Goal: Task Accomplishment & Management: Manage account settings

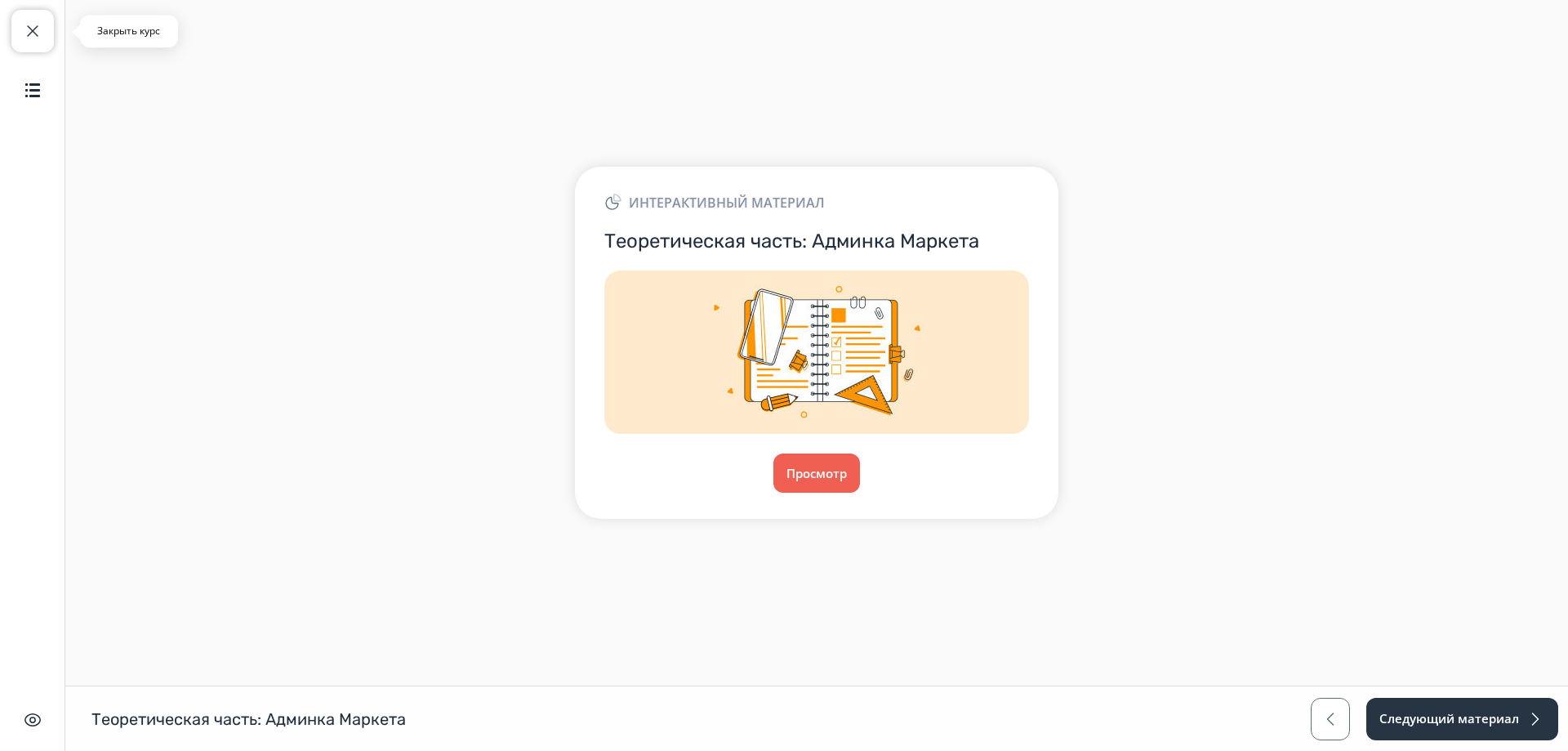
click at [30, 26] on span "button" at bounding box center [32, 30] width 19 height 19
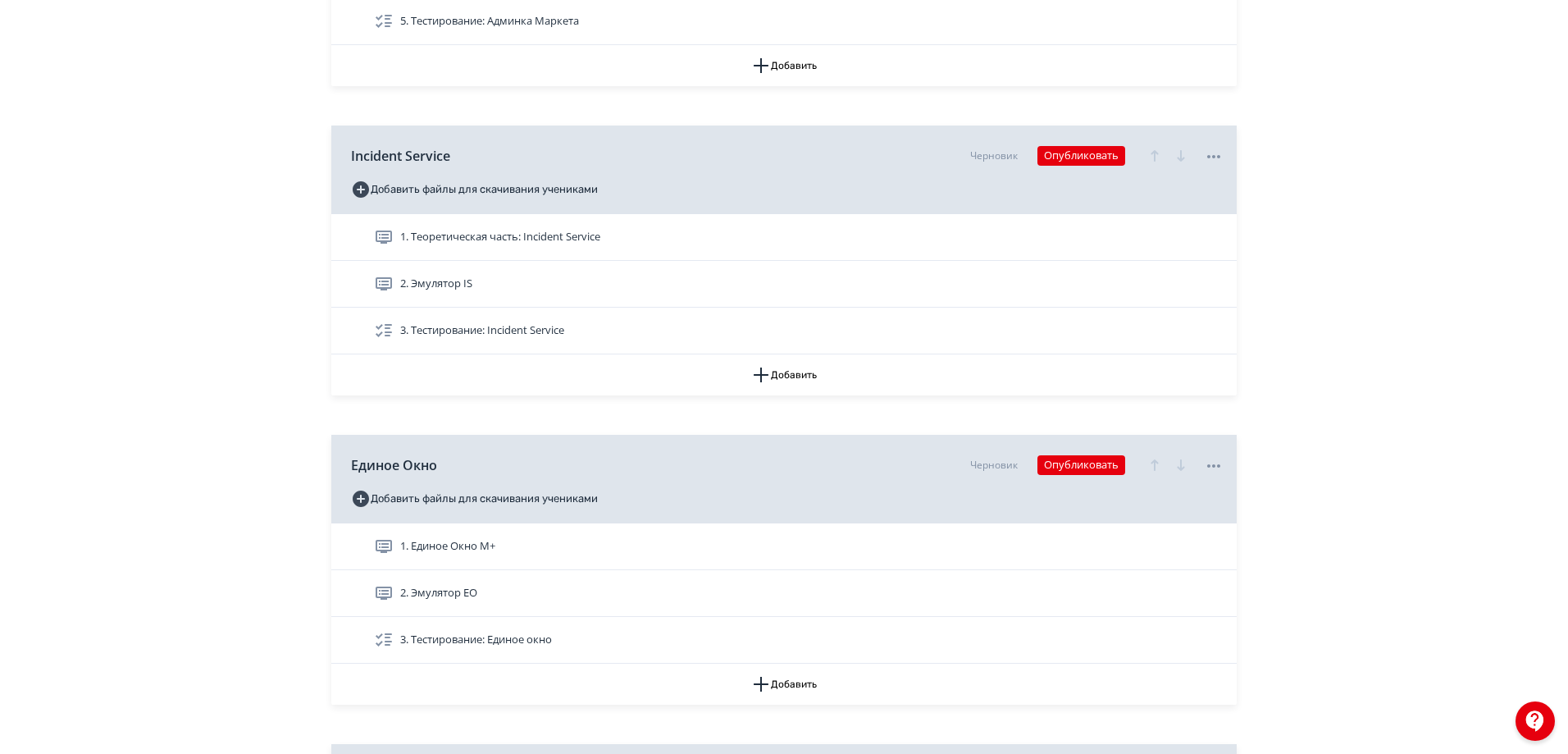
scroll to position [2953, 0]
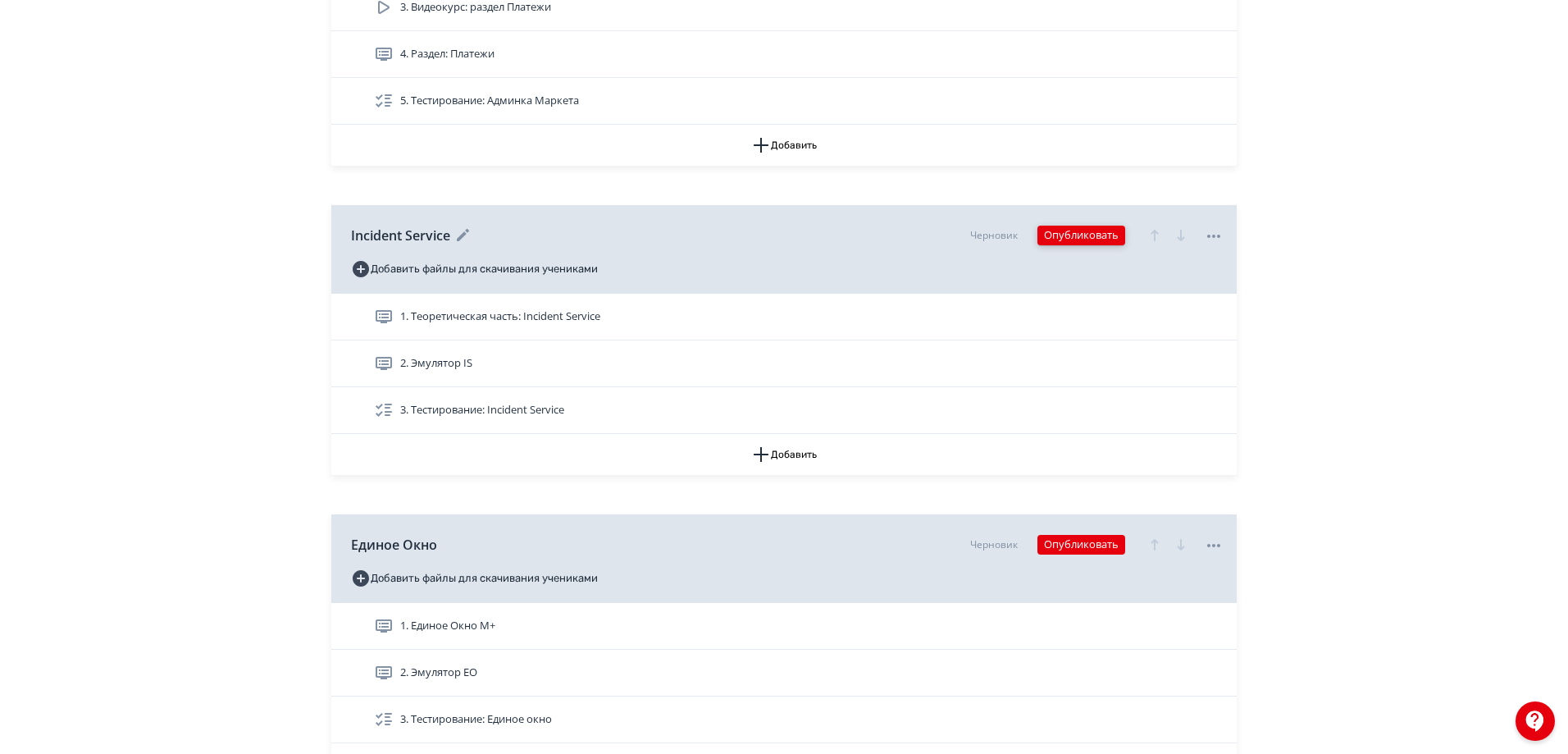
click at [1067, 245] on button "Опубликовать" at bounding box center [1081, 235] width 87 height 20
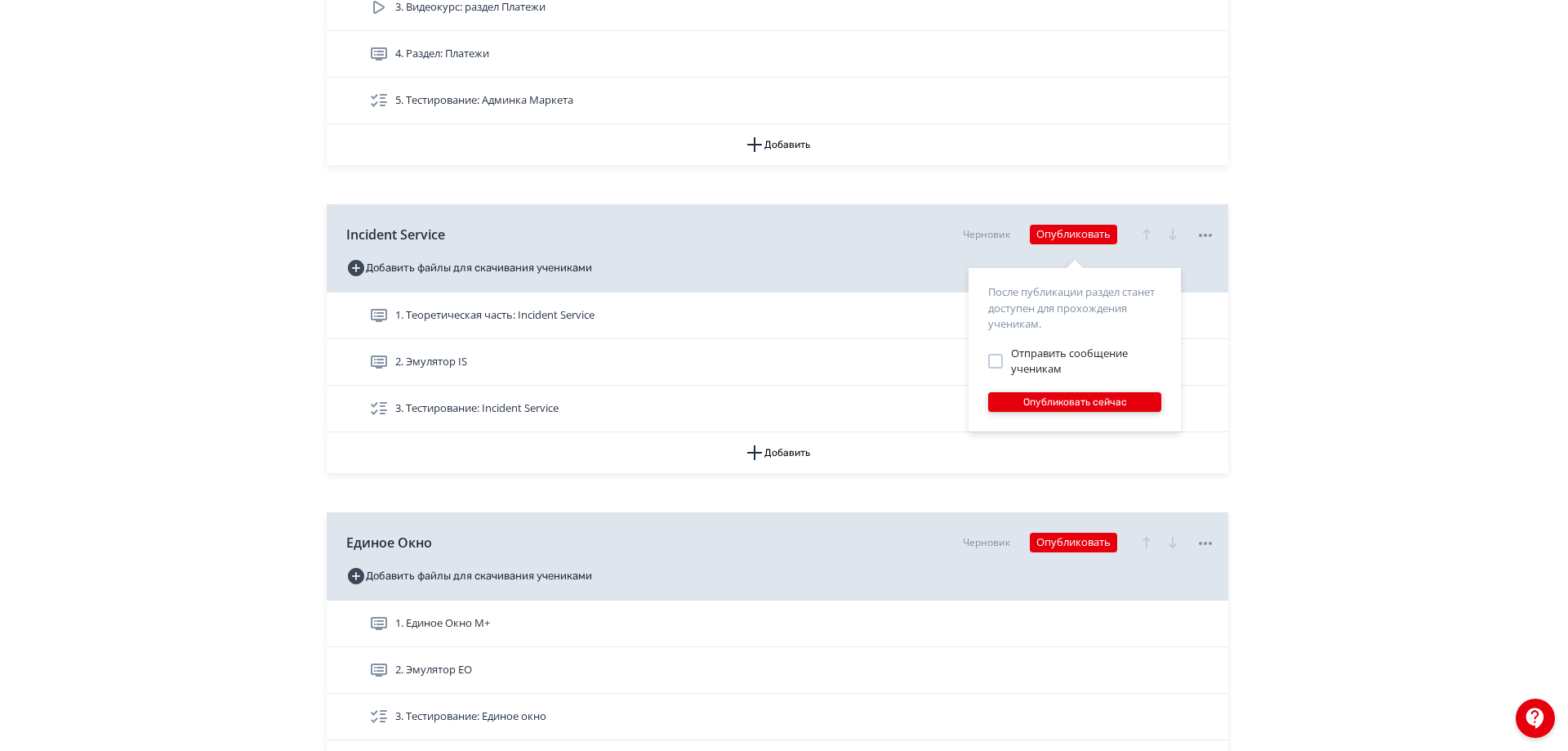
click at [1063, 406] on button "Опубликовать сейчас" at bounding box center [1074, 402] width 173 height 19
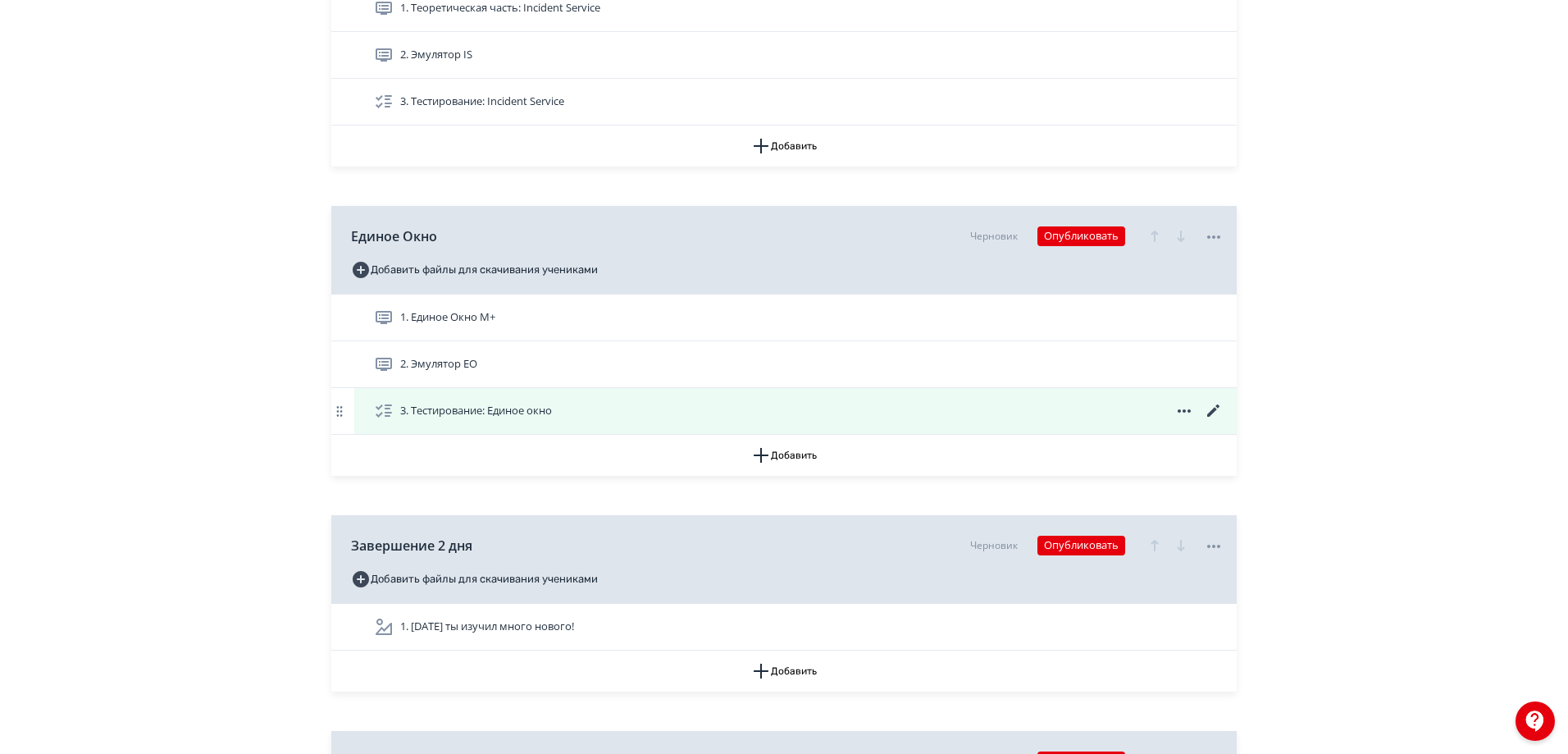
scroll to position [3118, 0]
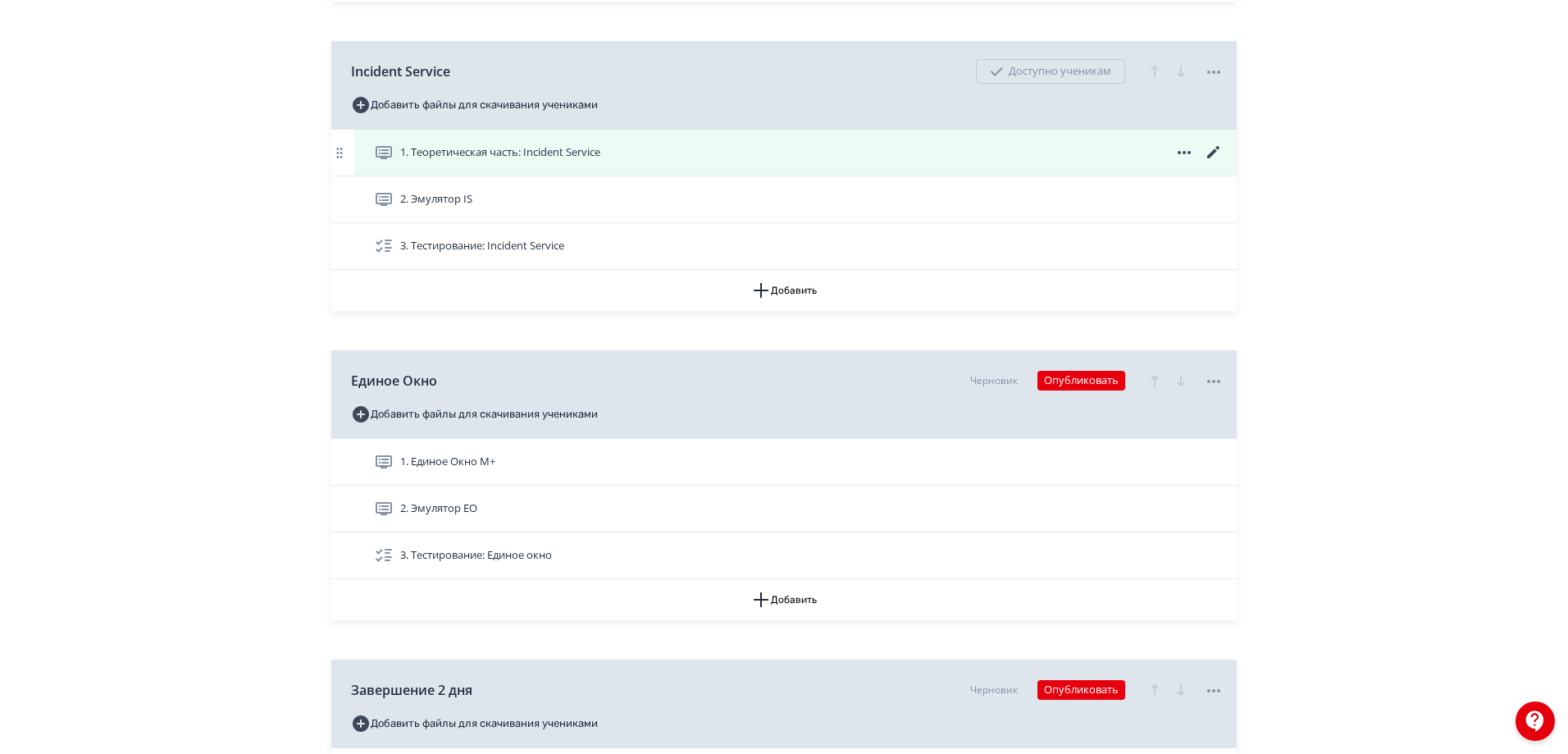
click at [990, 162] on div "1. Теоретическая часть: Incident Service" at bounding box center [799, 152] width 850 height 20
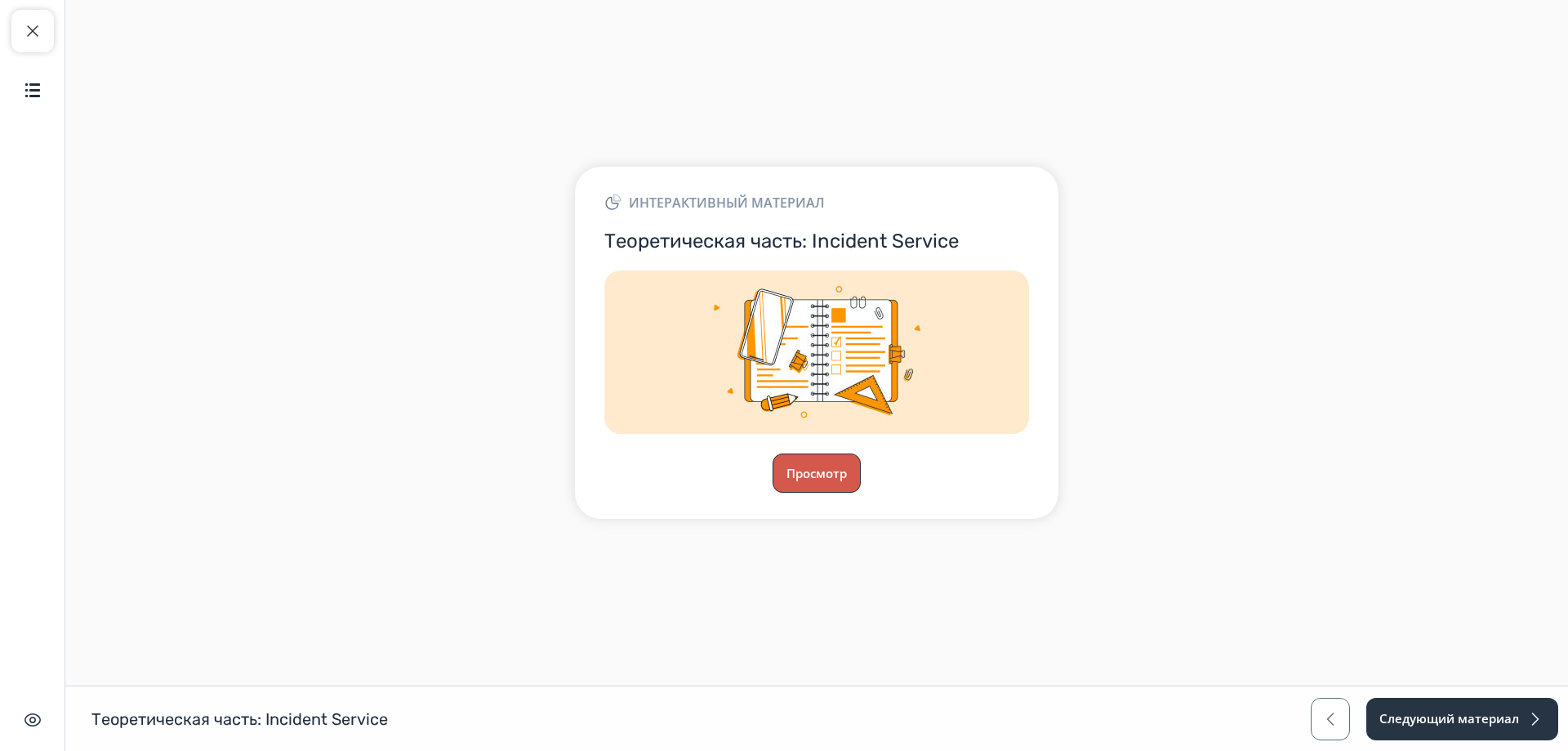
click at [822, 480] on button "Просмотр" at bounding box center [817, 473] width 88 height 39
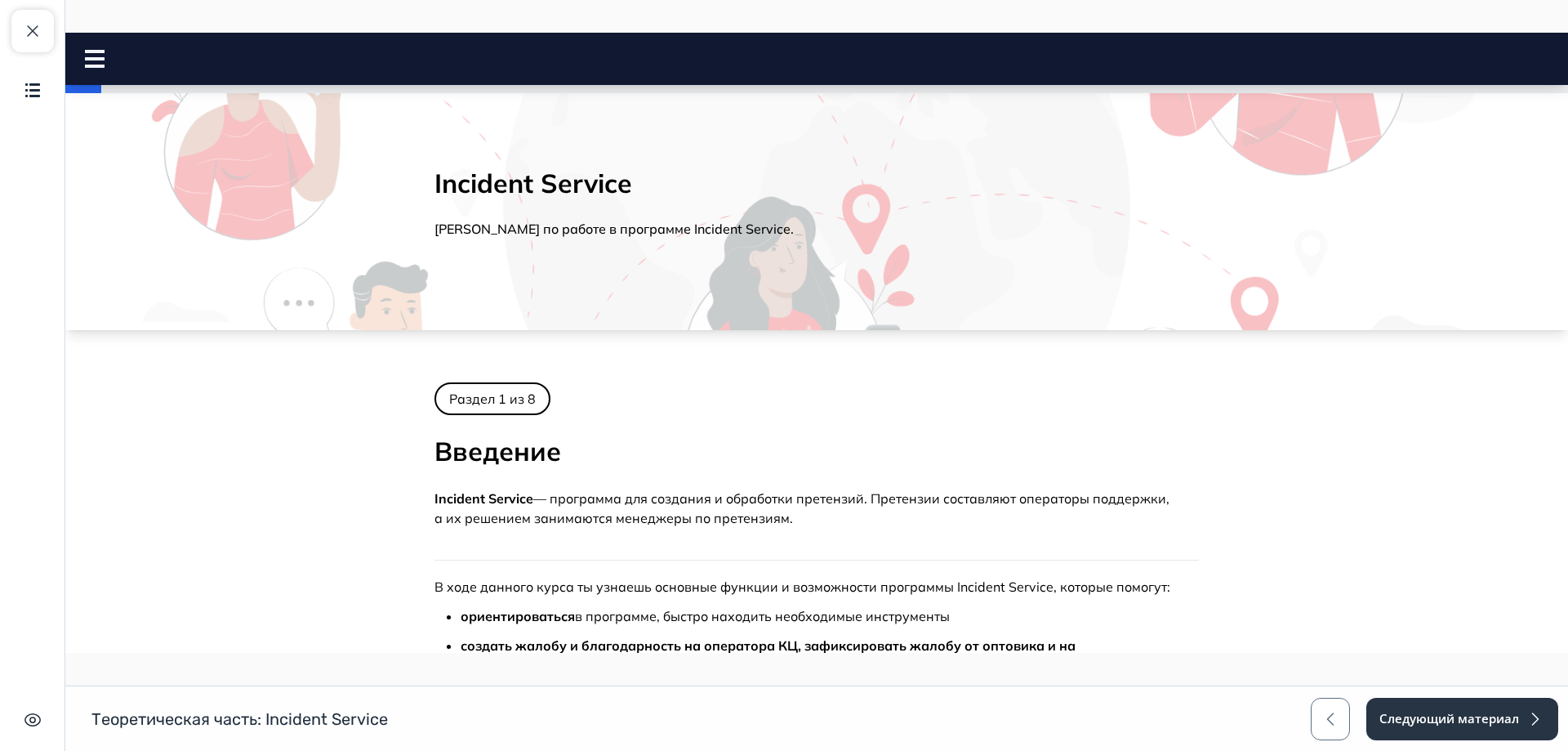
click at [1243, 507] on body "Incident Service Close panel 2% пройдено" at bounding box center [817, 551] width 1503 height 935
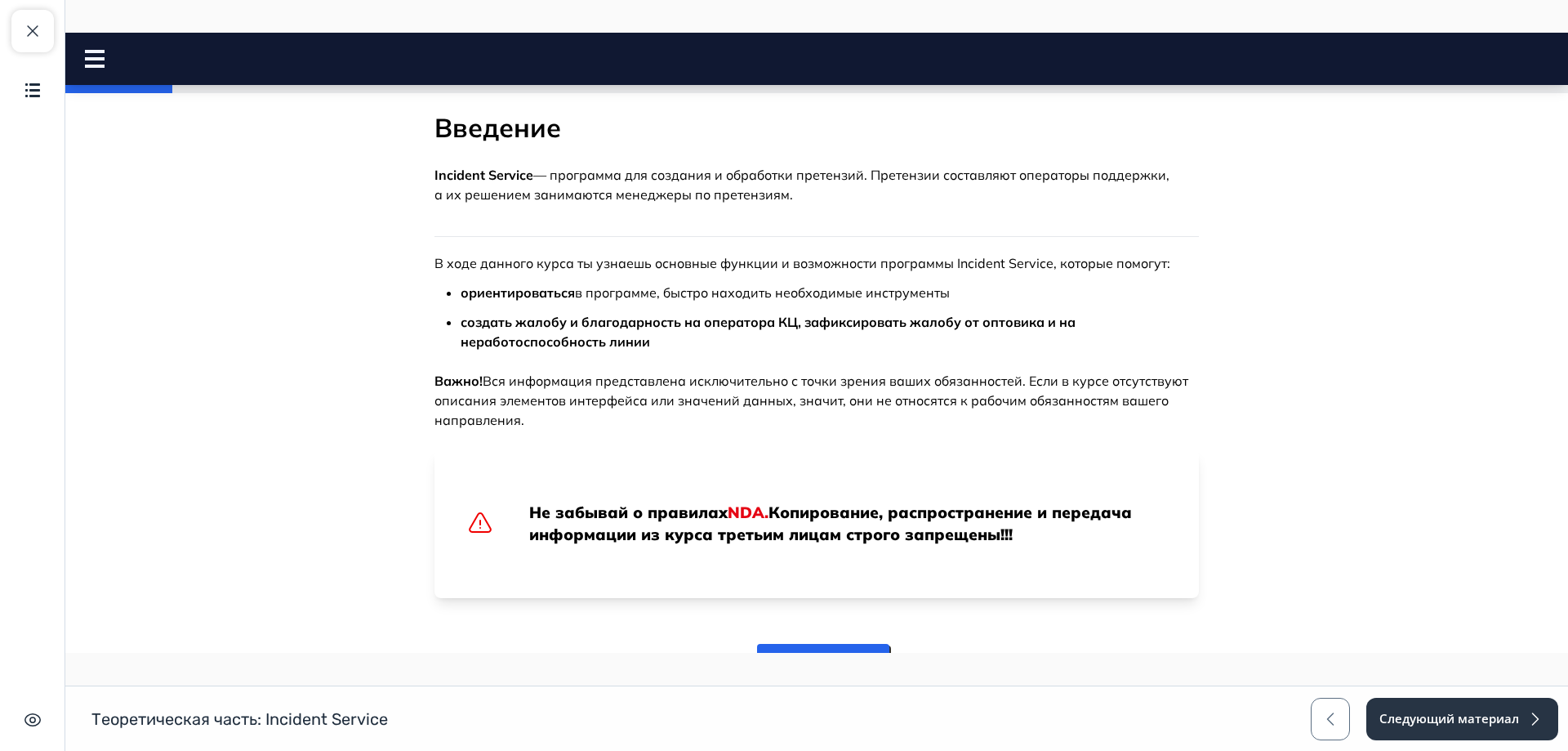
scroll to position [419, 0]
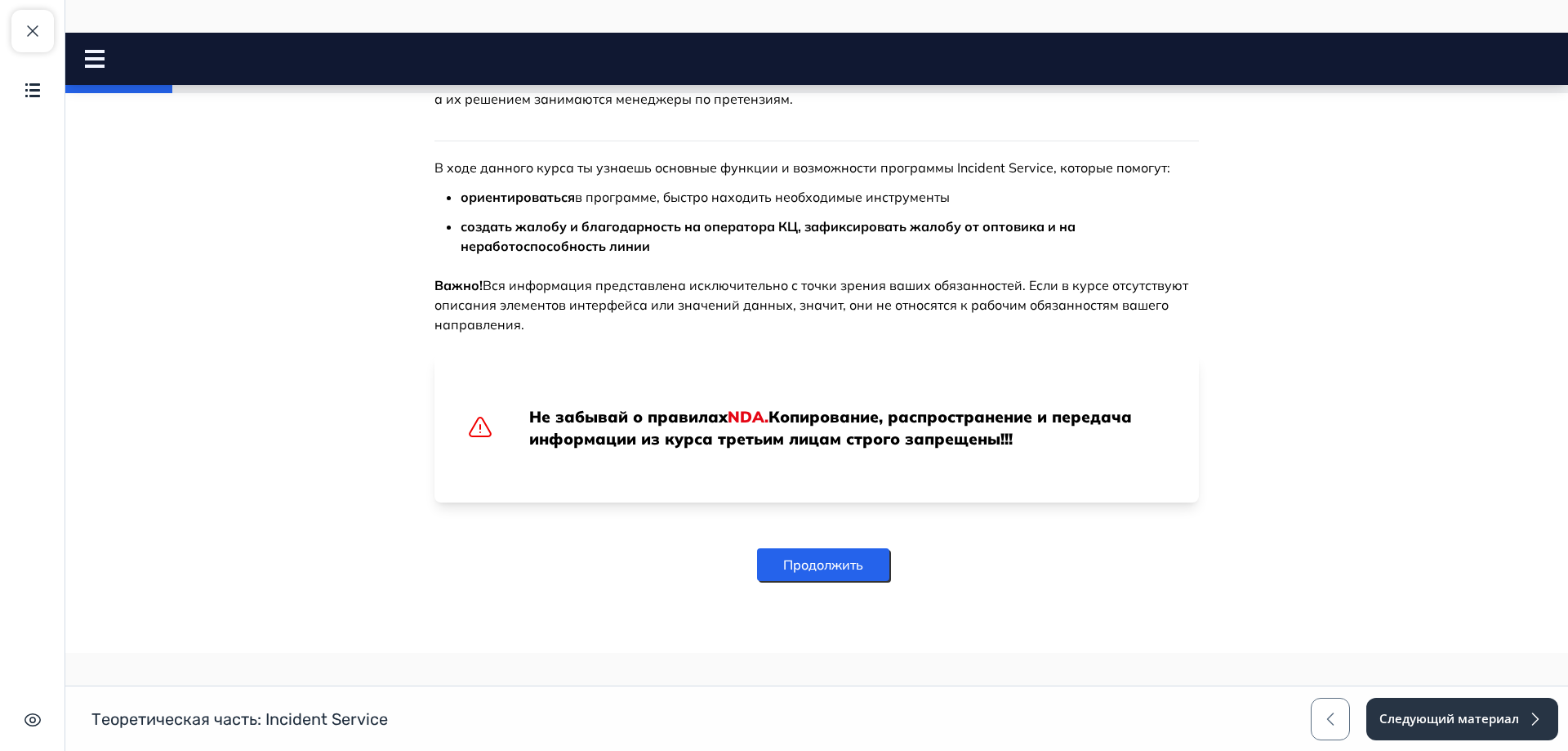
click at [836, 573] on button "Продолжить" at bounding box center [823, 564] width 133 height 33
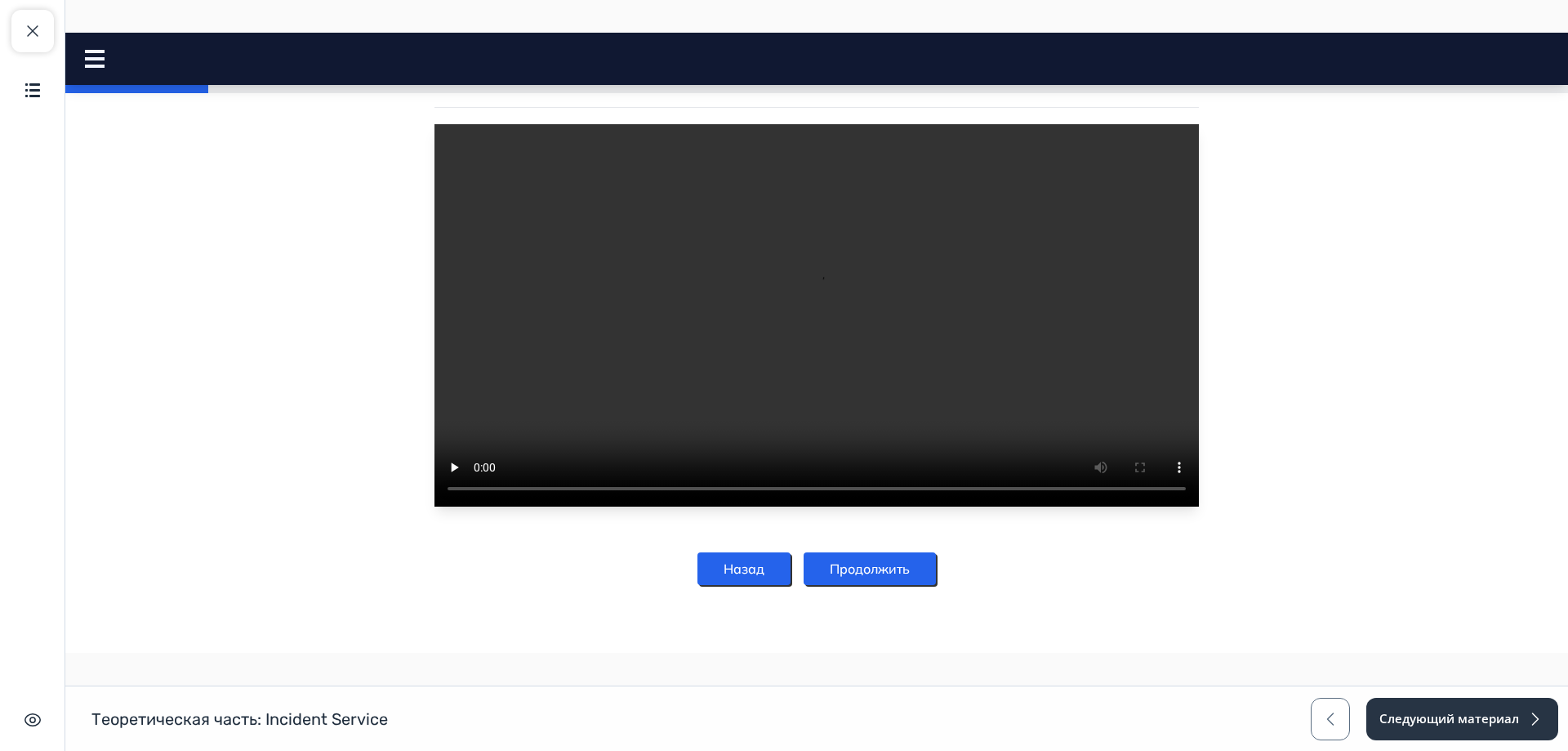
scroll to position [166, 0]
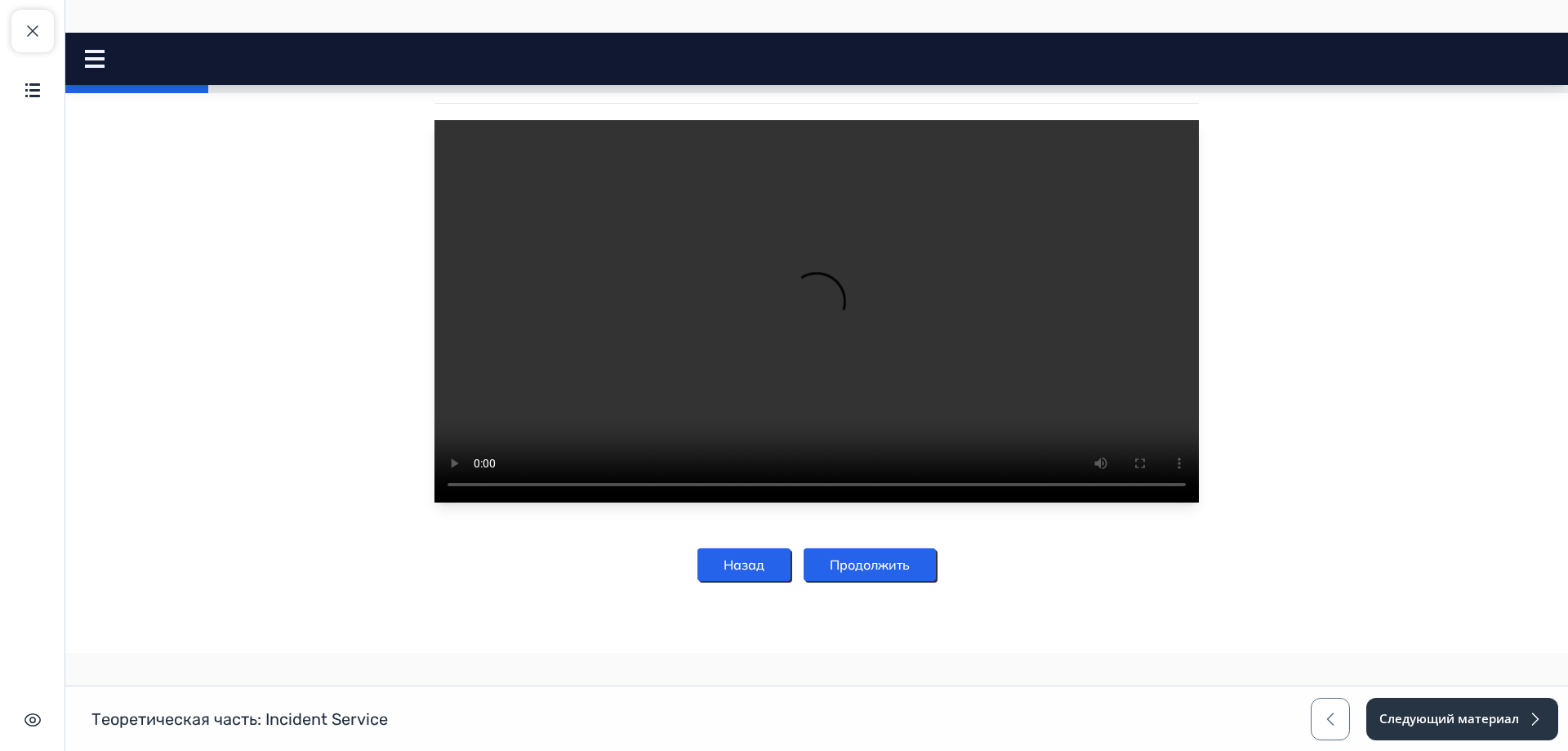
click at [907, 556] on button "Продолжить" at bounding box center [870, 564] width 133 height 33
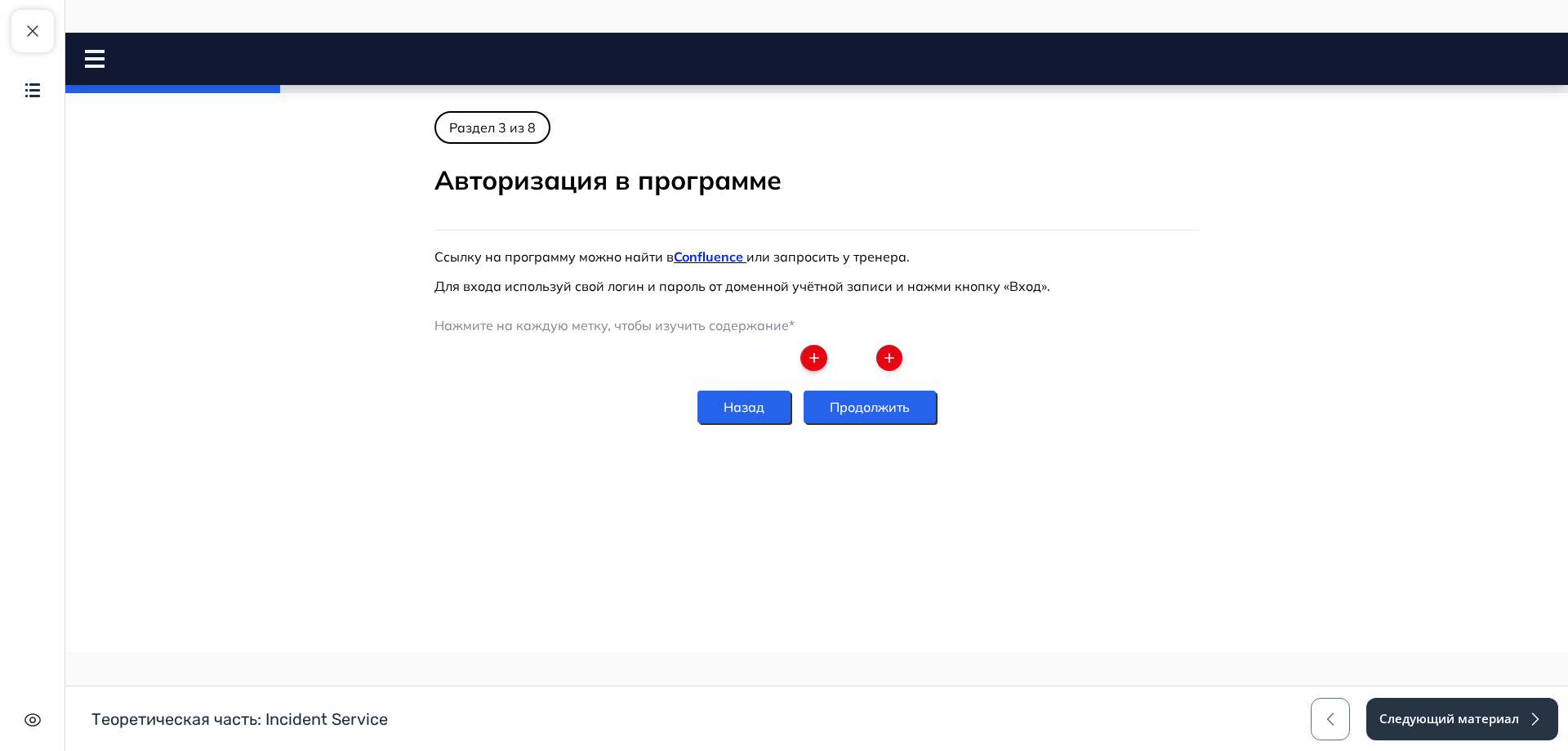
scroll to position [0, 0]
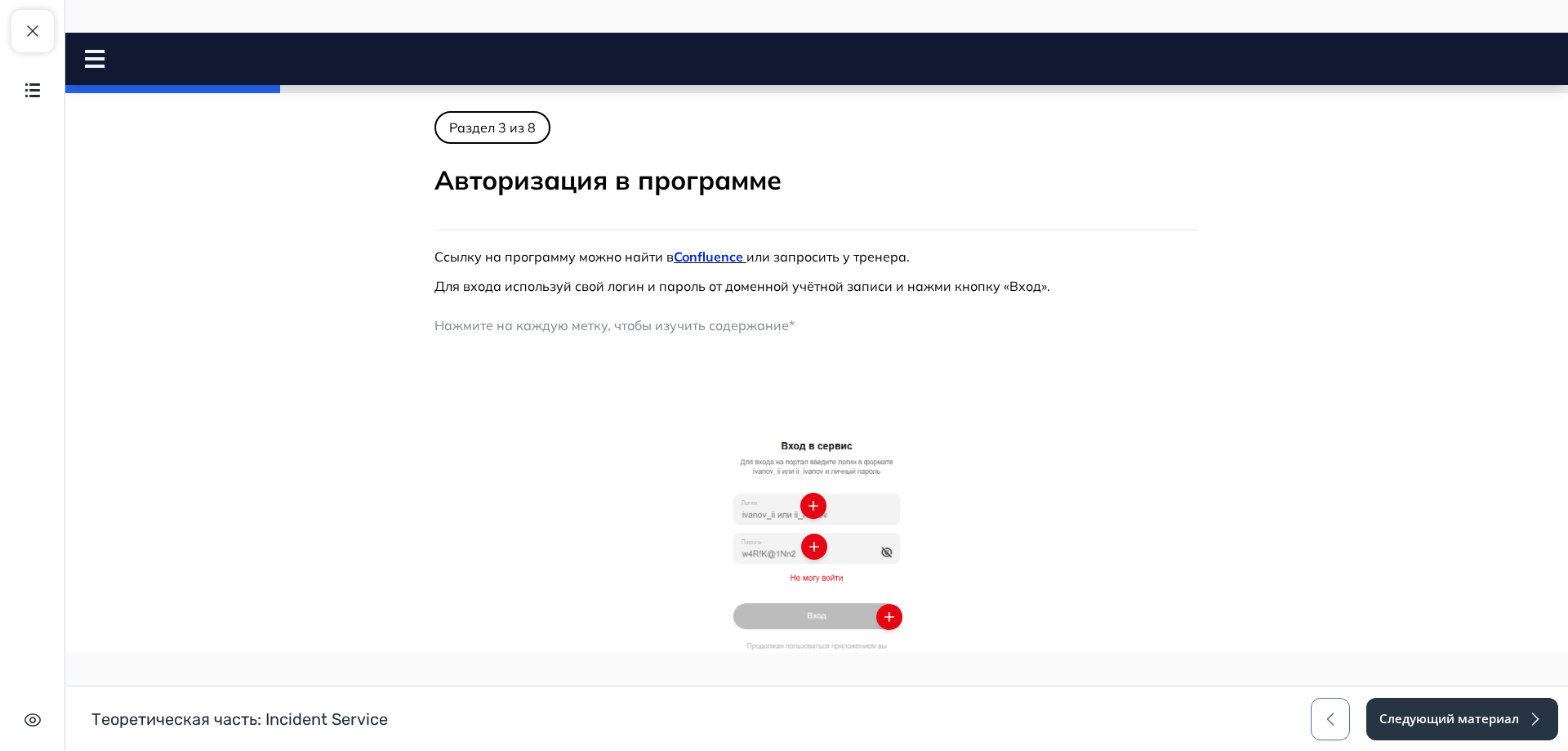
click at [851, 740] on button "Продолжить" at bounding box center [870, 756] width 133 height 33
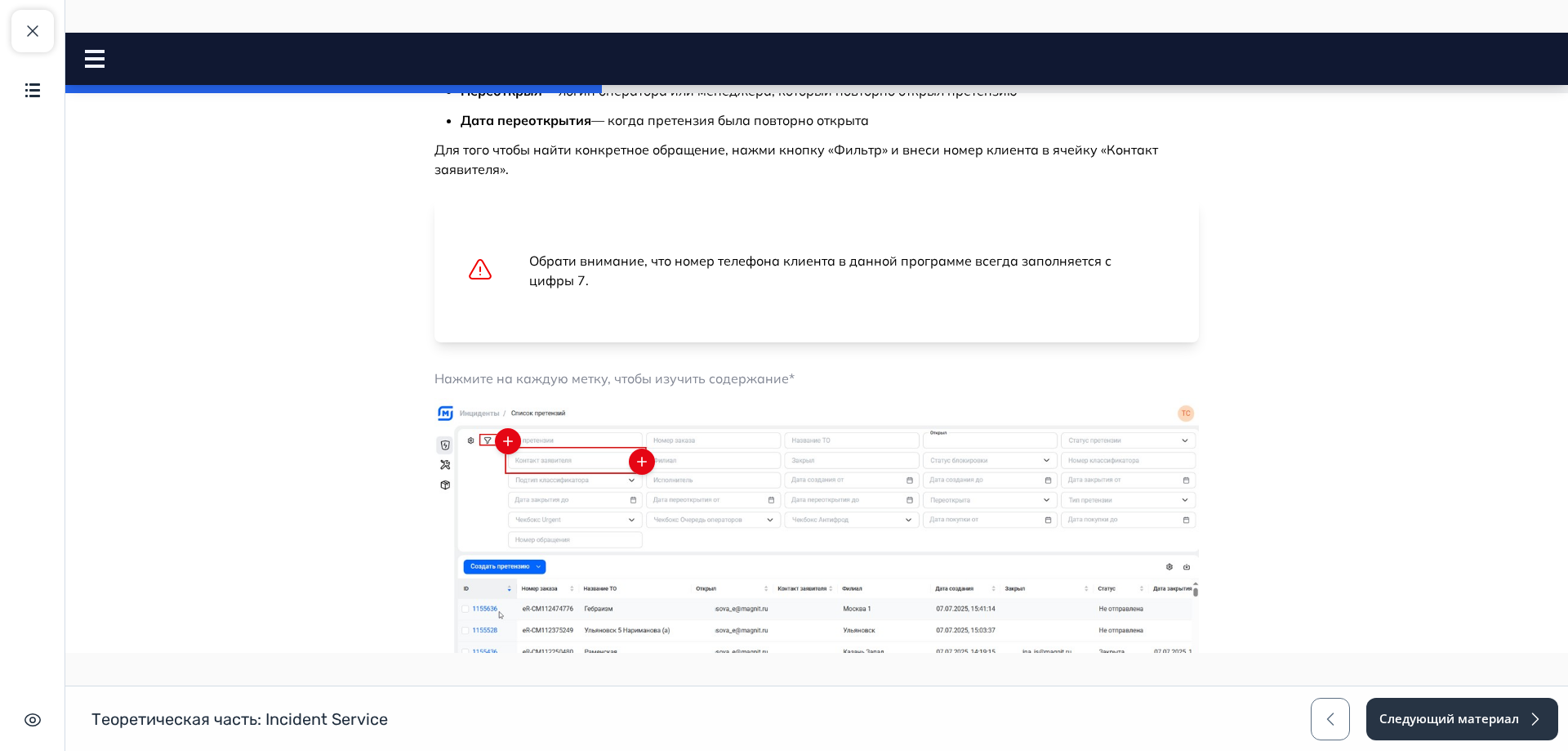
drag, startPoint x: 842, startPoint y: 568, endPoint x: 986, endPoint y: 614, distance: 151.2
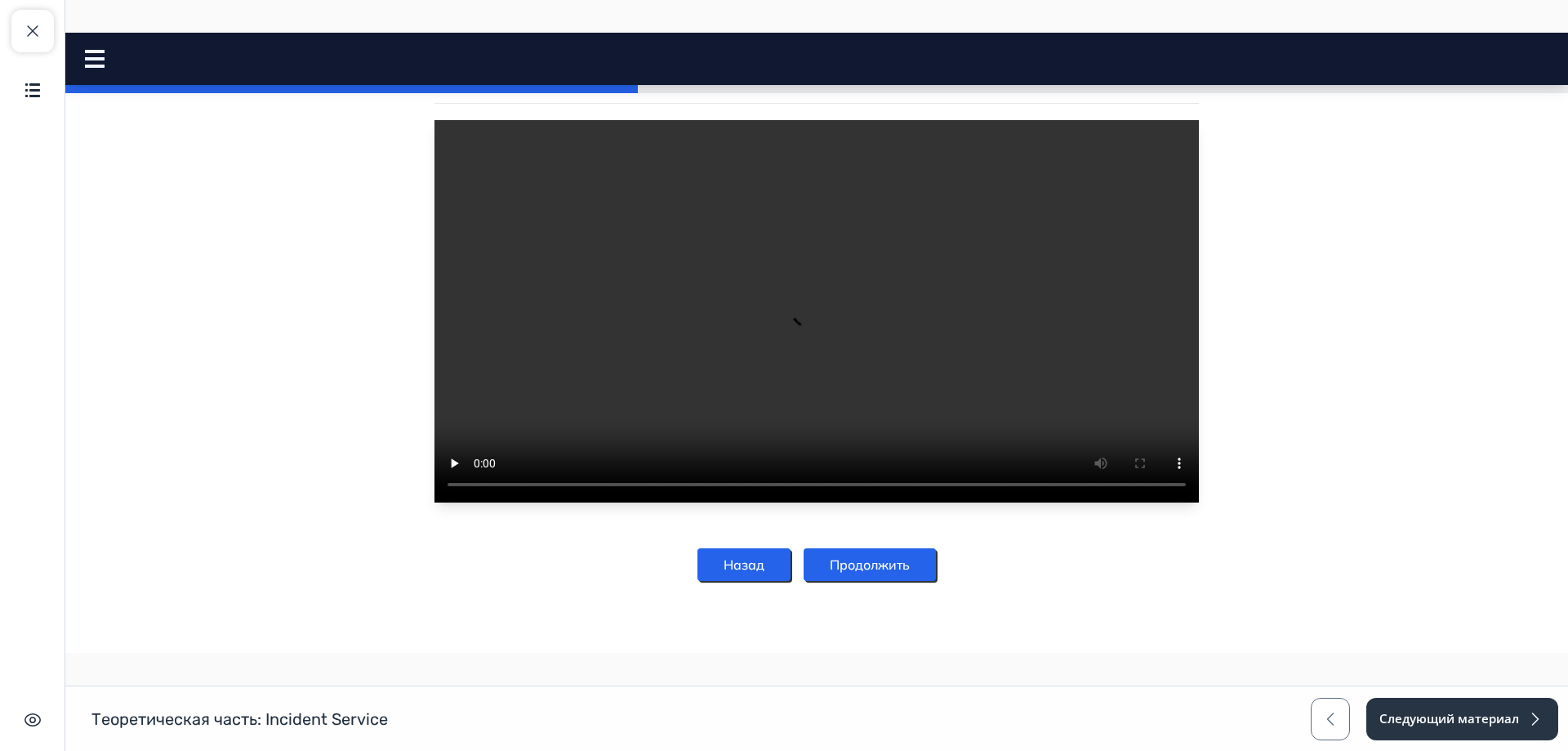
click at [895, 562] on button "Продолжить" at bounding box center [870, 564] width 133 height 33
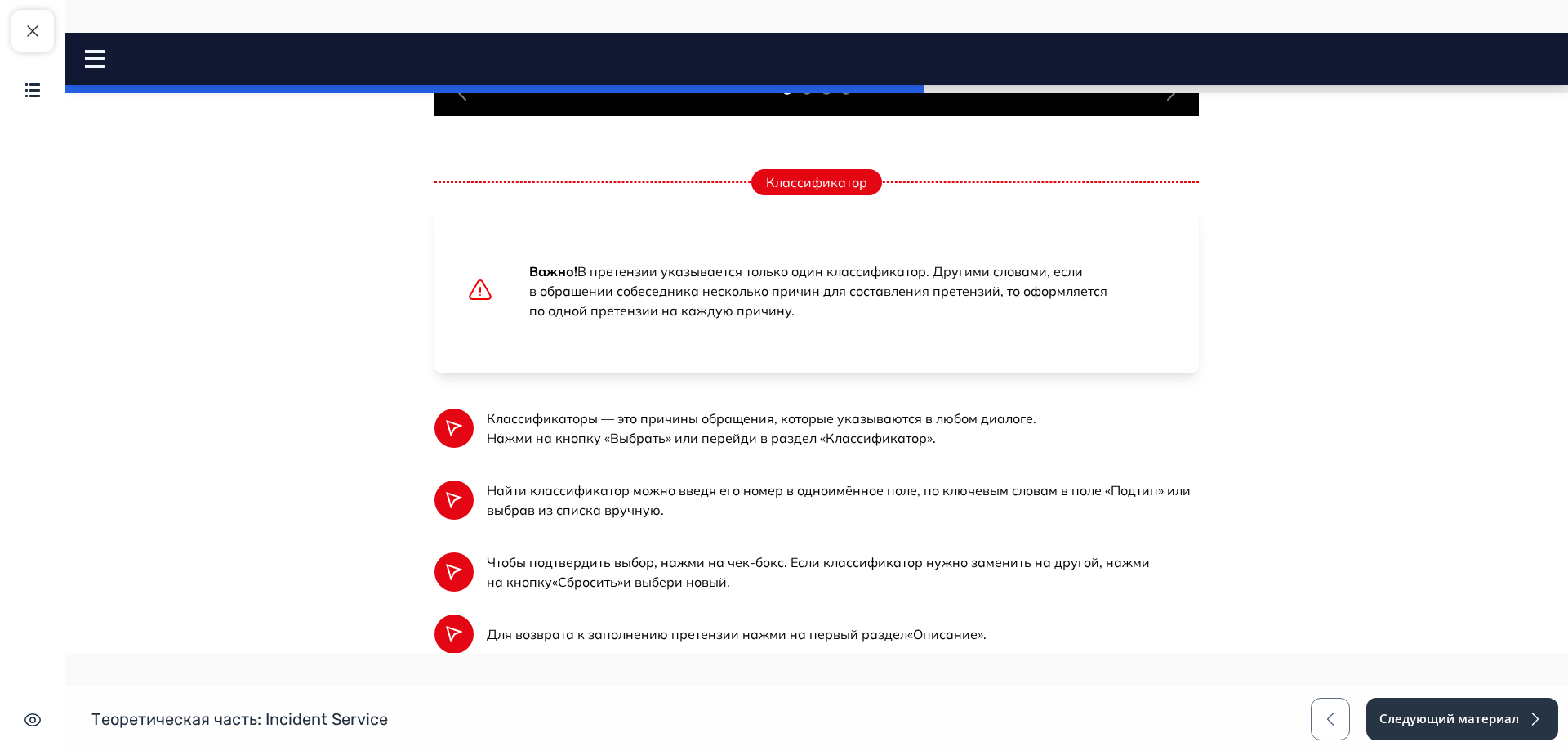
scroll to position [1225, 0]
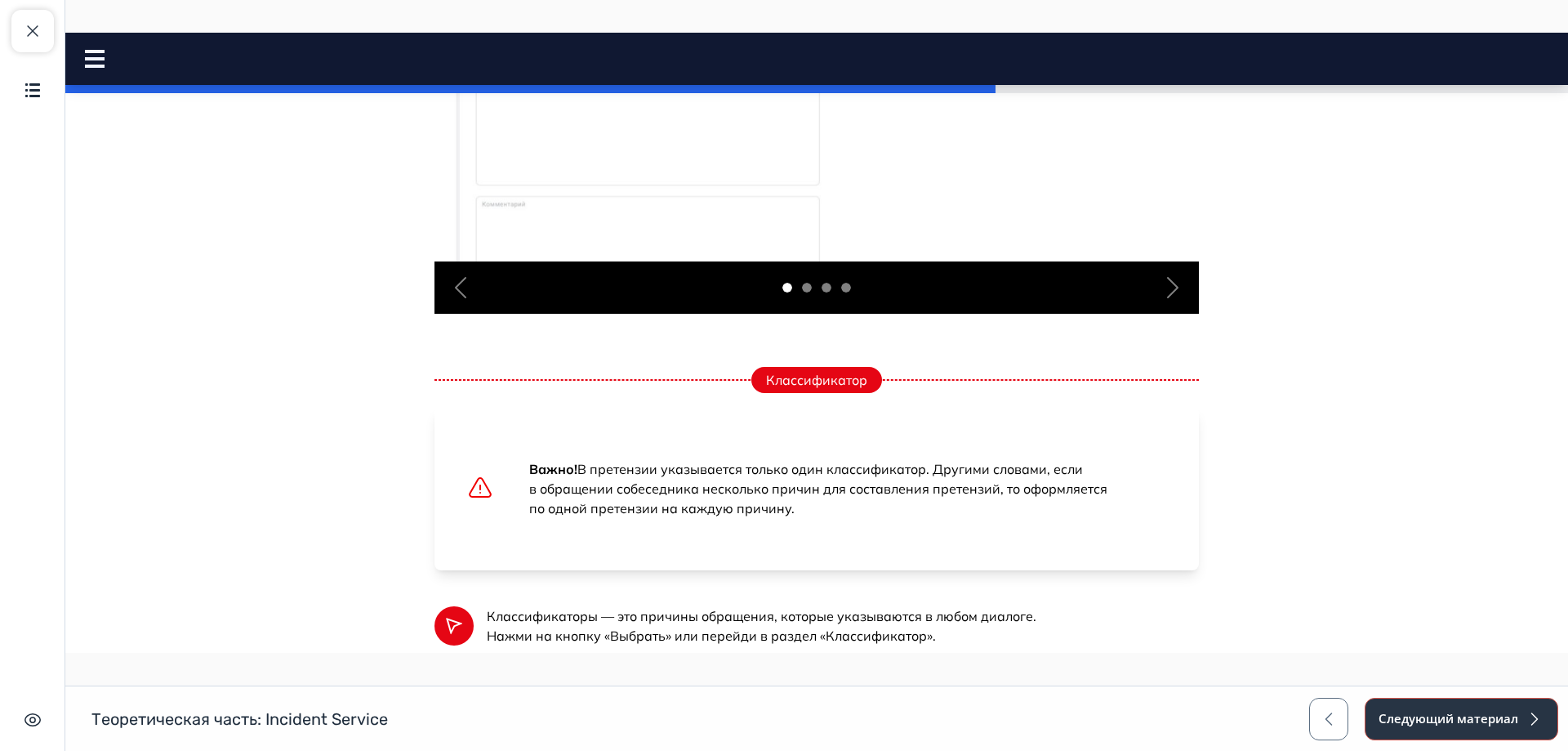
click at [1496, 718] on button "Следующий материал" at bounding box center [1461, 719] width 194 height 42
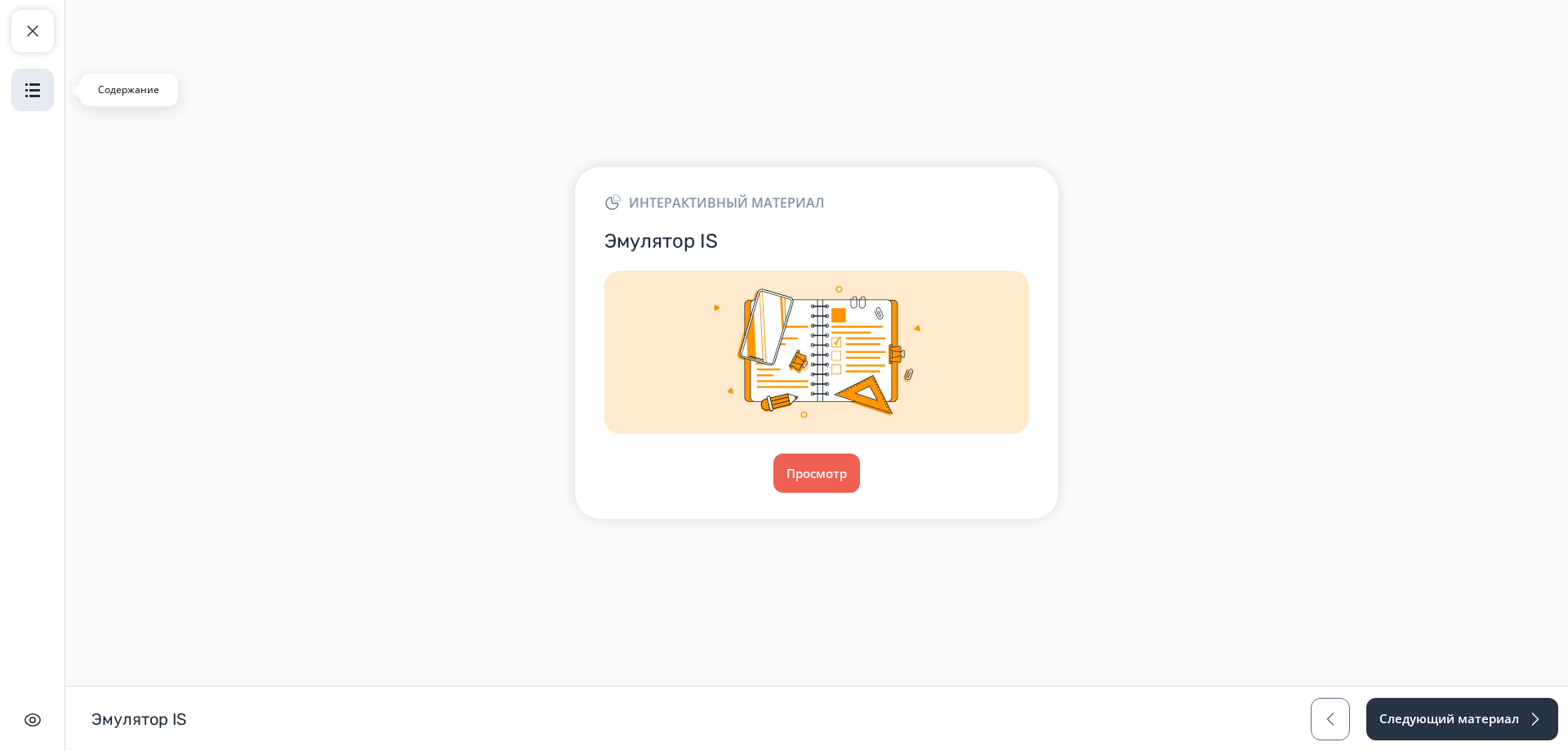
click at [35, 96] on img "button" at bounding box center [32, 90] width 19 height 19
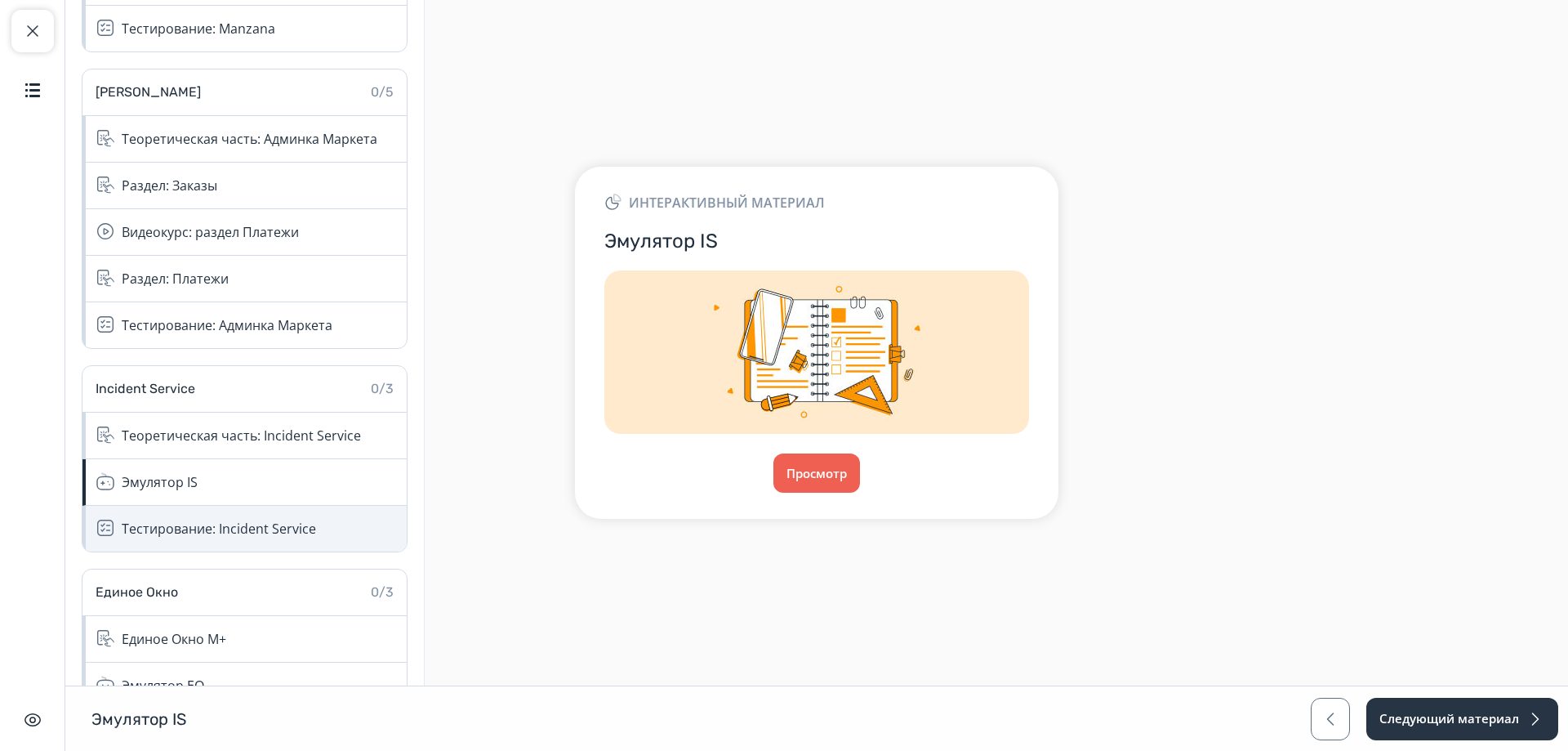
scroll to position [1716, 0]
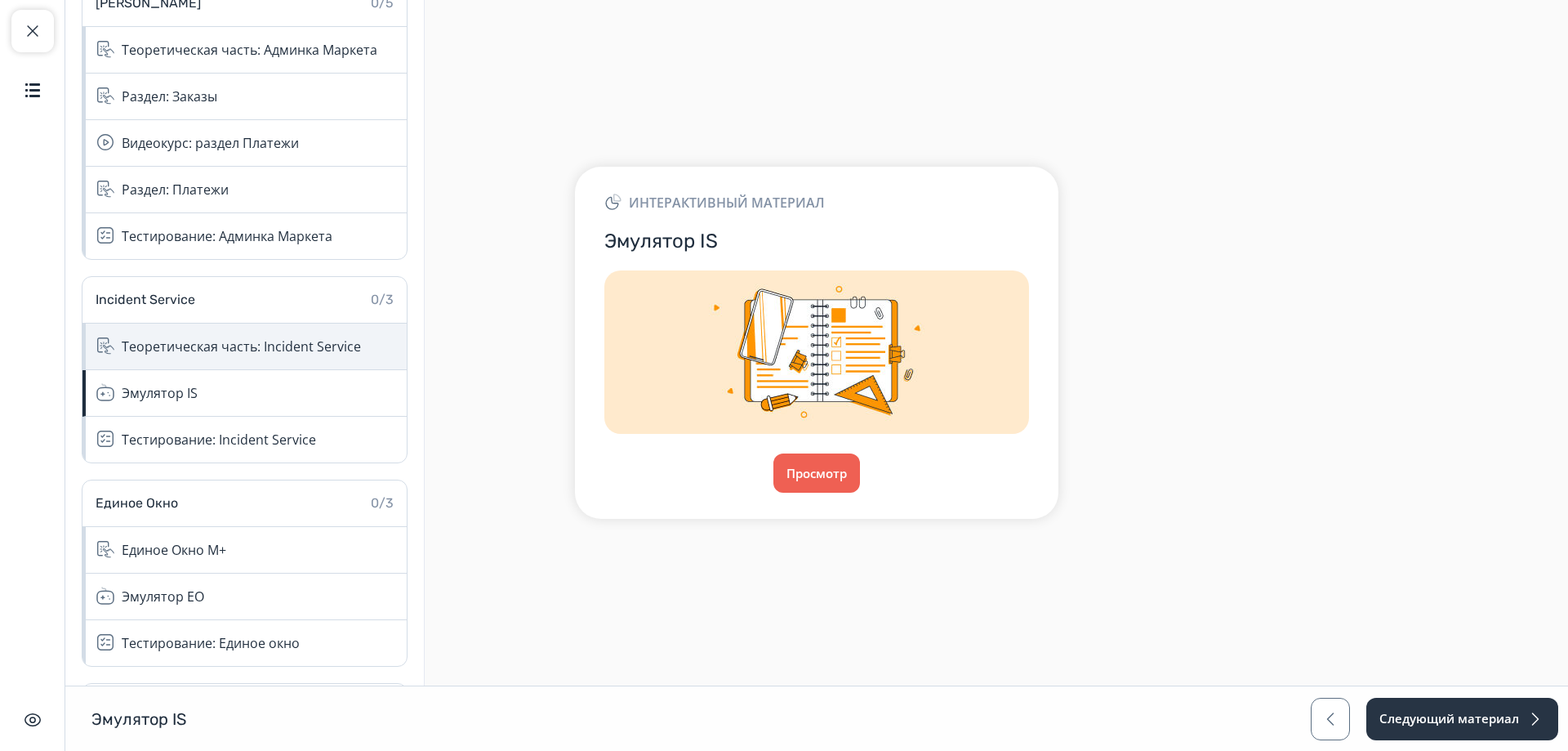
click at [199, 354] on div "Теоретическая часть: Incident Service" at bounding box center [241, 346] width 239 height 19
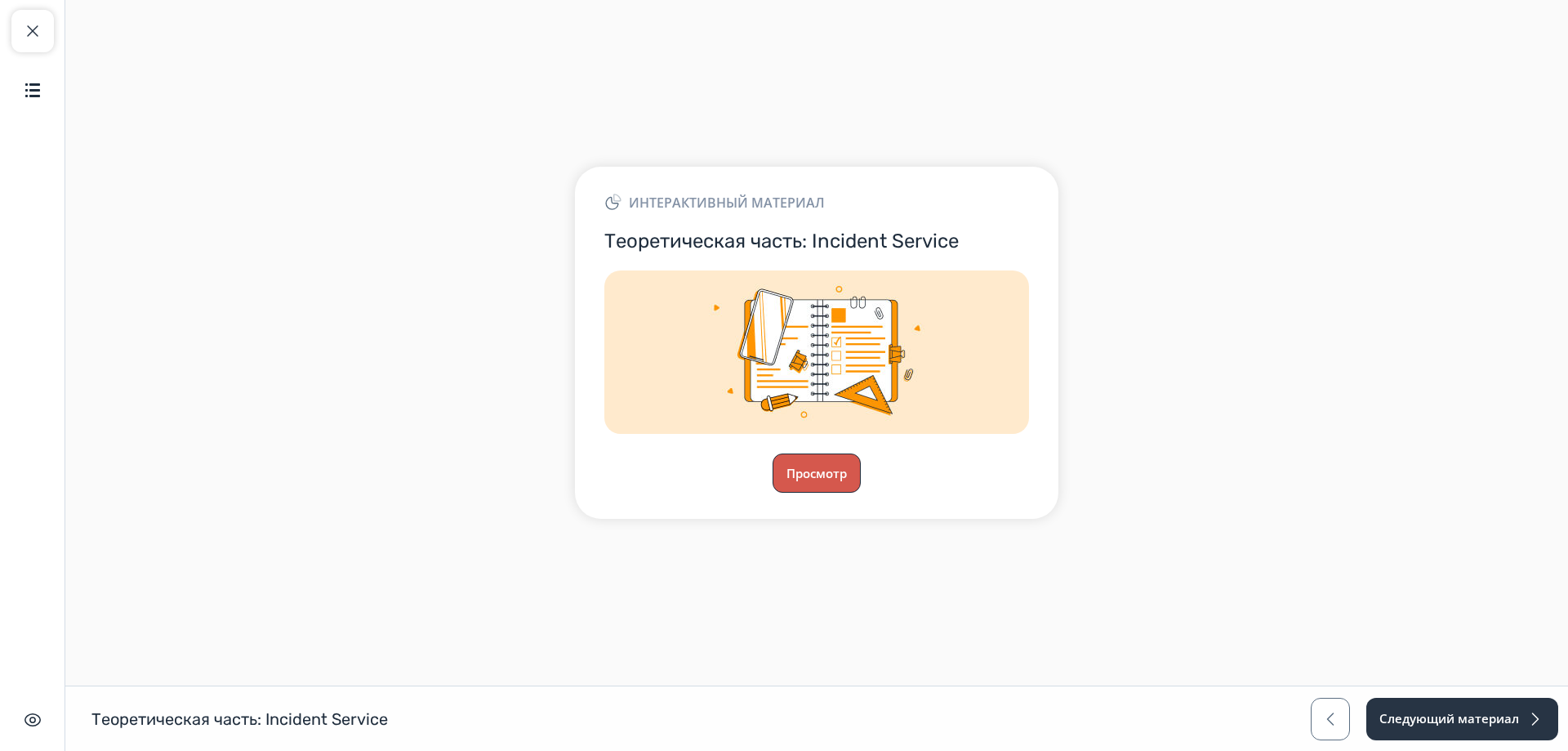
click at [843, 475] on button "Просмотр" at bounding box center [817, 473] width 88 height 39
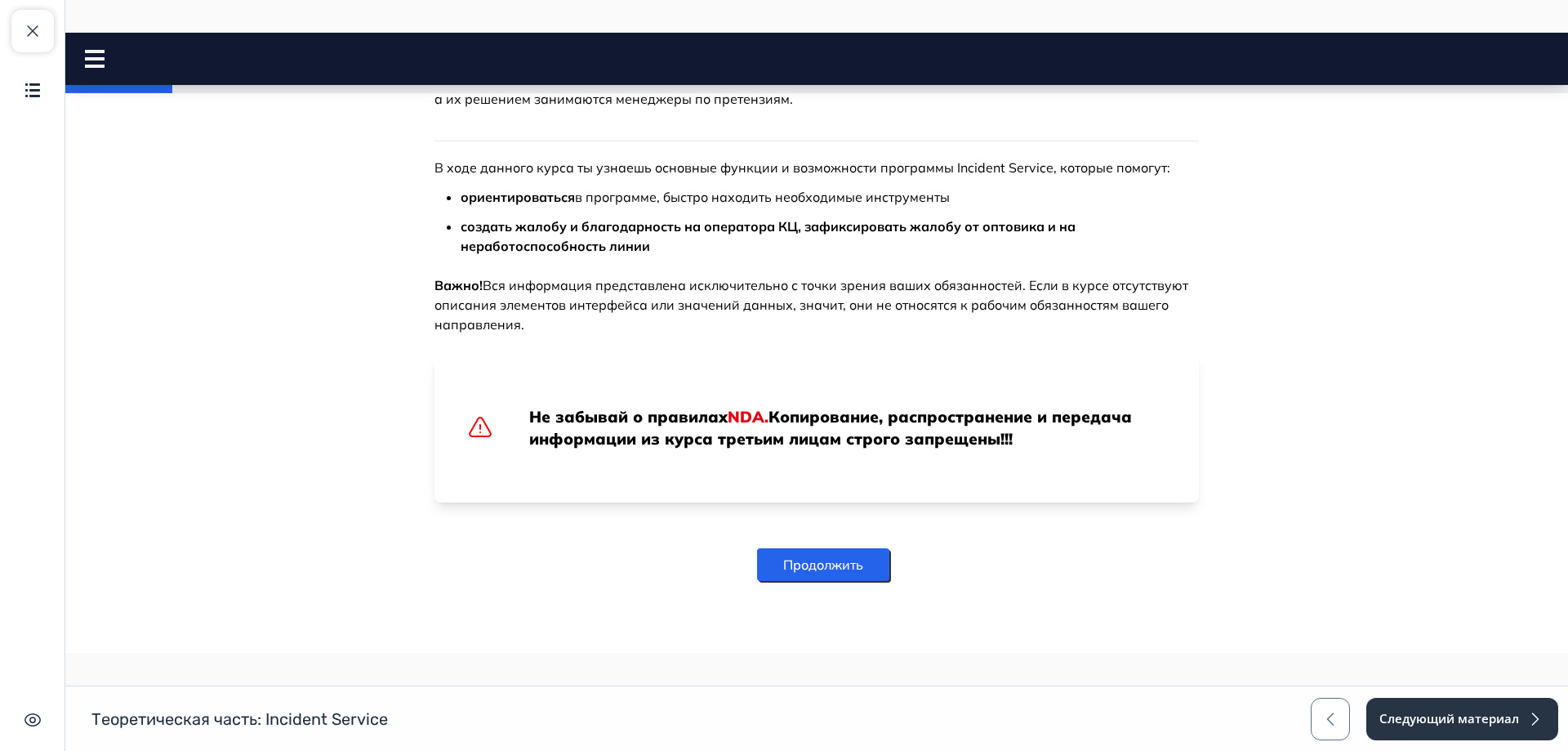
click at [808, 557] on button "Продолжить" at bounding box center [823, 564] width 133 height 33
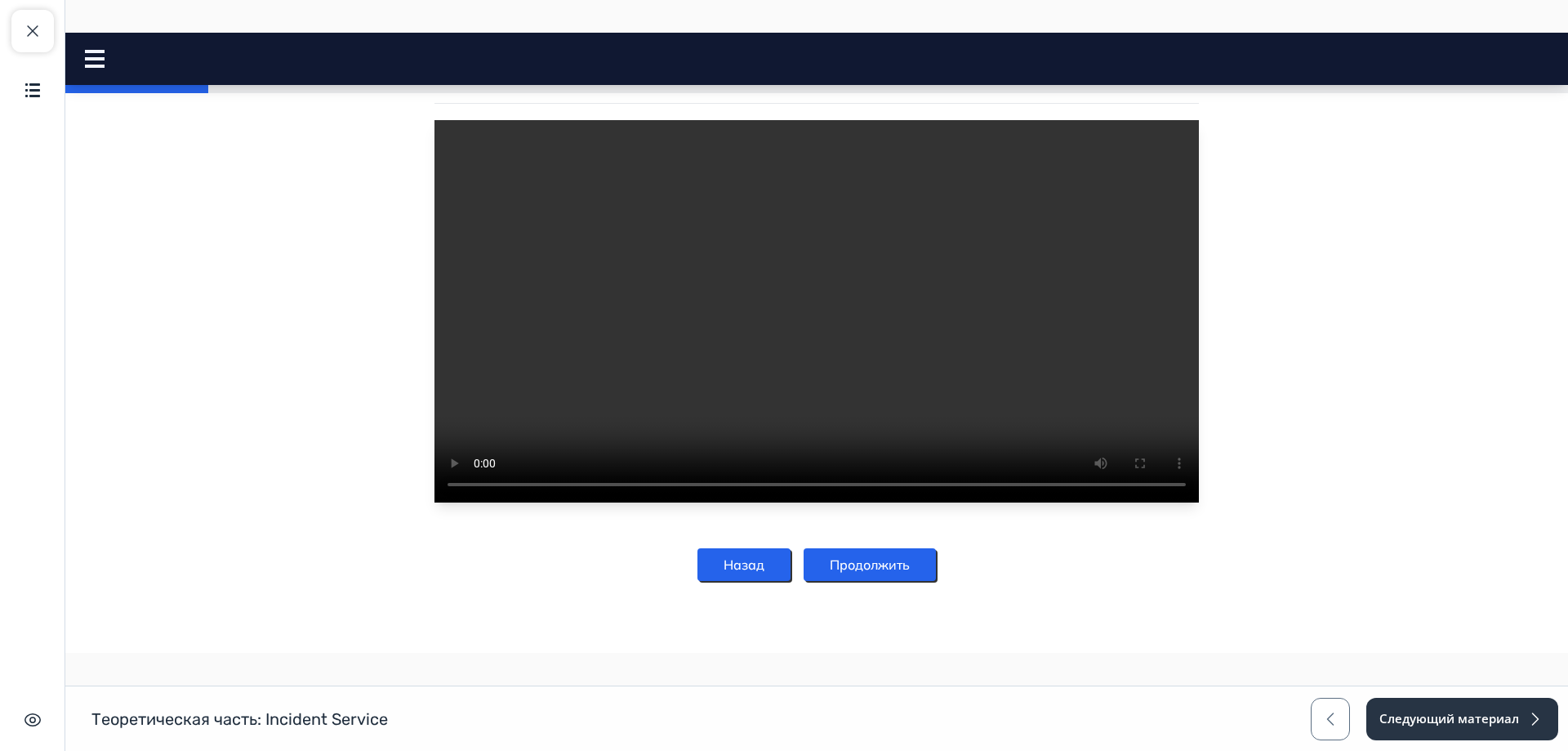
click at [878, 567] on button "Продолжить" at bounding box center [870, 564] width 133 height 33
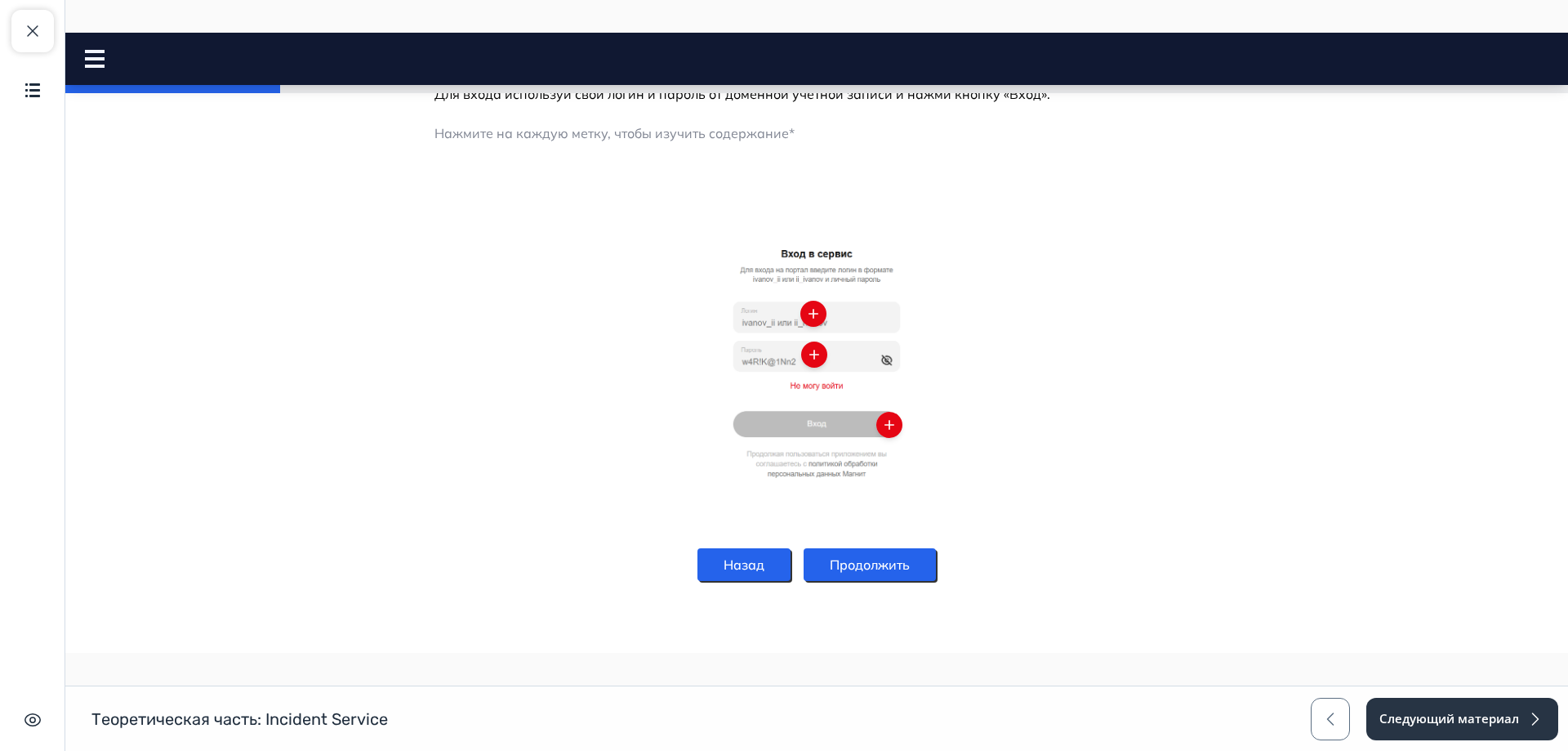
click at [844, 563] on button "Продолжить" at bounding box center [870, 564] width 133 height 33
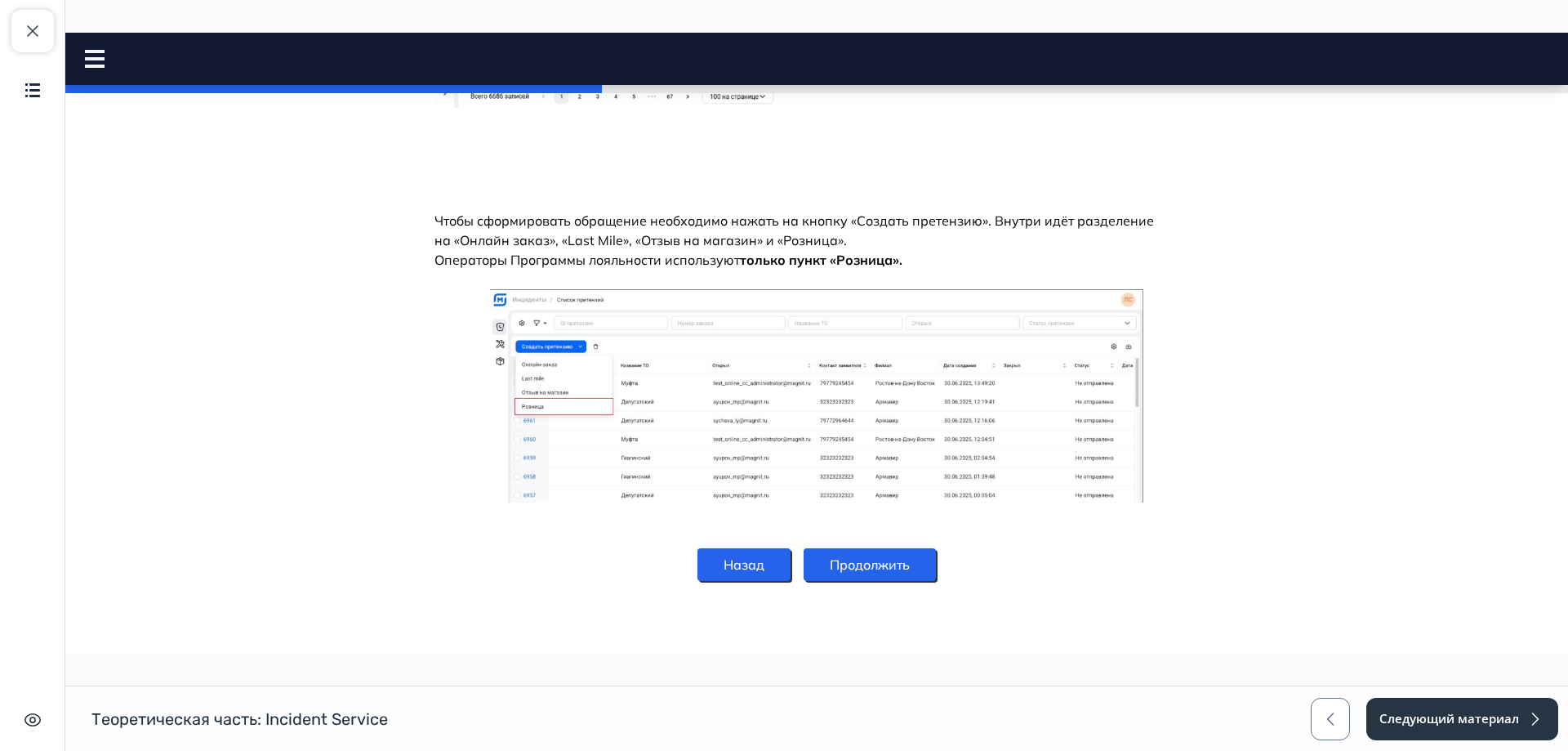
click at [871, 562] on button "Продолжить" at bounding box center [870, 564] width 133 height 33
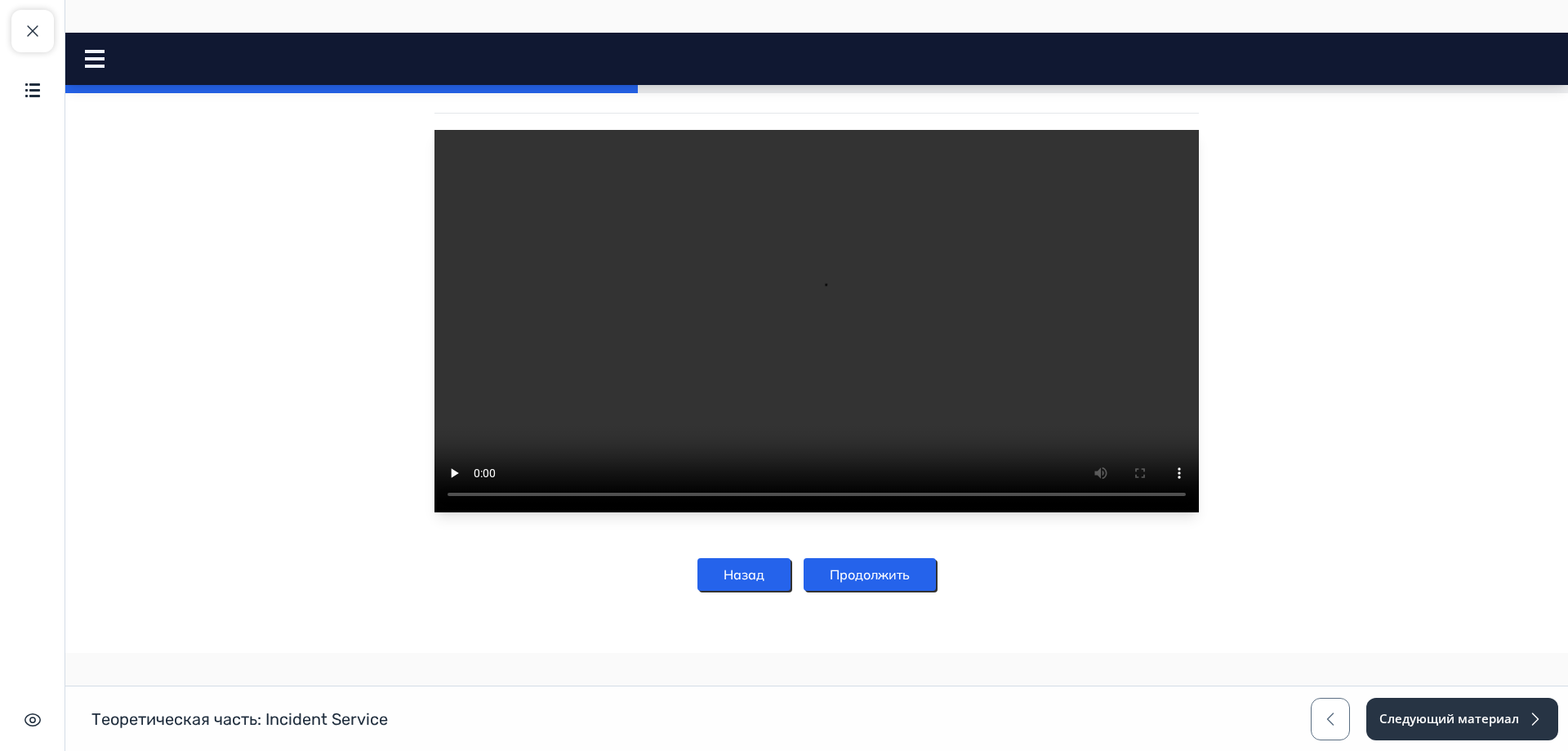
scroll to position [166, 0]
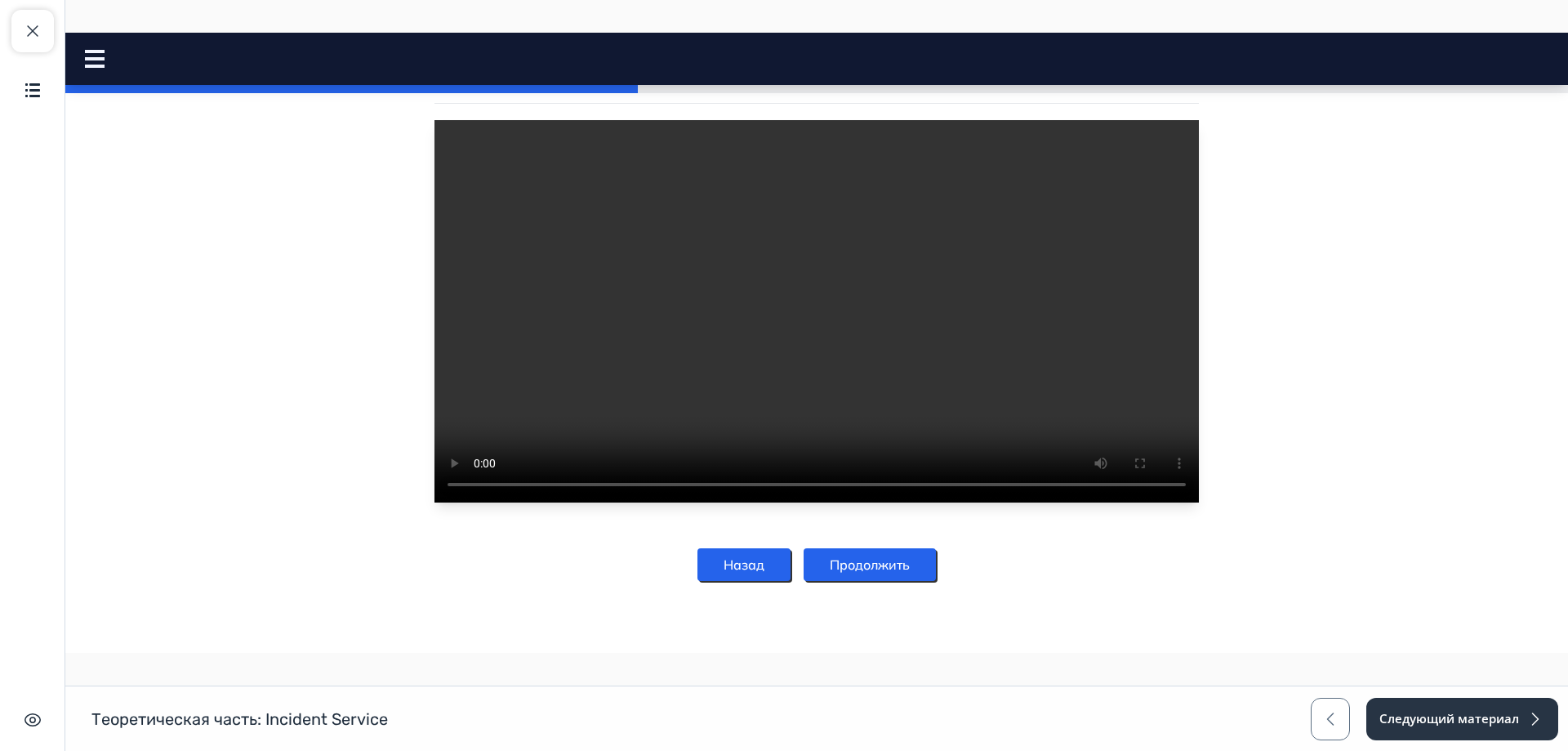
click at [857, 569] on button "Продолжить" at bounding box center [870, 564] width 133 height 33
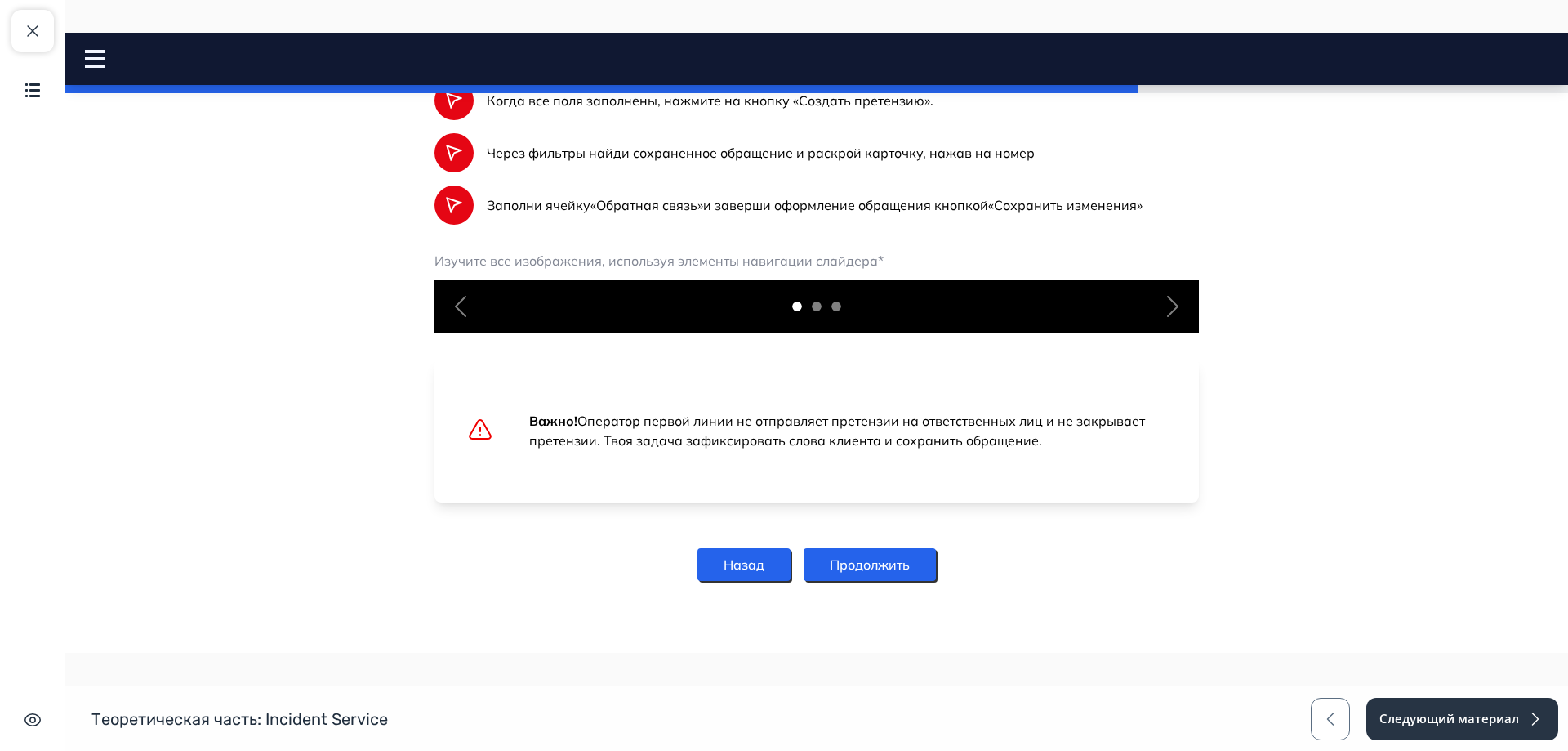
scroll to position [3999, 0]
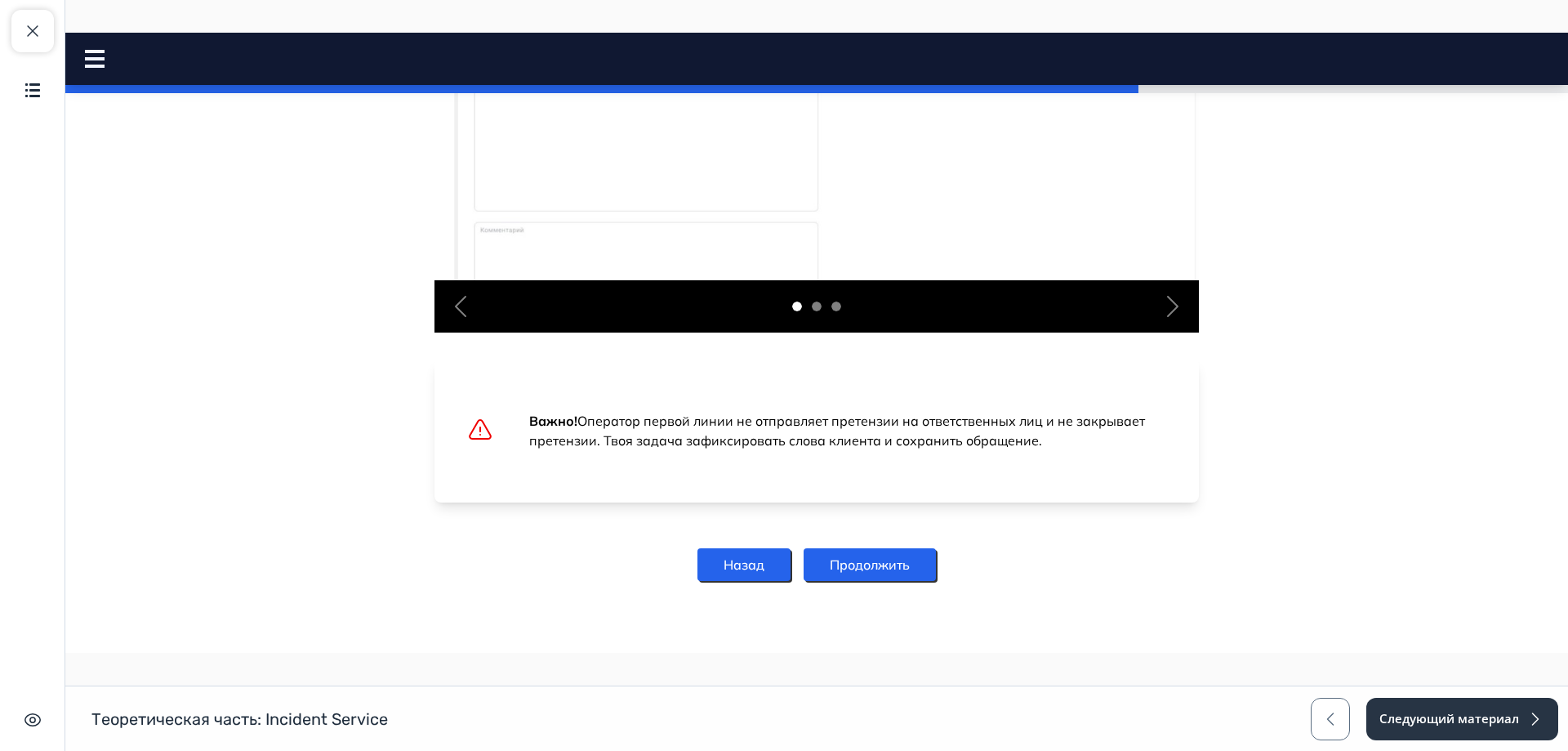
click at [864, 550] on button "Продолжить" at bounding box center [870, 564] width 133 height 33
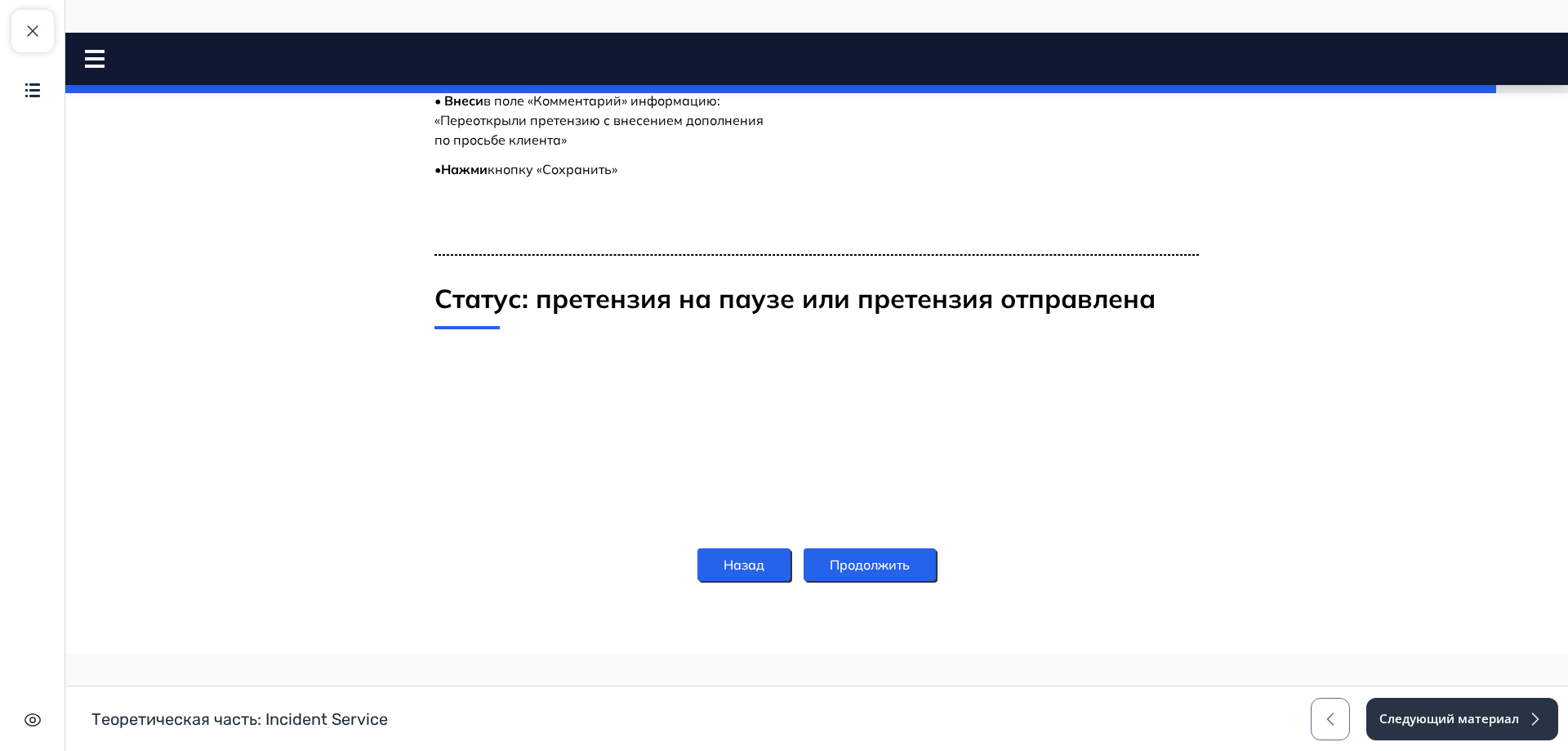
scroll to position [988, 0]
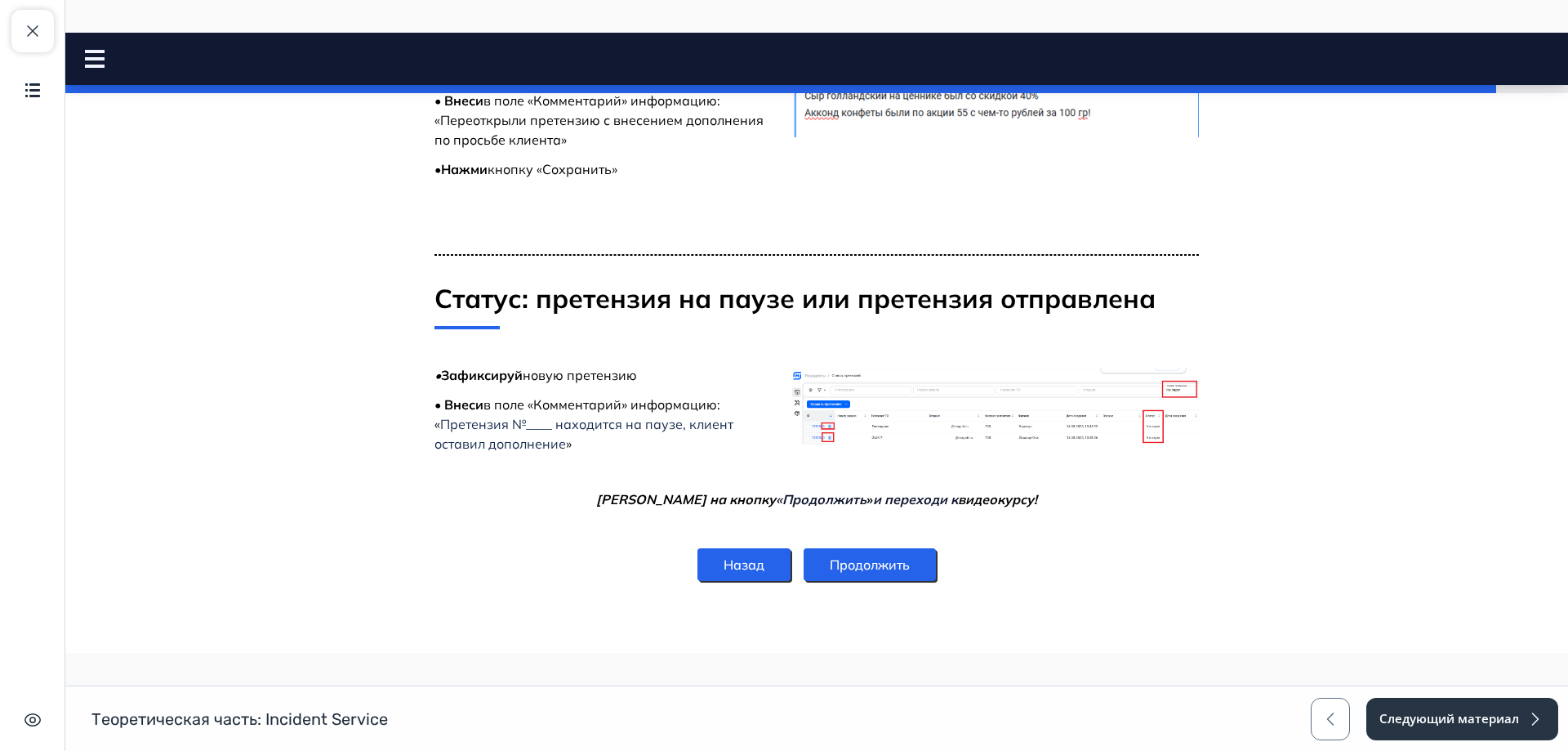
click at [873, 565] on button "Продолжить" at bounding box center [870, 564] width 133 height 33
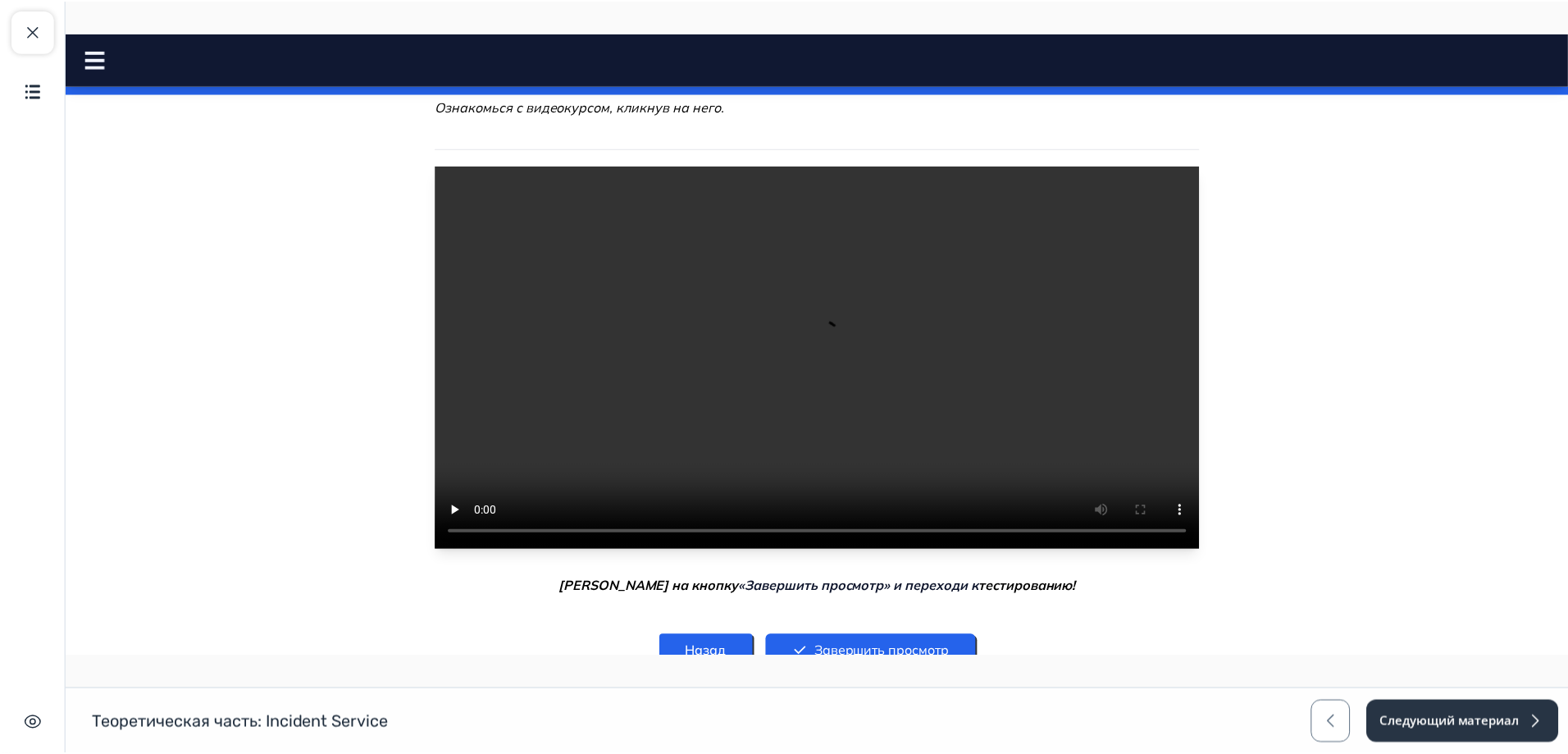
scroll to position [246, 0]
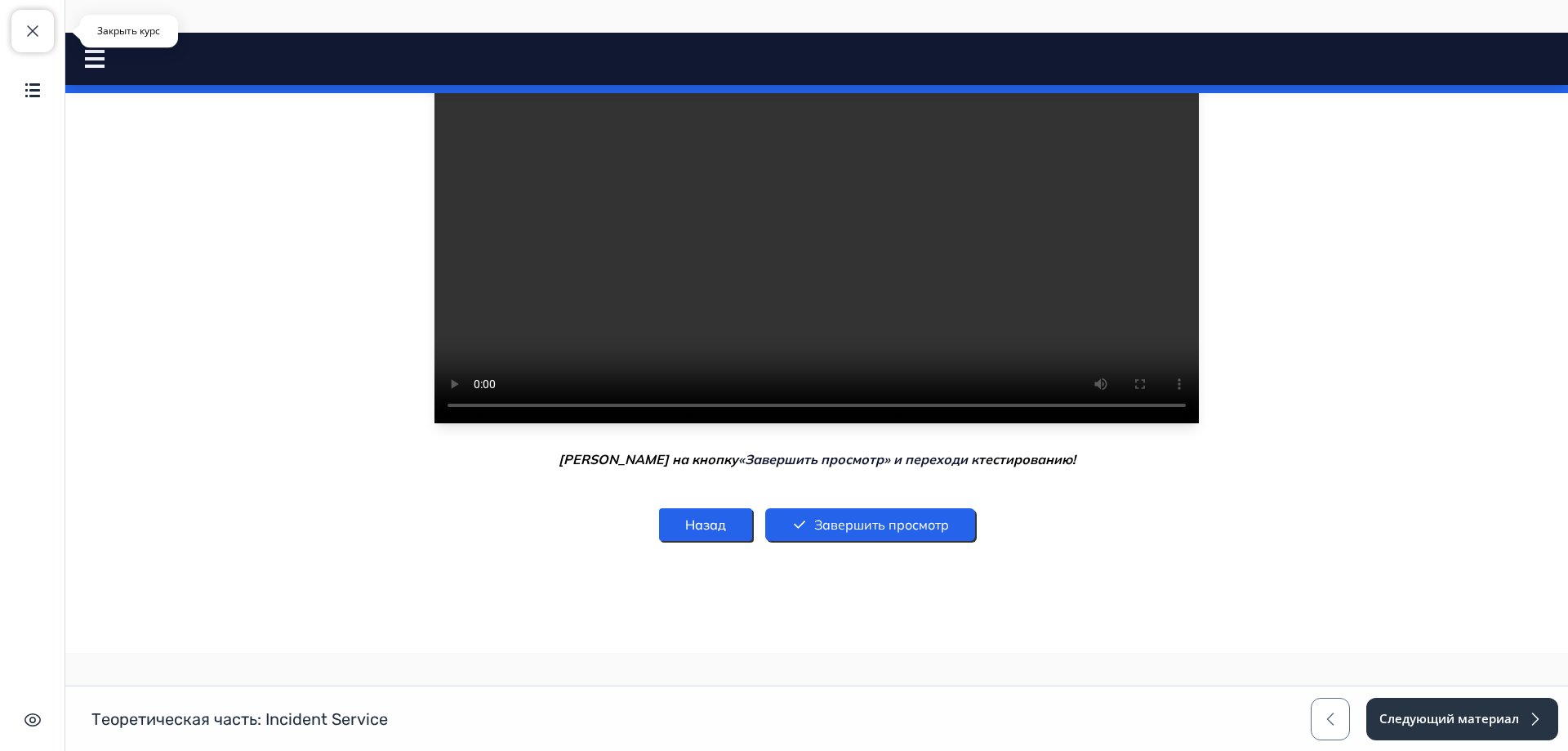
click at [41, 19] on button "Закрыть курс" at bounding box center [33, 31] width 42 height 42
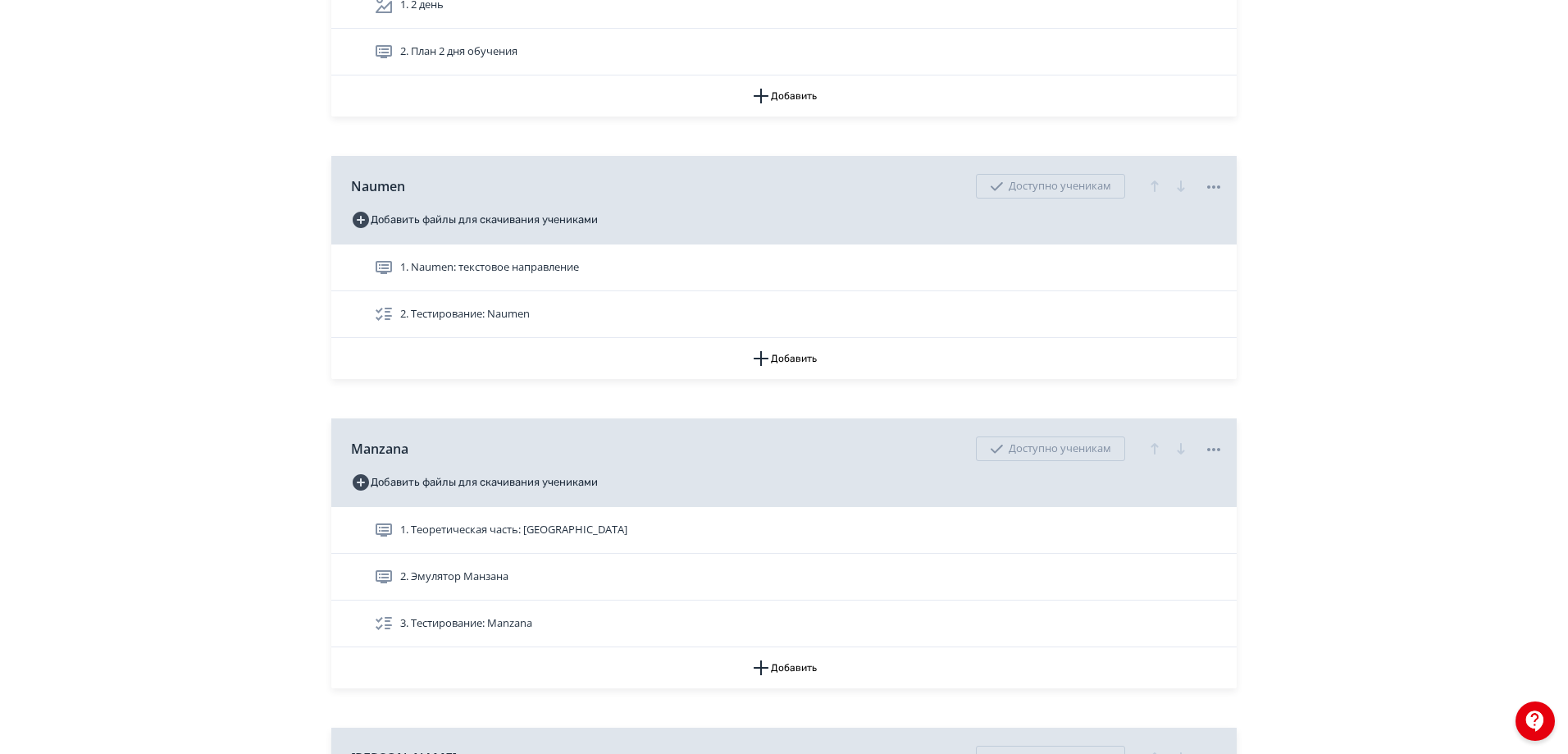
scroll to position [2133, 0]
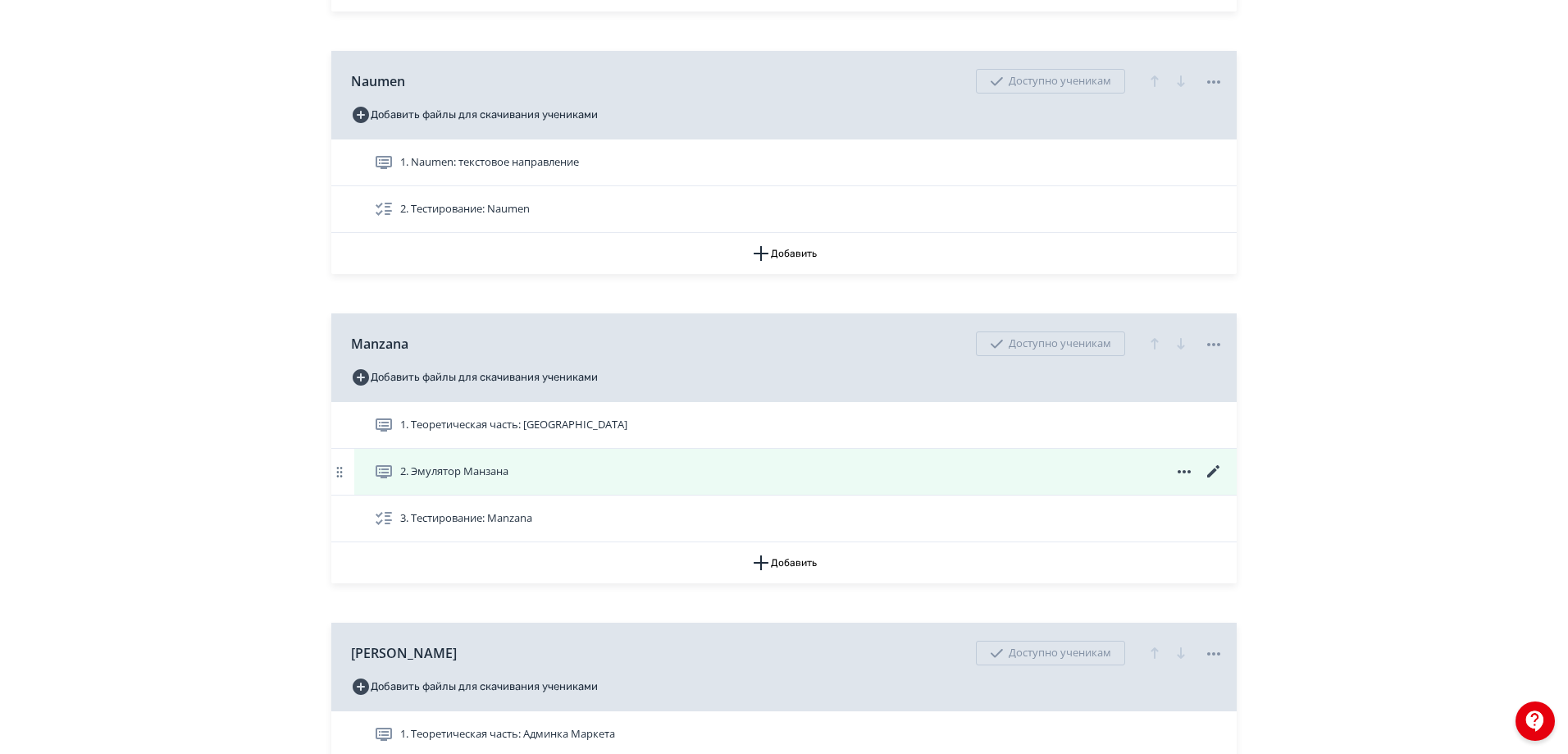
click at [994, 477] on div "2. Эмулятор Манзана" at bounding box center [799, 471] width 850 height 20
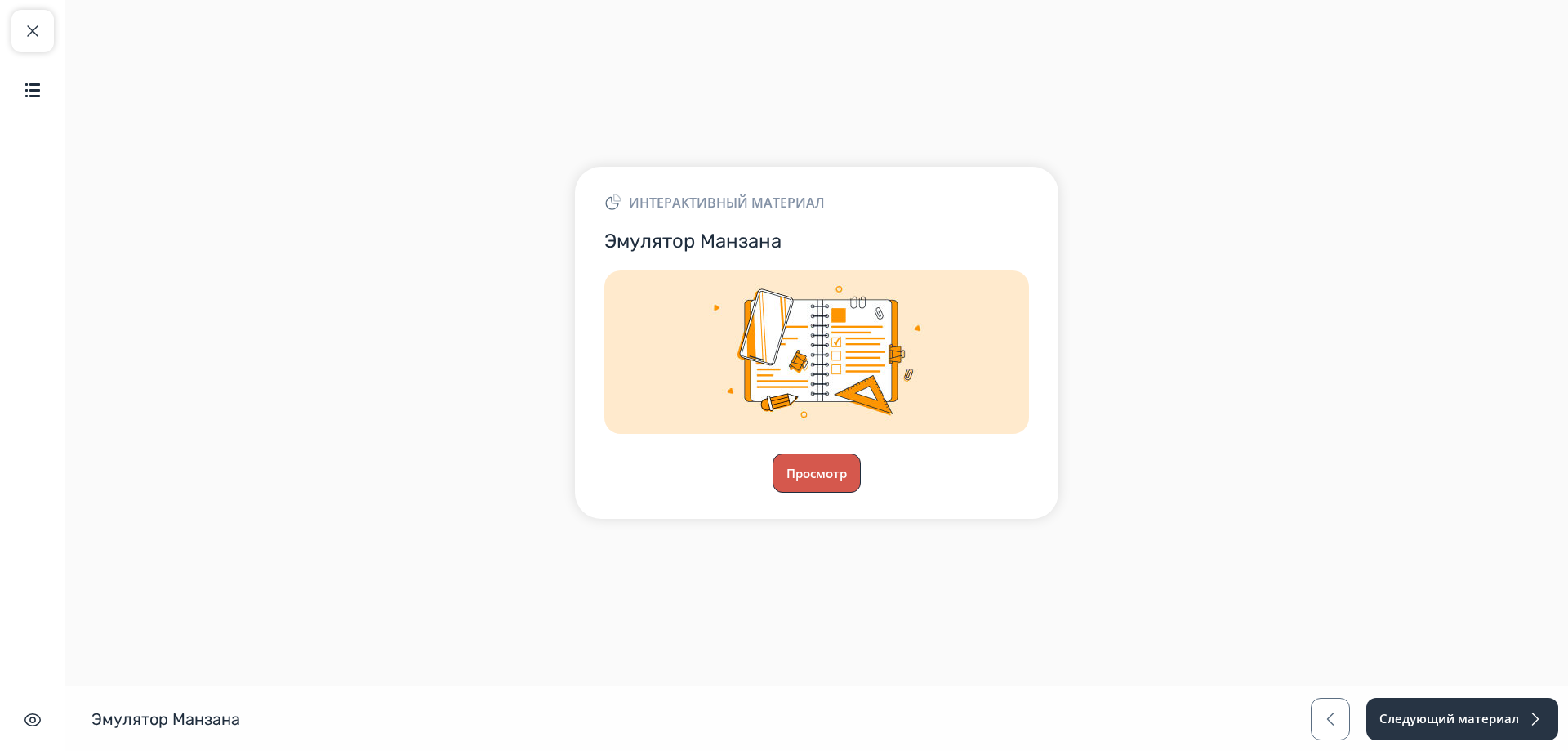
click at [827, 478] on button "Просмотр" at bounding box center [817, 473] width 88 height 39
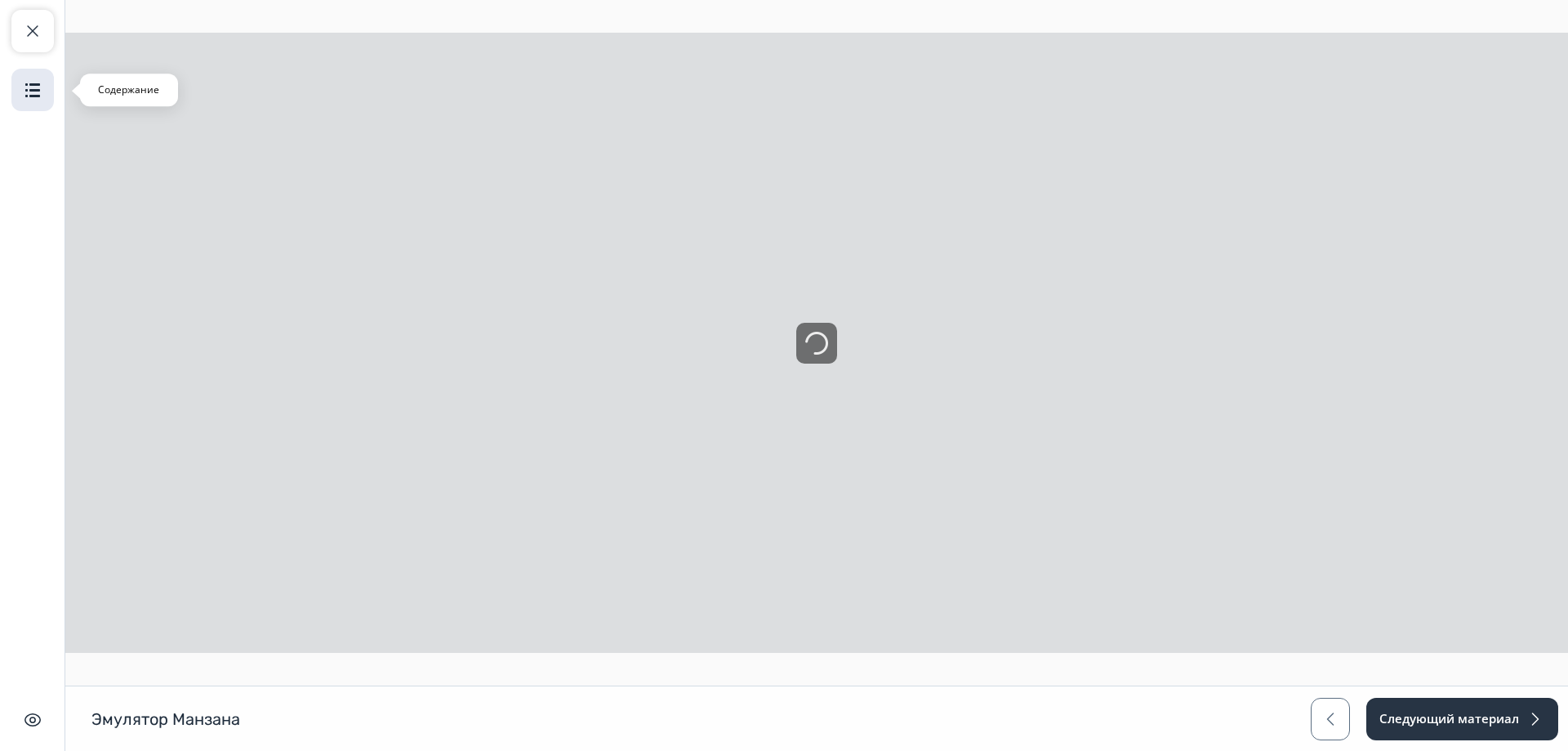
click at [32, 90] on img "button" at bounding box center [32, 90] width 19 height 19
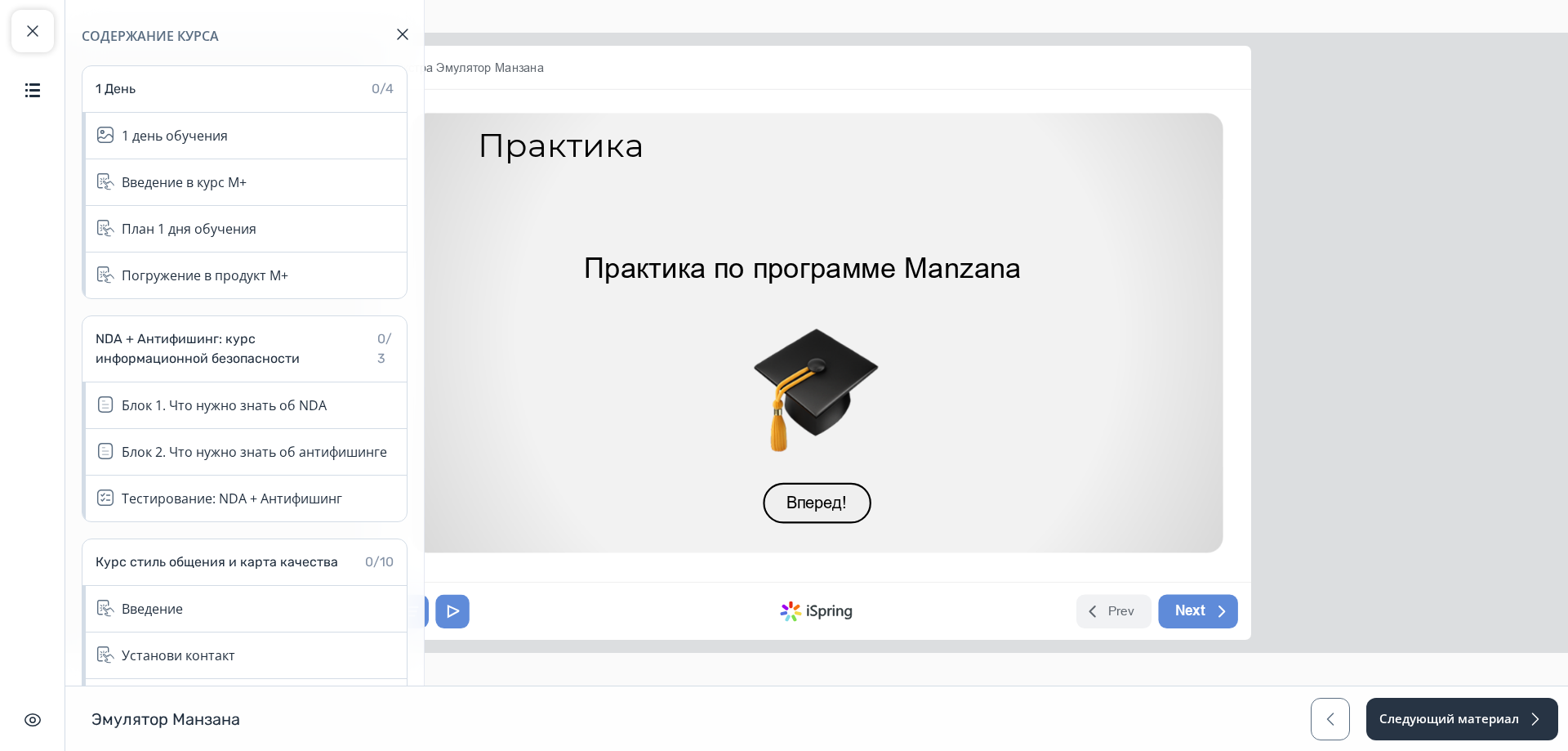
click at [1432, 410] on div "Экстра Эмулятор Манзана Практика по программе [PERSON_NAME]! Практика Prev Next…" at bounding box center [817, 330] width 1503 height 594
click at [1358, 542] on div "Экстра Эмулятор Манзана Практика по программе [PERSON_NAME]! Практика Prev Next…" at bounding box center [817, 330] width 1503 height 594
click at [397, 38] on img "button" at bounding box center [403, 35] width 12 height 12
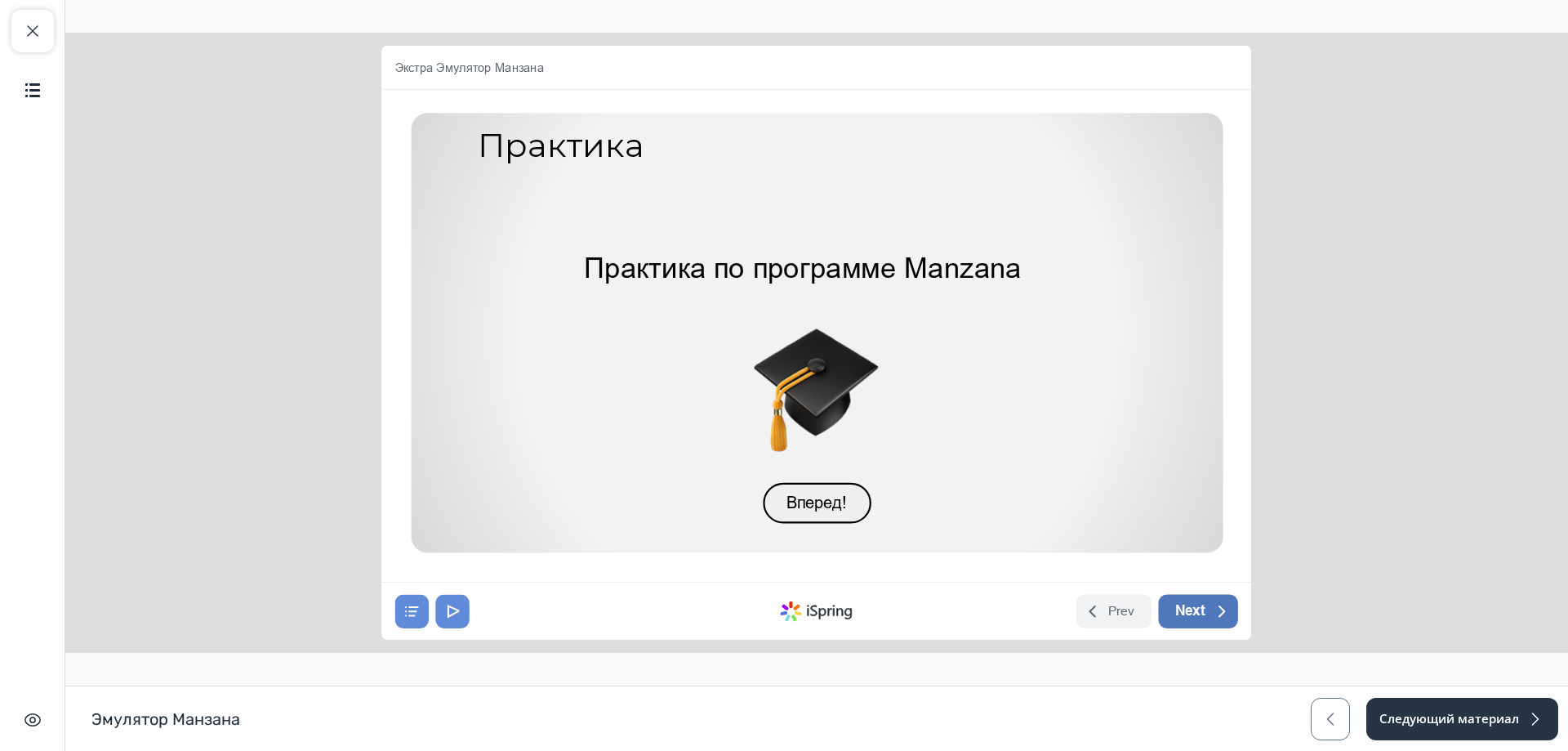
click at [1217, 614] on icon at bounding box center [1221, 611] width 17 height 17
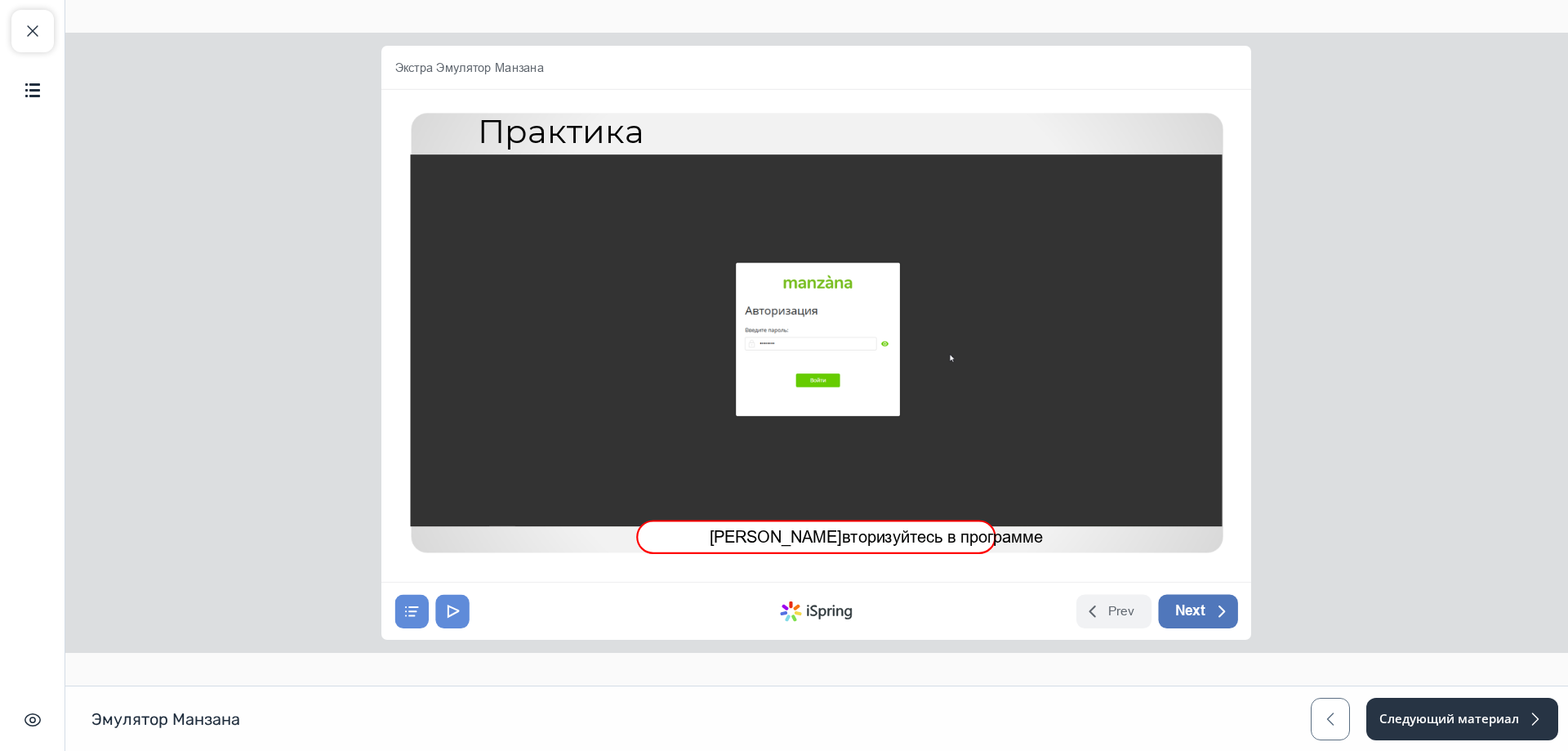
click at [1217, 614] on icon at bounding box center [1221, 611] width 17 height 17
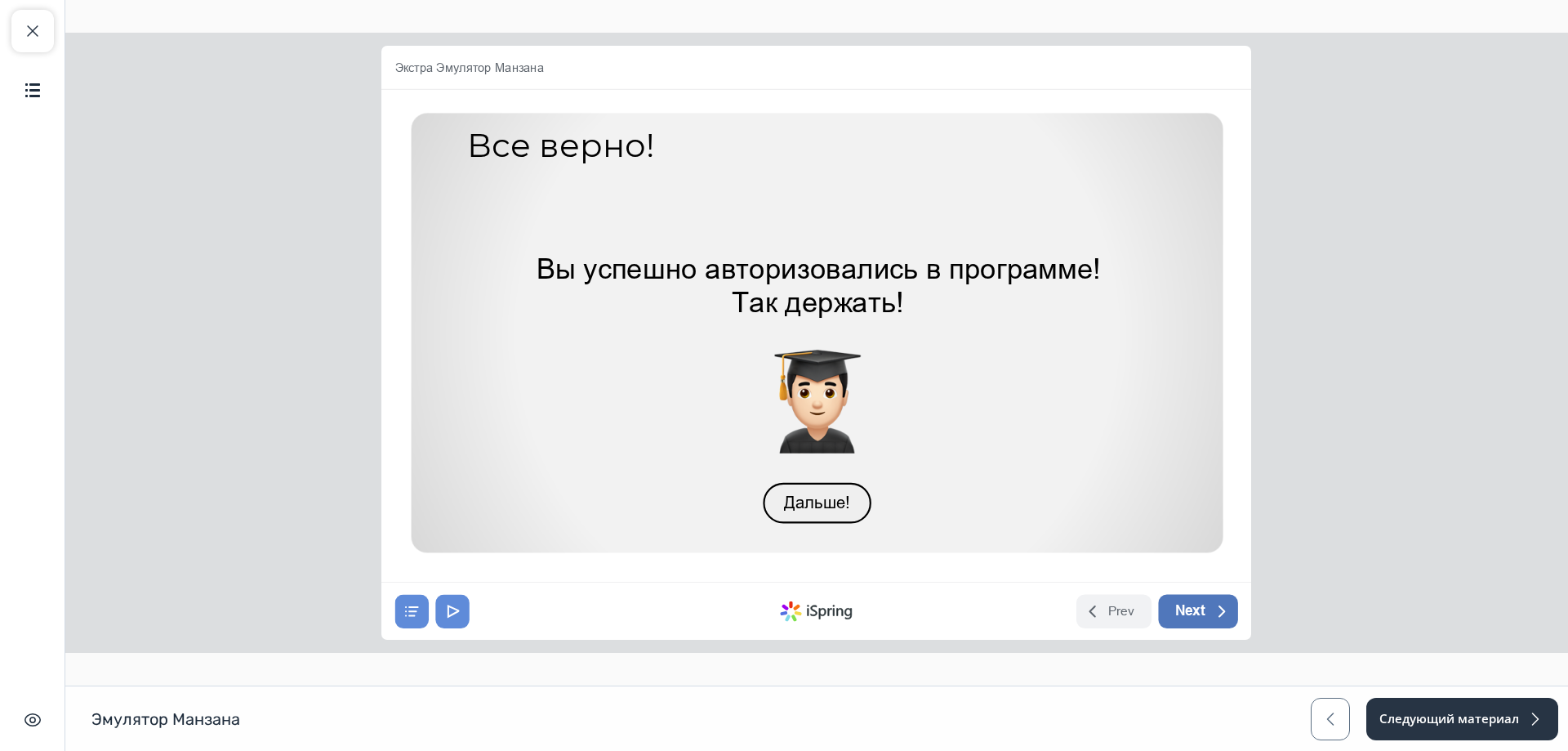
click at [1217, 614] on icon at bounding box center [1221, 611] width 17 height 17
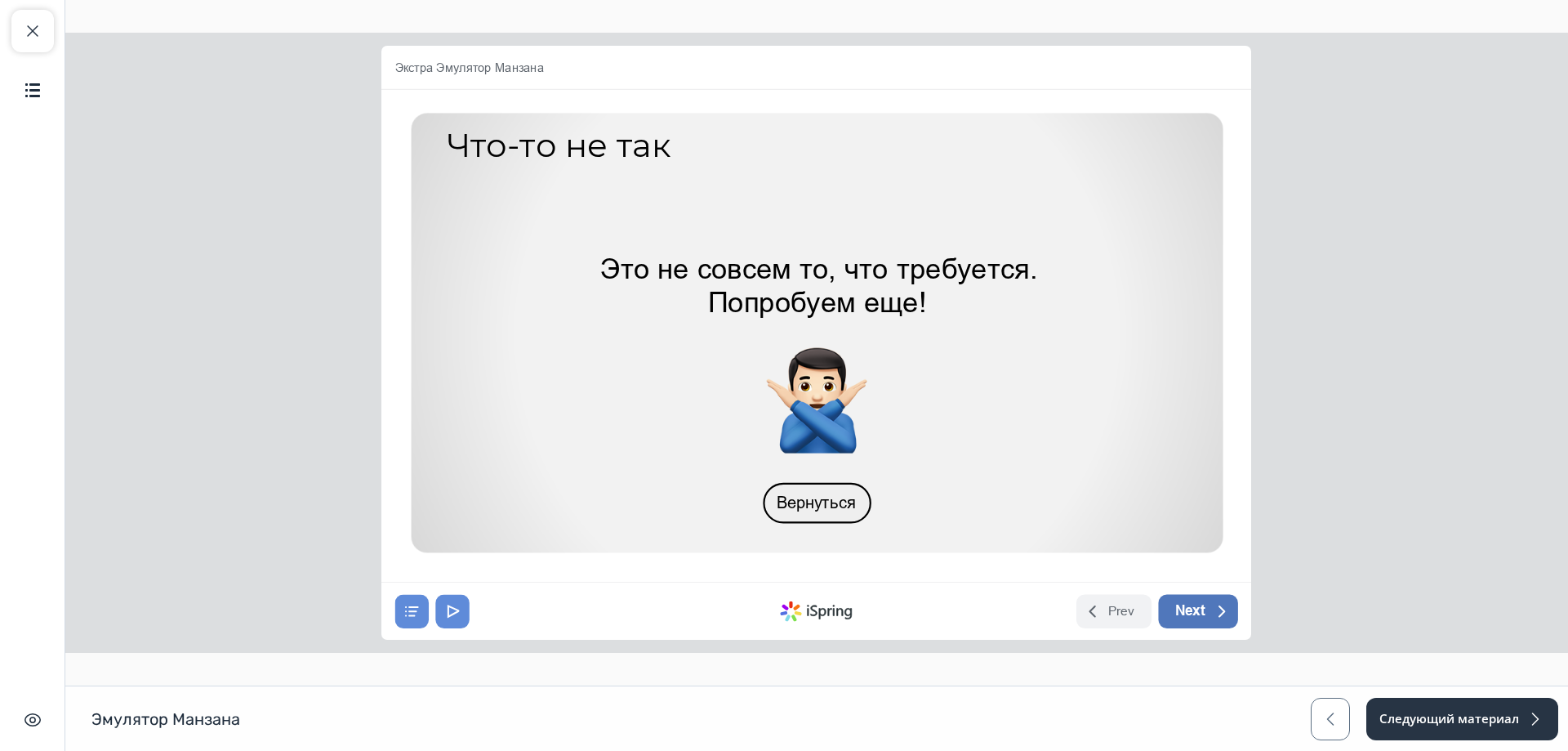
click at [1217, 614] on icon at bounding box center [1221, 611] width 17 height 17
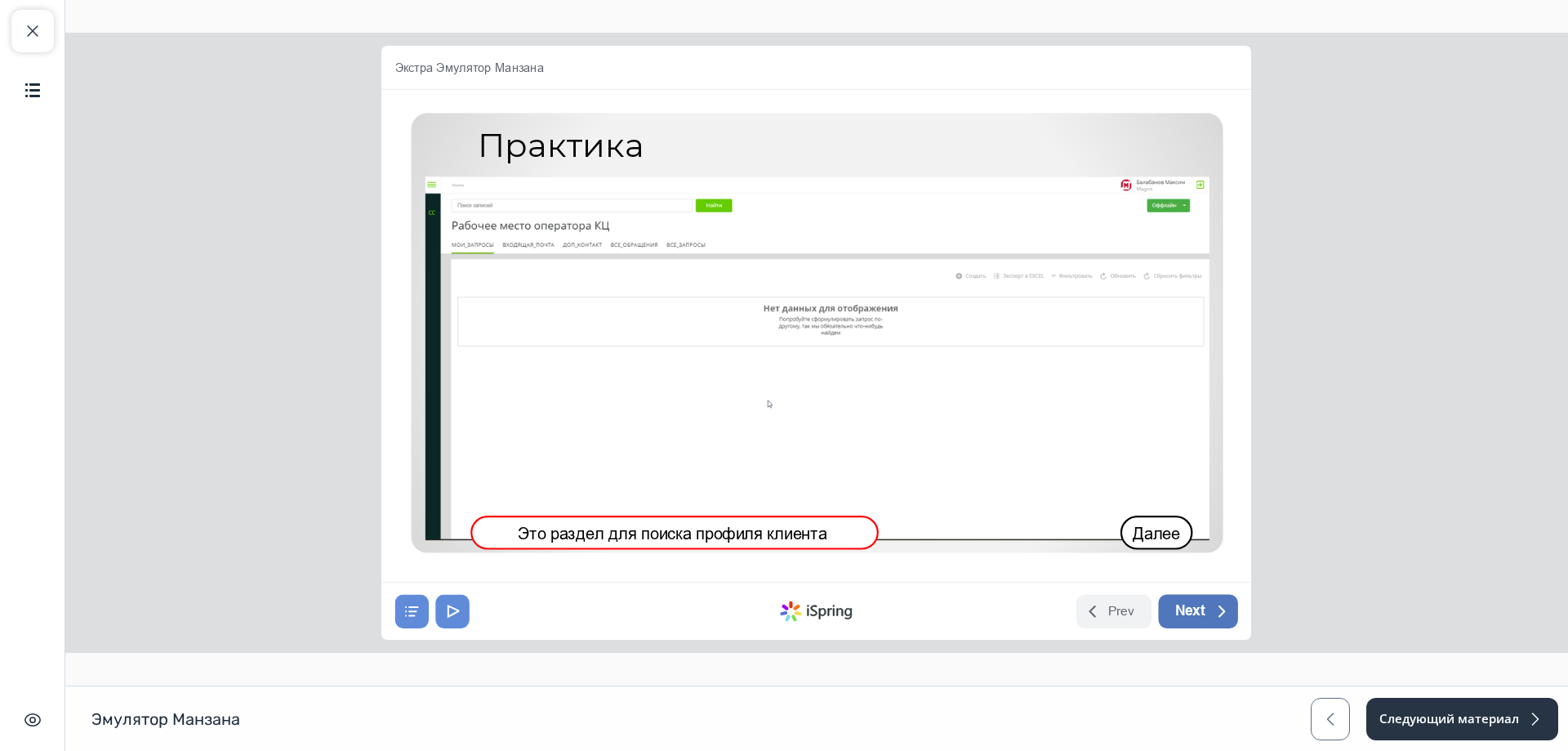
click at [1217, 614] on icon at bounding box center [1221, 611] width 17 height 17
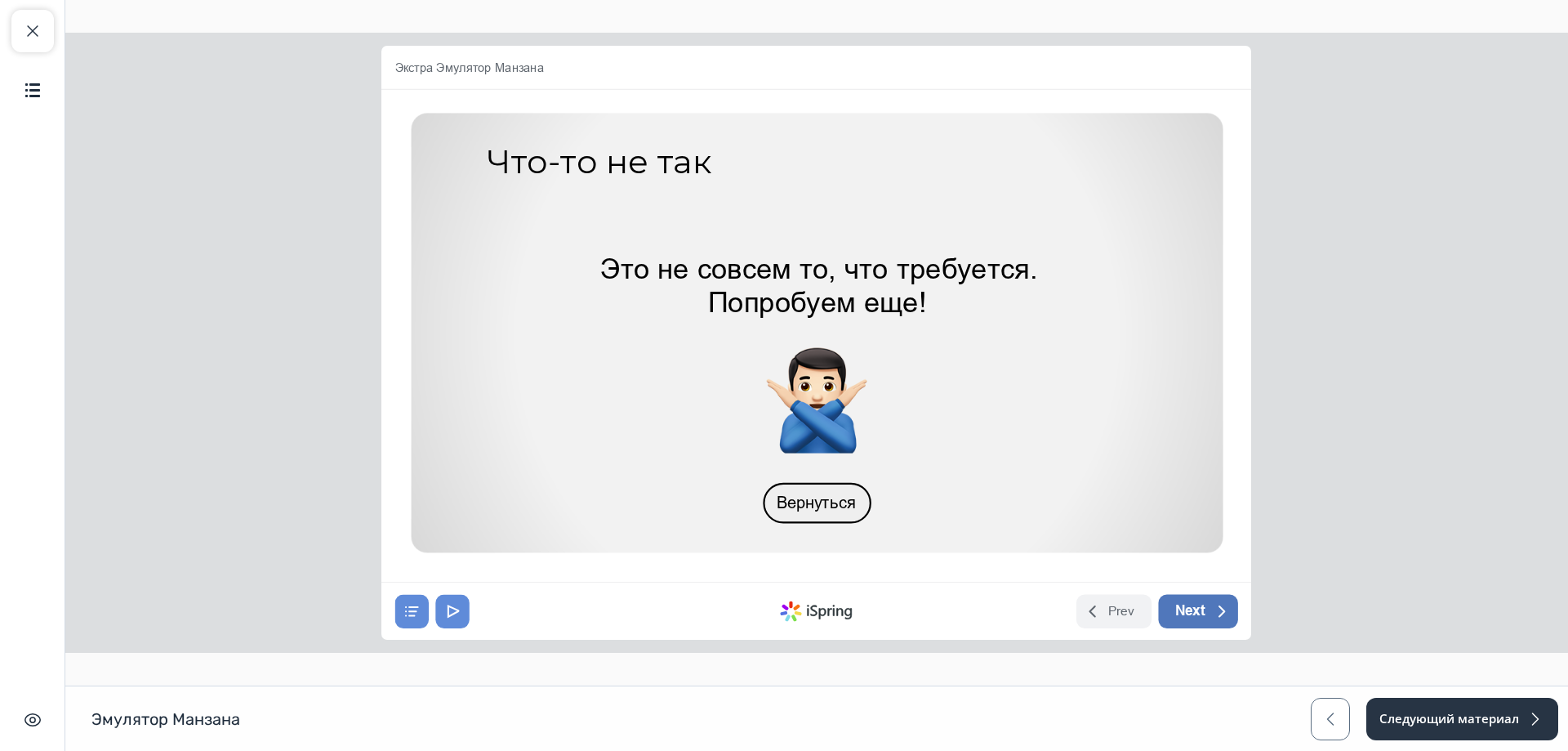
click at [1217, 614] on icon at bounding box center [1221, 611] width 17 height 17
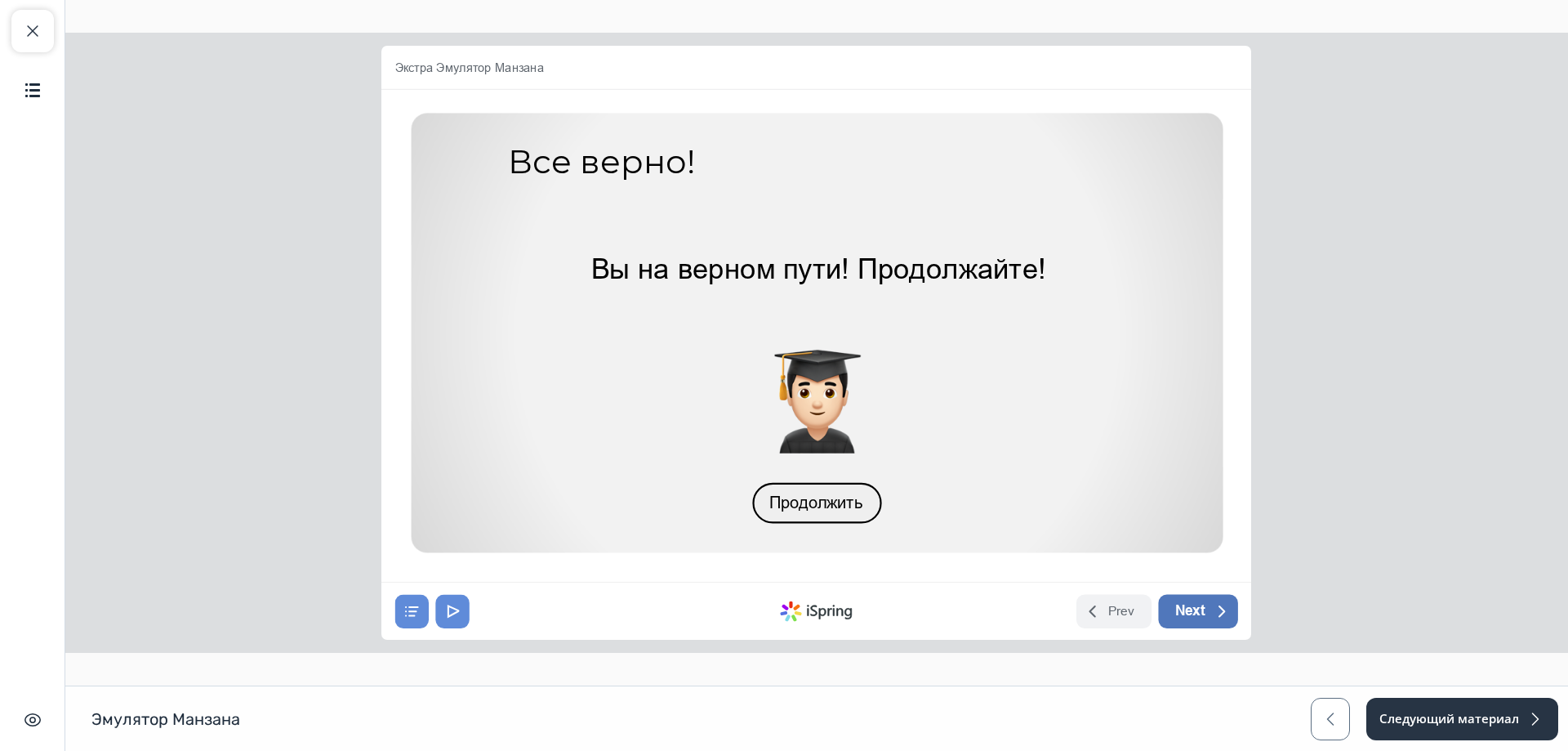
click at [1217, 614] on icon at bounding box center [1221, 611] width 17 height 17
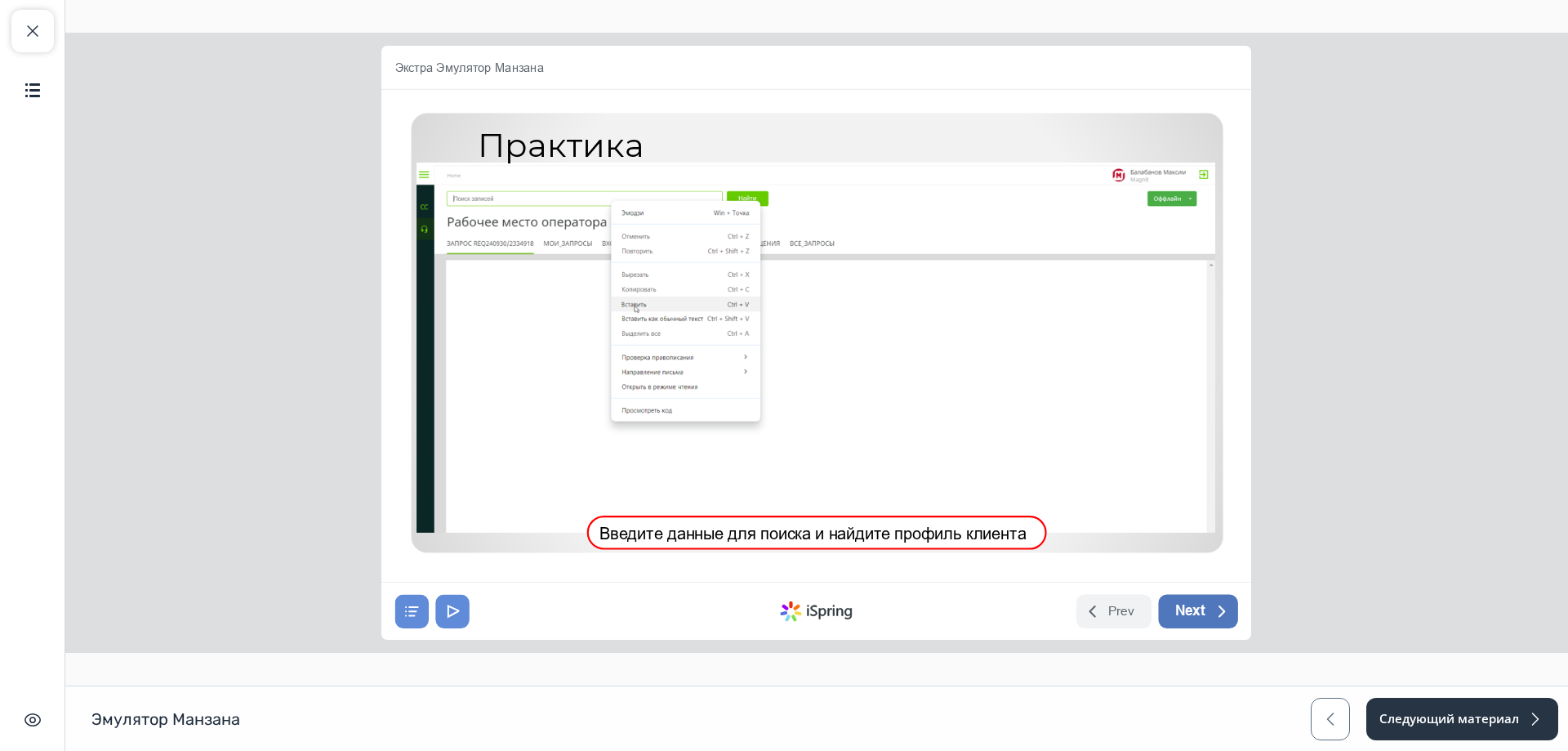
click at [1217, 614] on icon at bounding box center [1221, 611] width 17 height 17
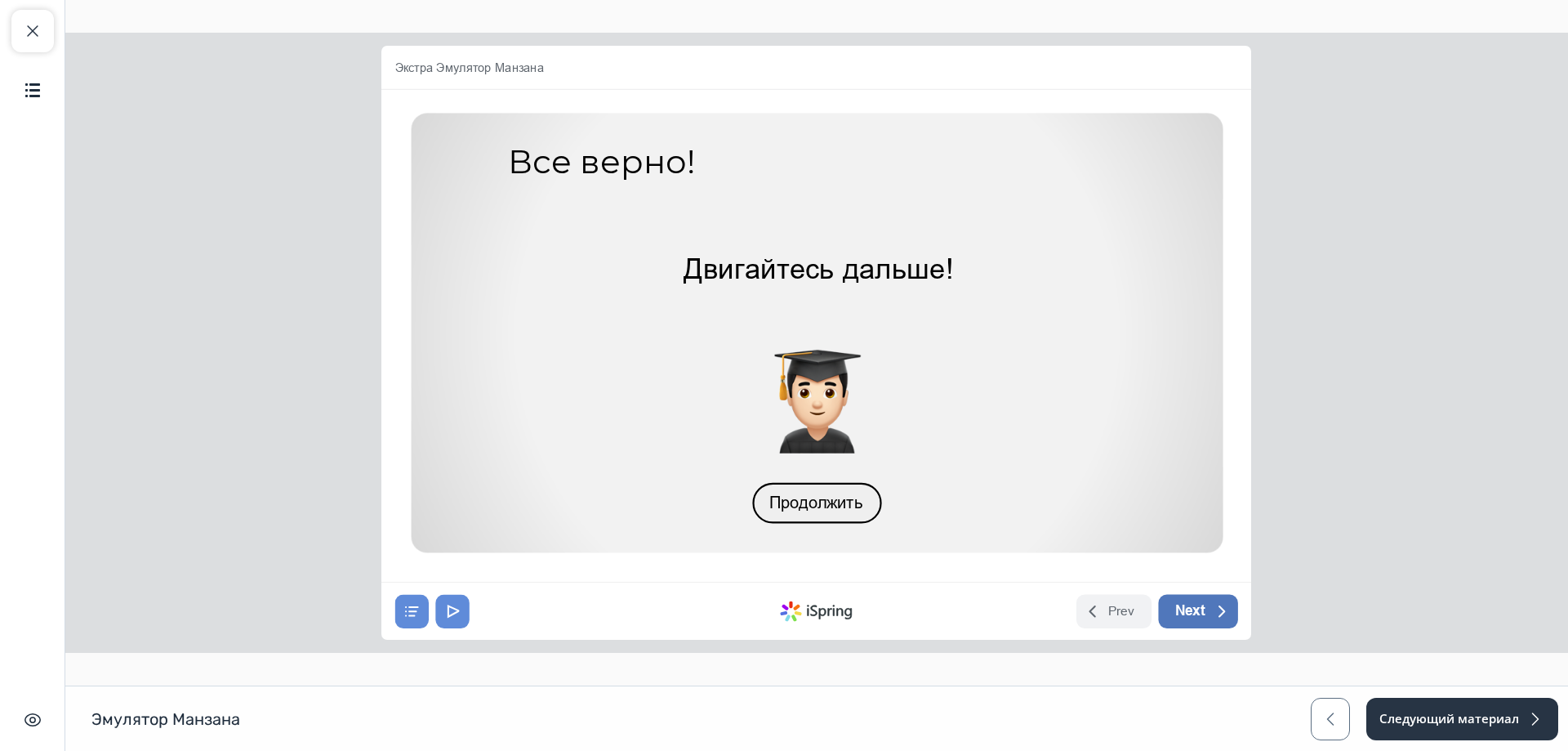
click at [1217, 614] on icon at bounding box center [1221, 611] width 17 height 17
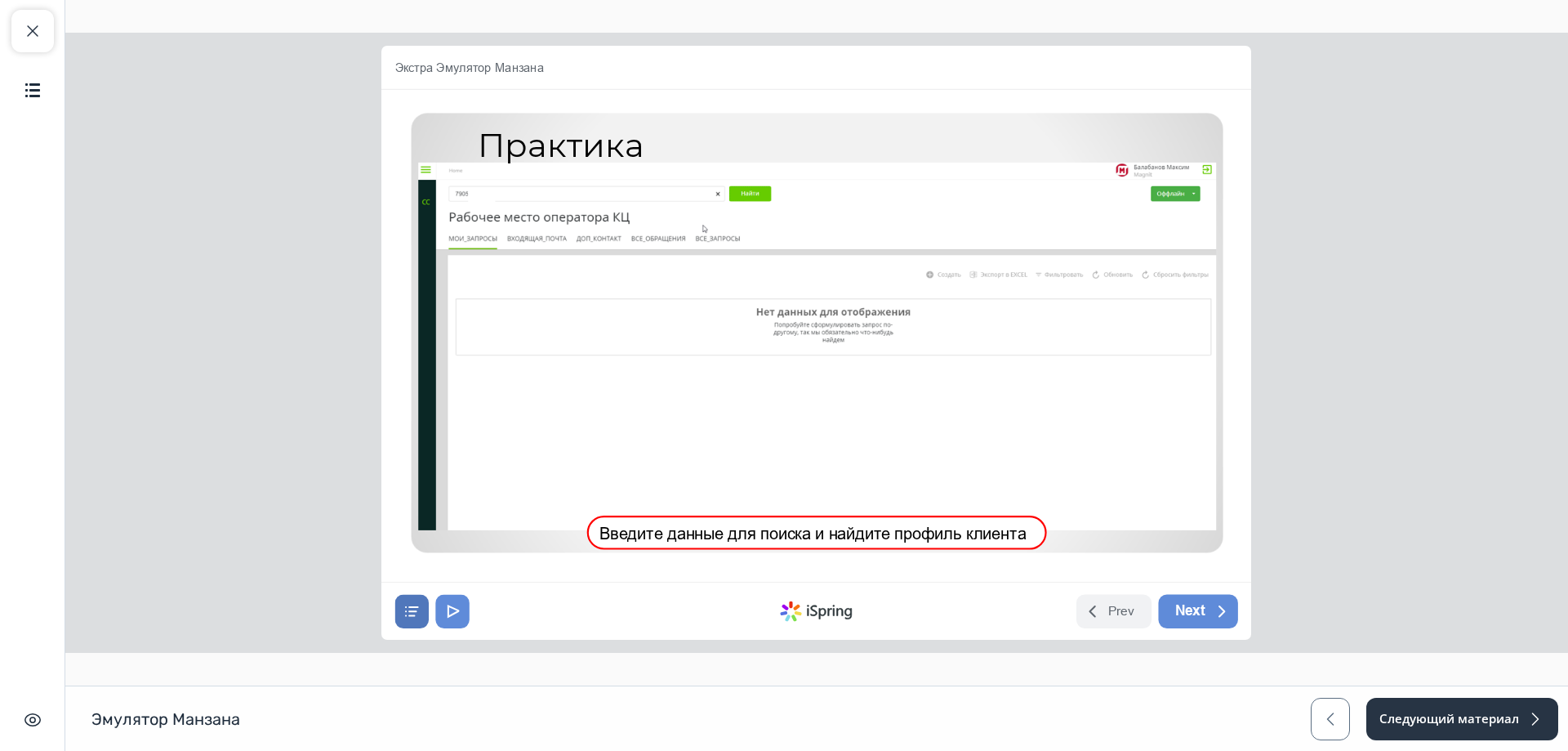
click at [412, 615] on icon at bounding box center [412, 611] width 17 height 17
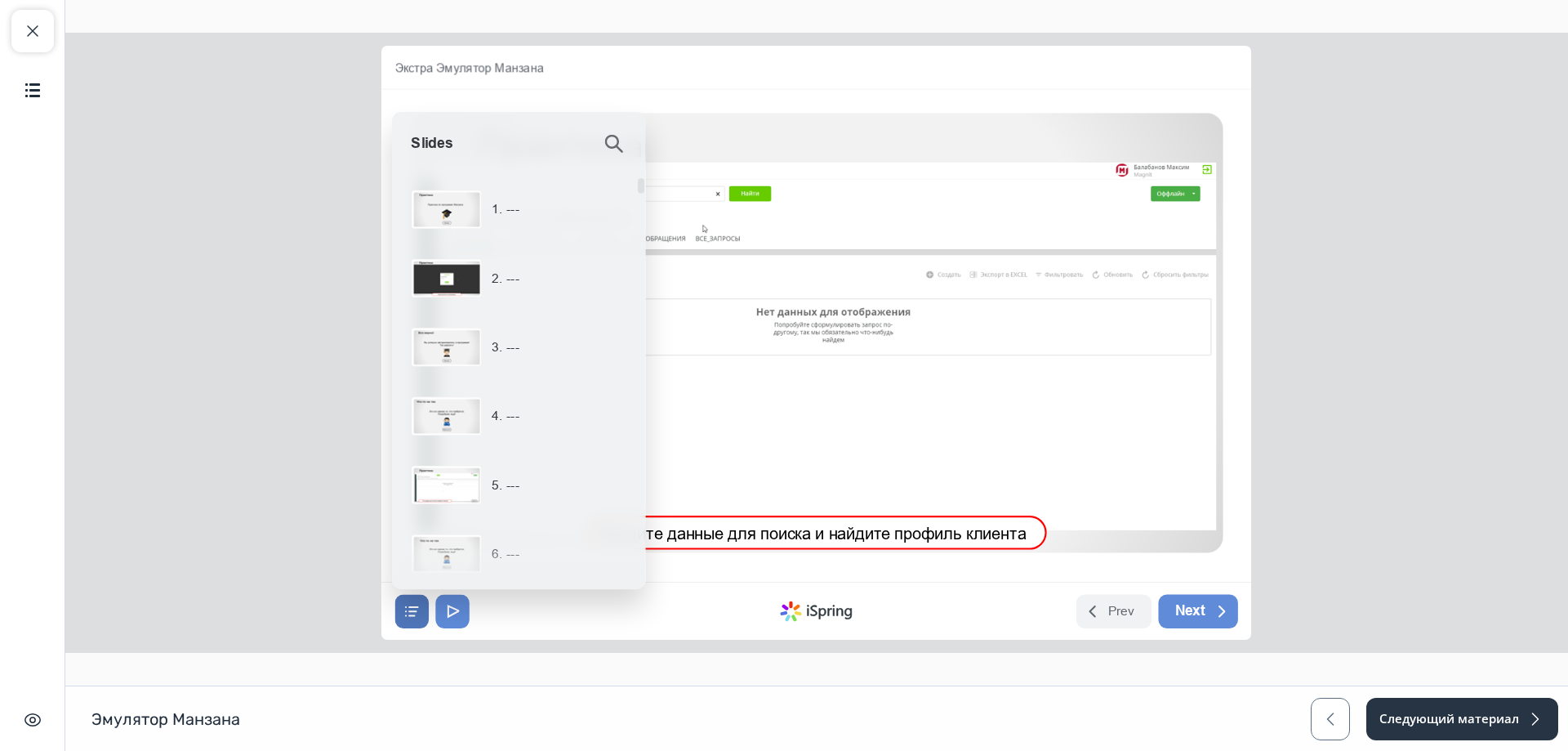
drag, startPoint x: 642, startPoint y: 294, endPoint x: 577, endPoint y: 123, distance: 182.9
click at [577, 123] on div "Slides 1. --- 2. --- 3. --- 4. --- 5. --- 6. --- 7. ---" at bounding box center [519, 351] width 252 height 477
click at [1353, 302] on div "Экстра Эмулятор Манзана Введите данные для поиска и найдите профиль клиента Пра…" at bounding box center [817, 330] width 1503 height 594
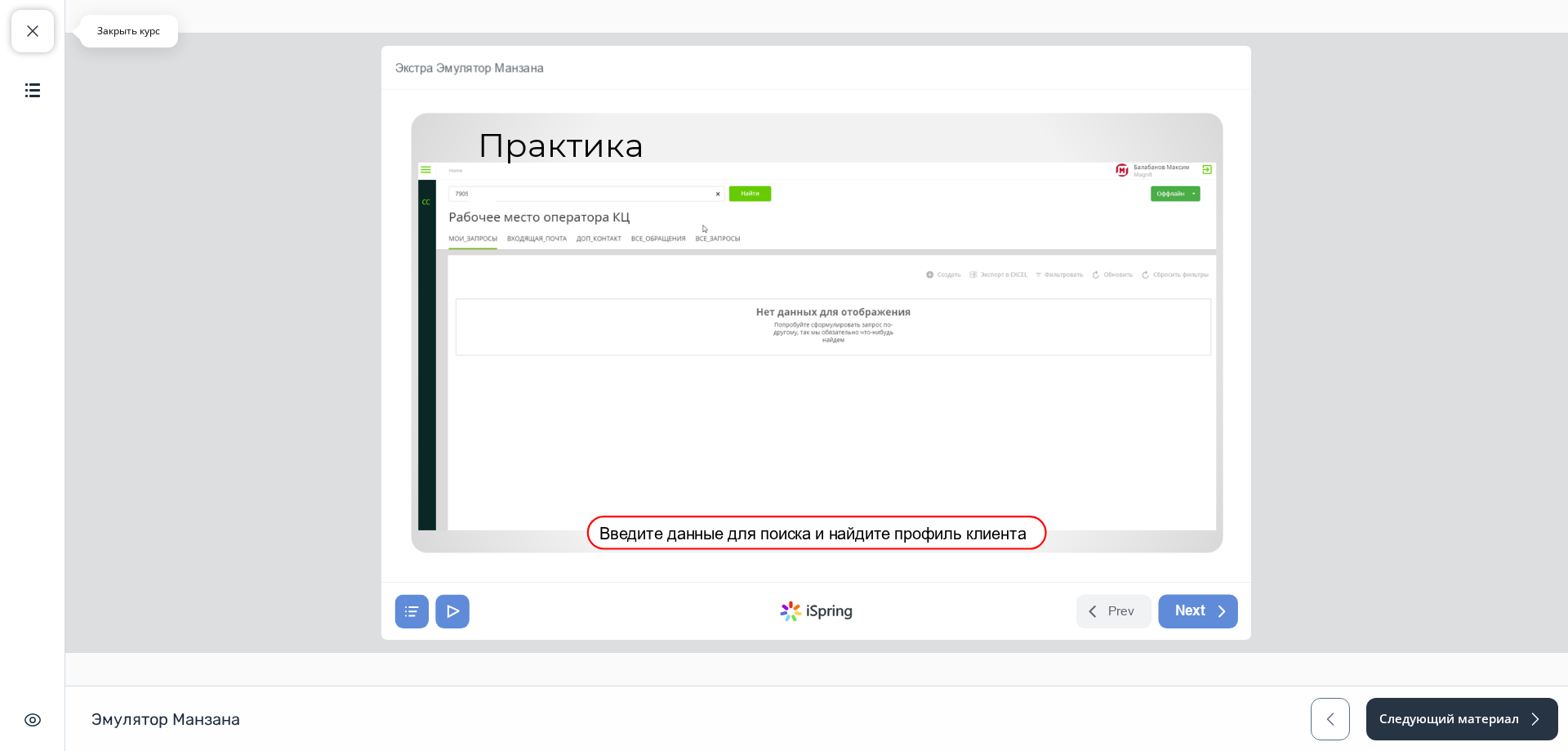
click at [22, 48] on button "Закрыть курс" at bounding box center [33, 31] width 42 height 42
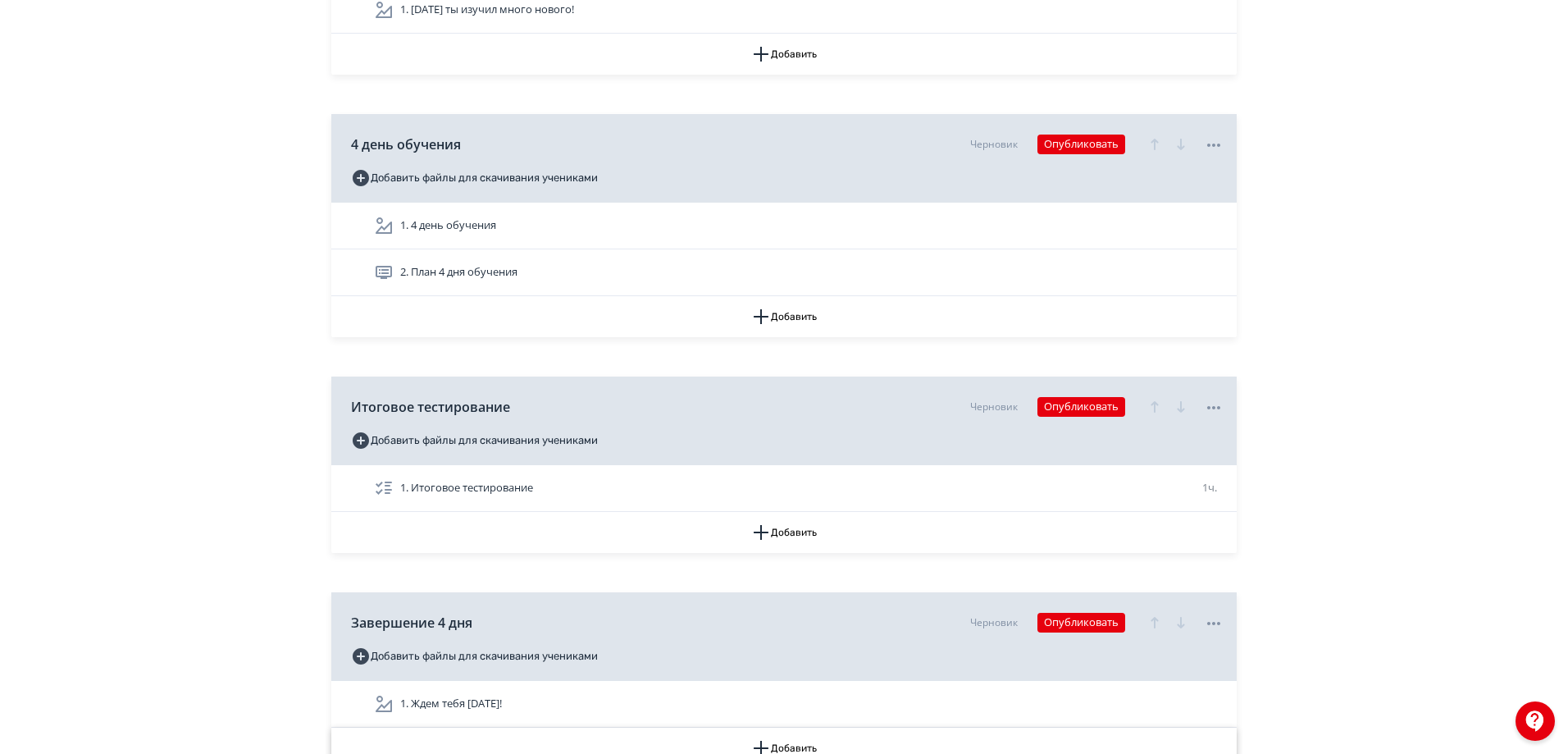
scroll to position [9607, 0]
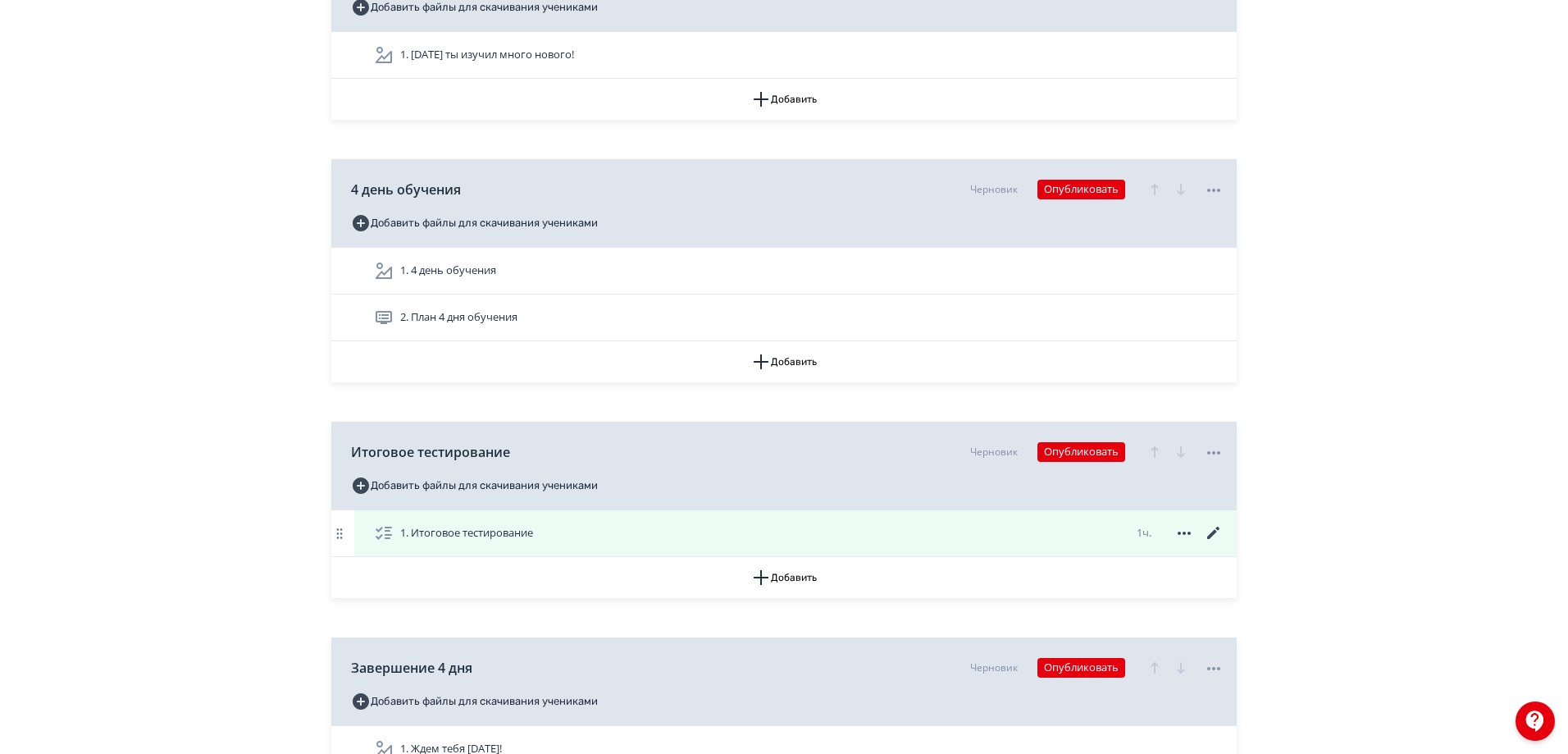
click at [1211, 543] on icon at bounding box center [1213, 532] width 20 height 20
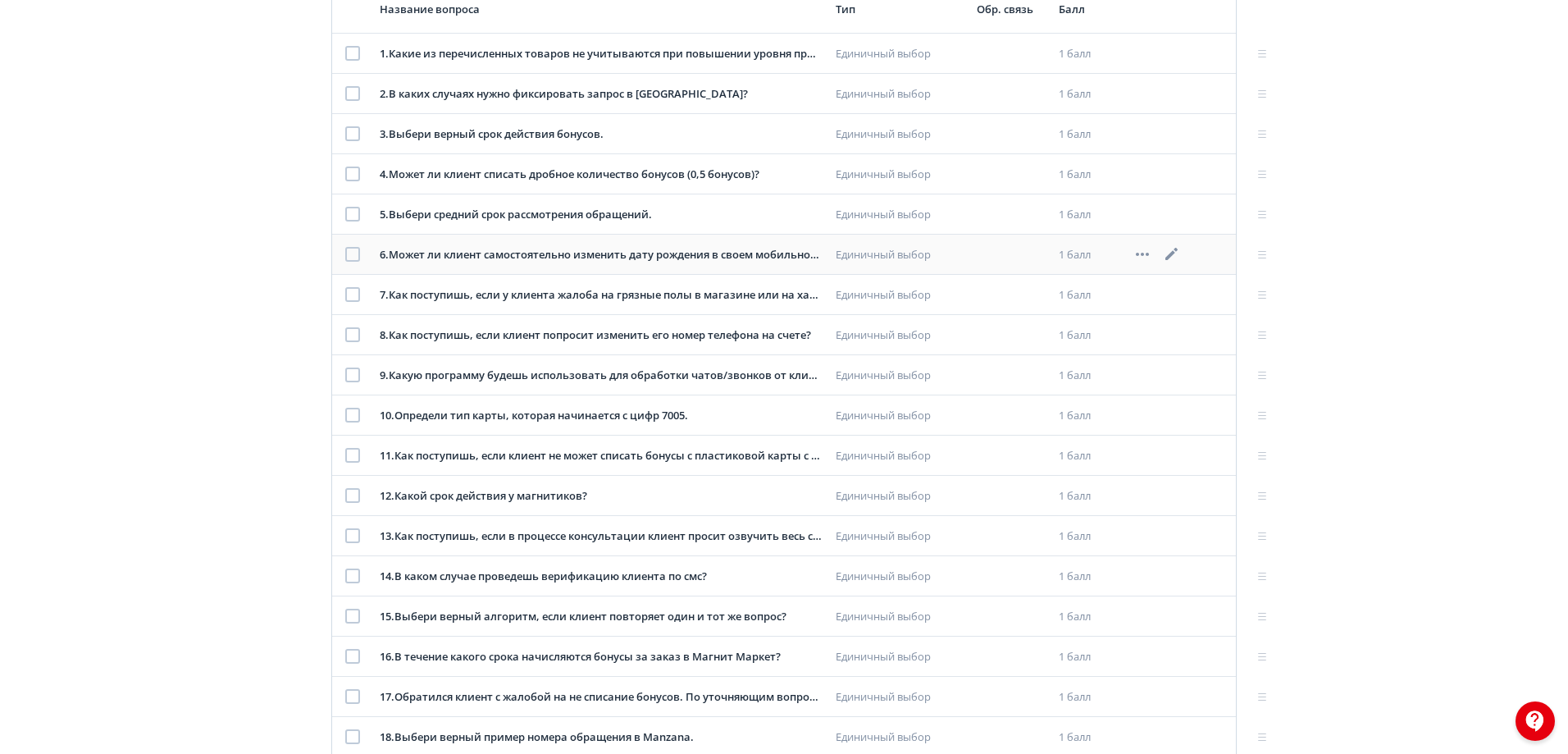
scroll to position [492, 0]
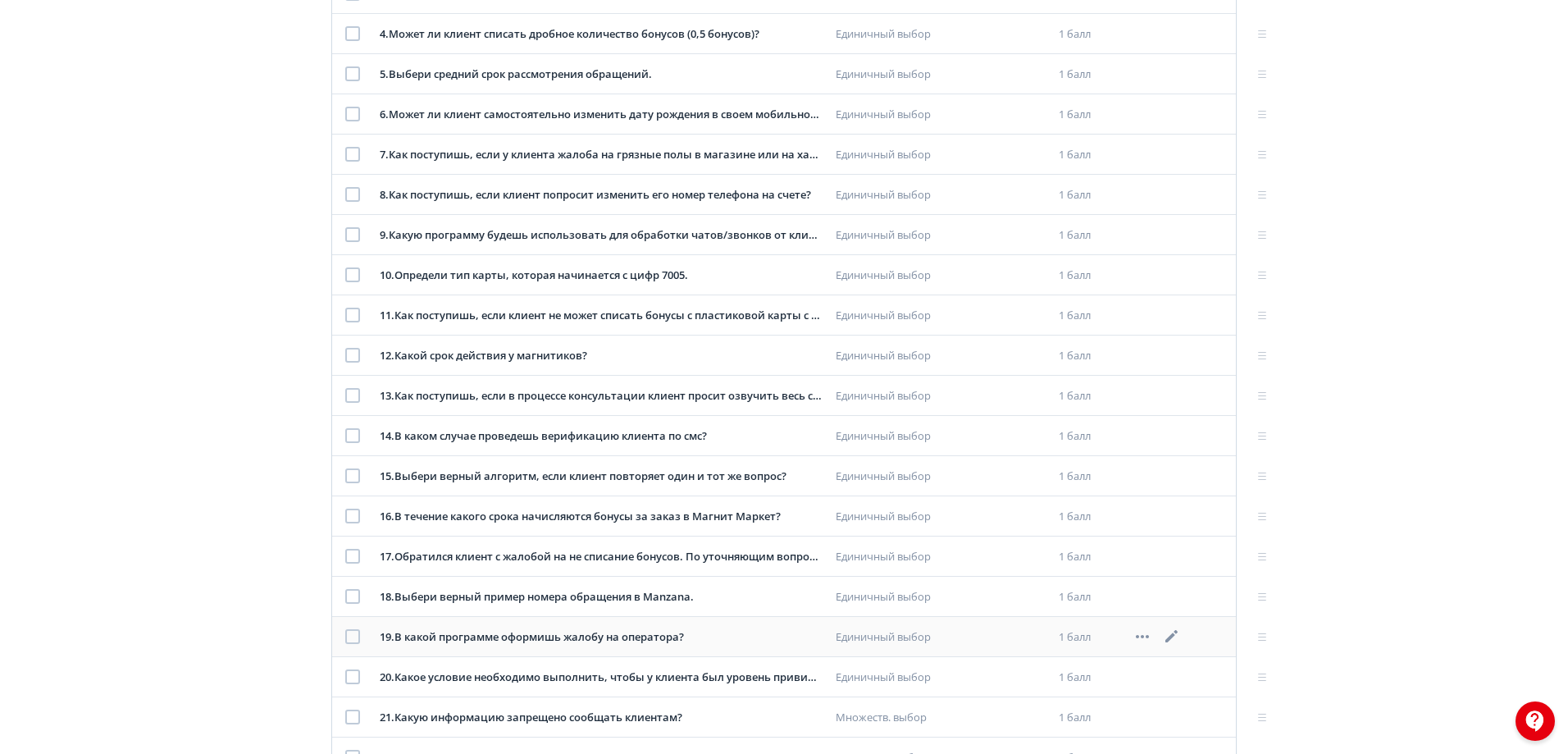
click at [1175, 637] on icon at bounding box center [1172, 636] width 12 height 12
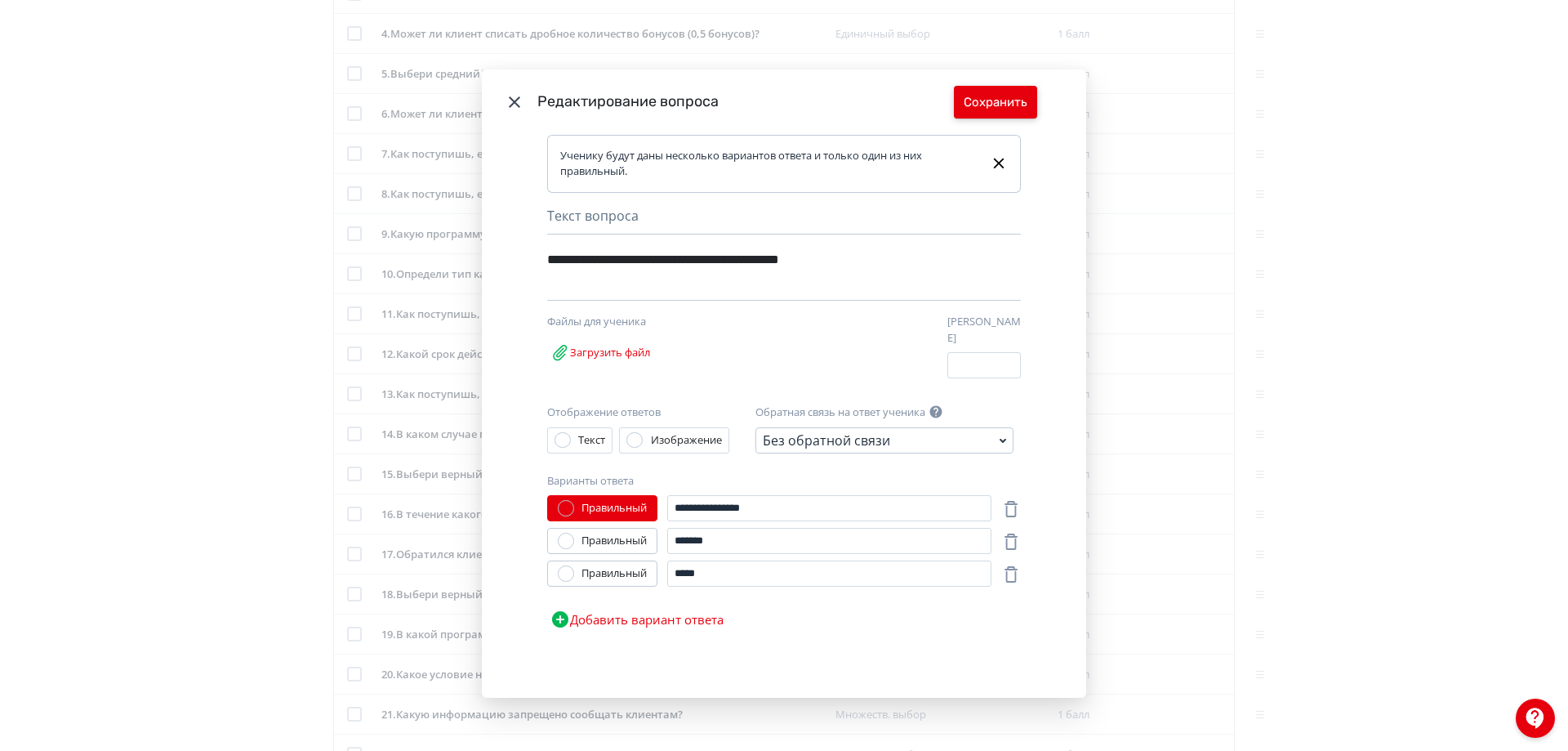
click at [994, 104] on button "Сохранить" at bounding box center [996, 101] width 84 height 33
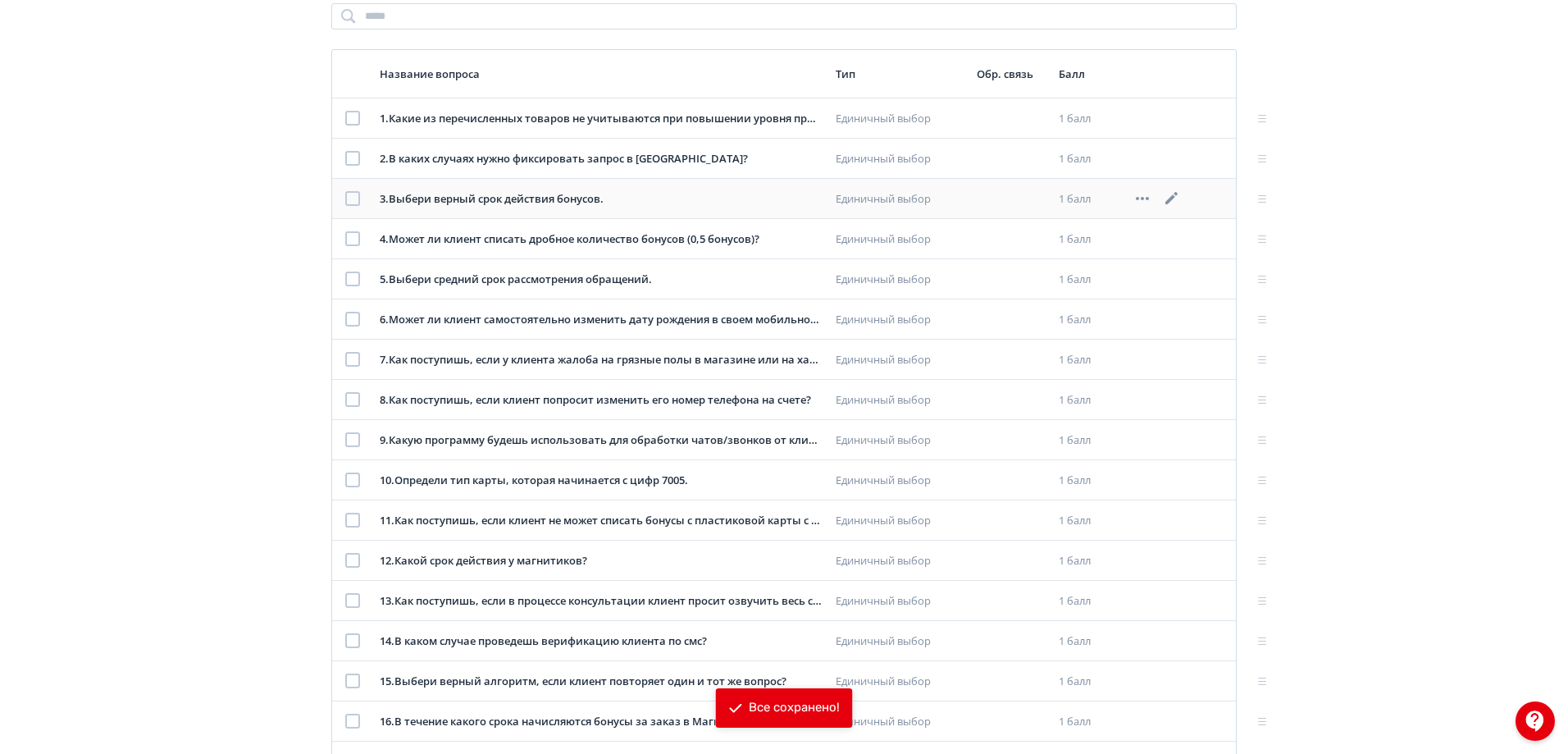
scroll to position [246, 0]
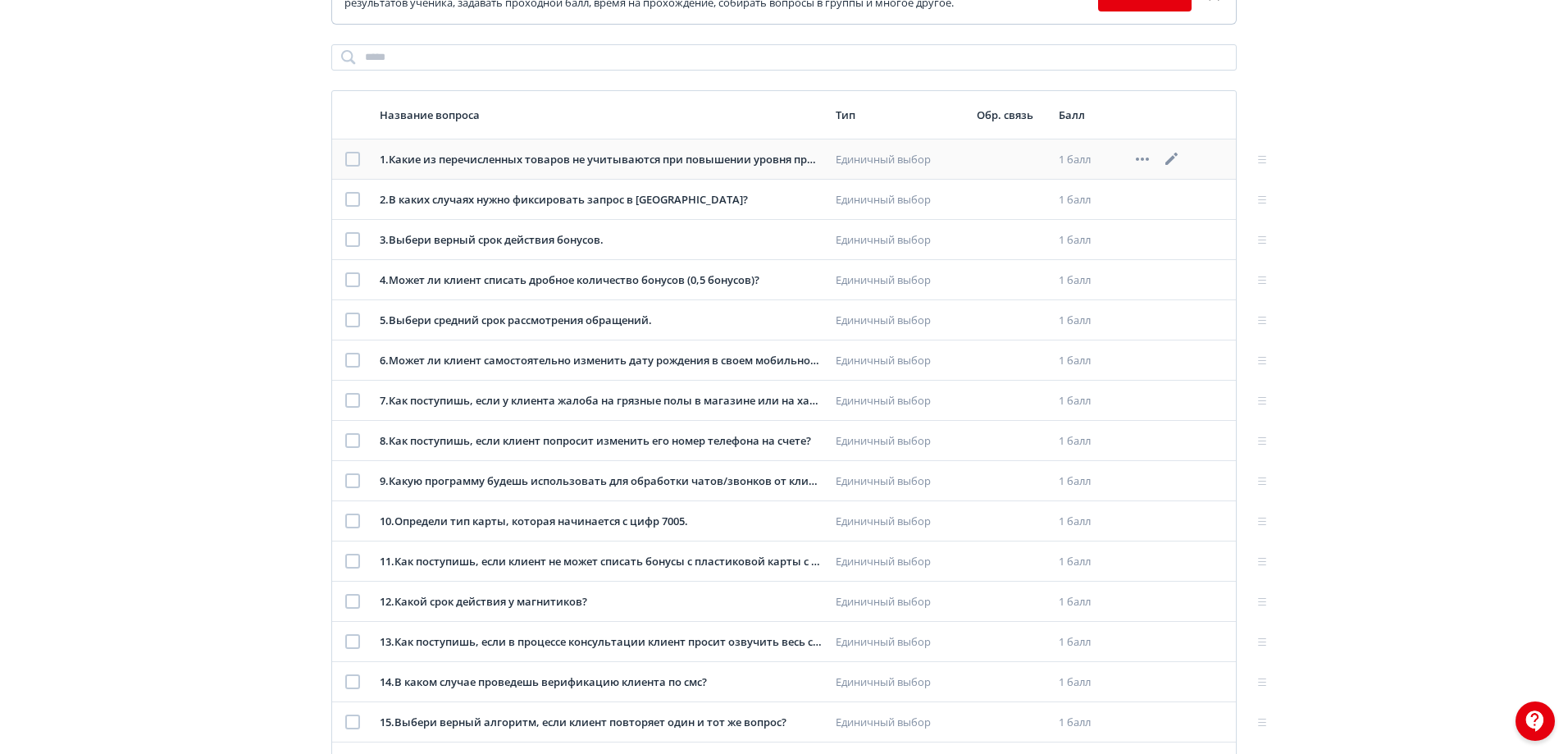
click at [1169, 160] on icon at bounding box center [1172, 159] width 20 height 20
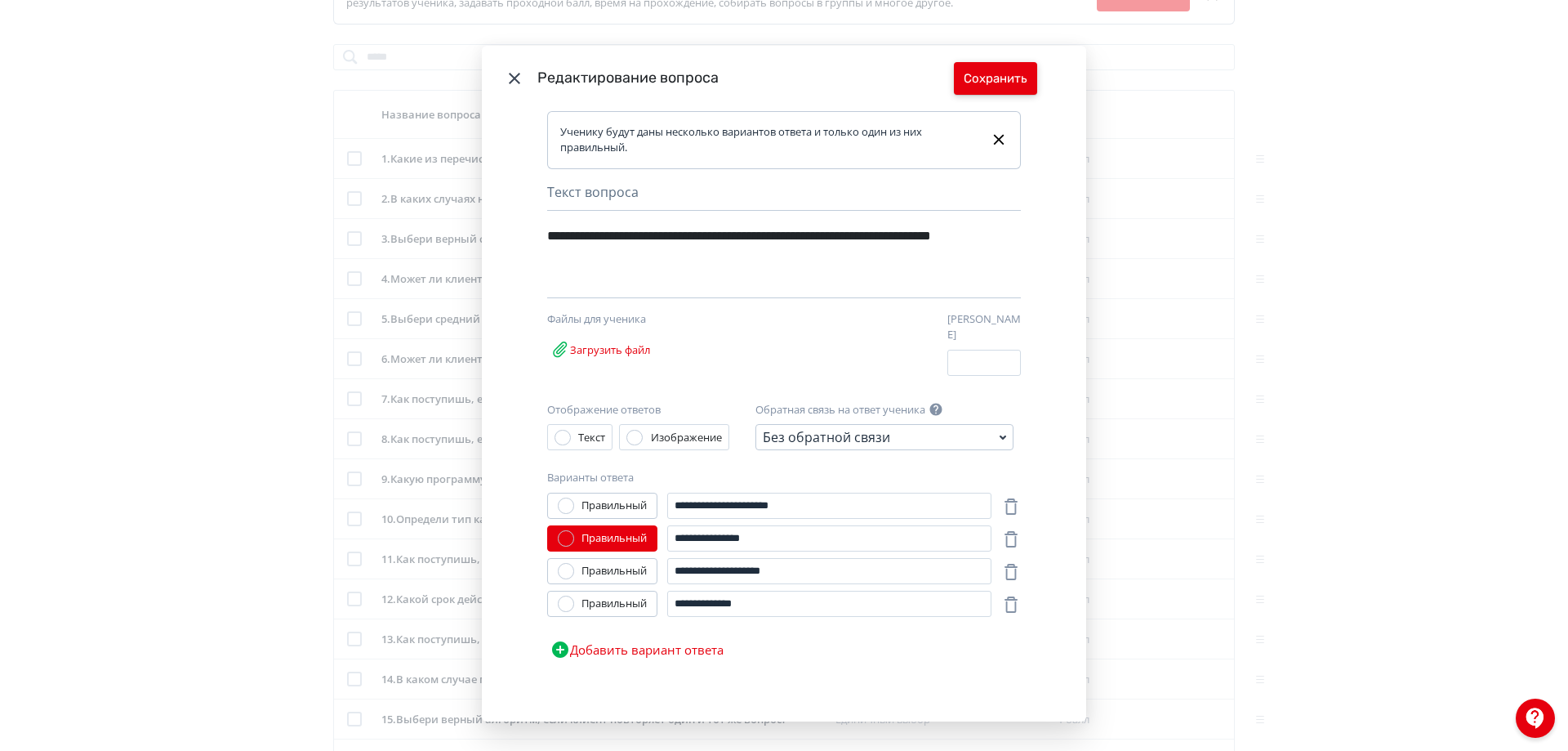
click at [1016, 79] on button "Сохранить" at bounding box center [996, 78] width 84 height 33
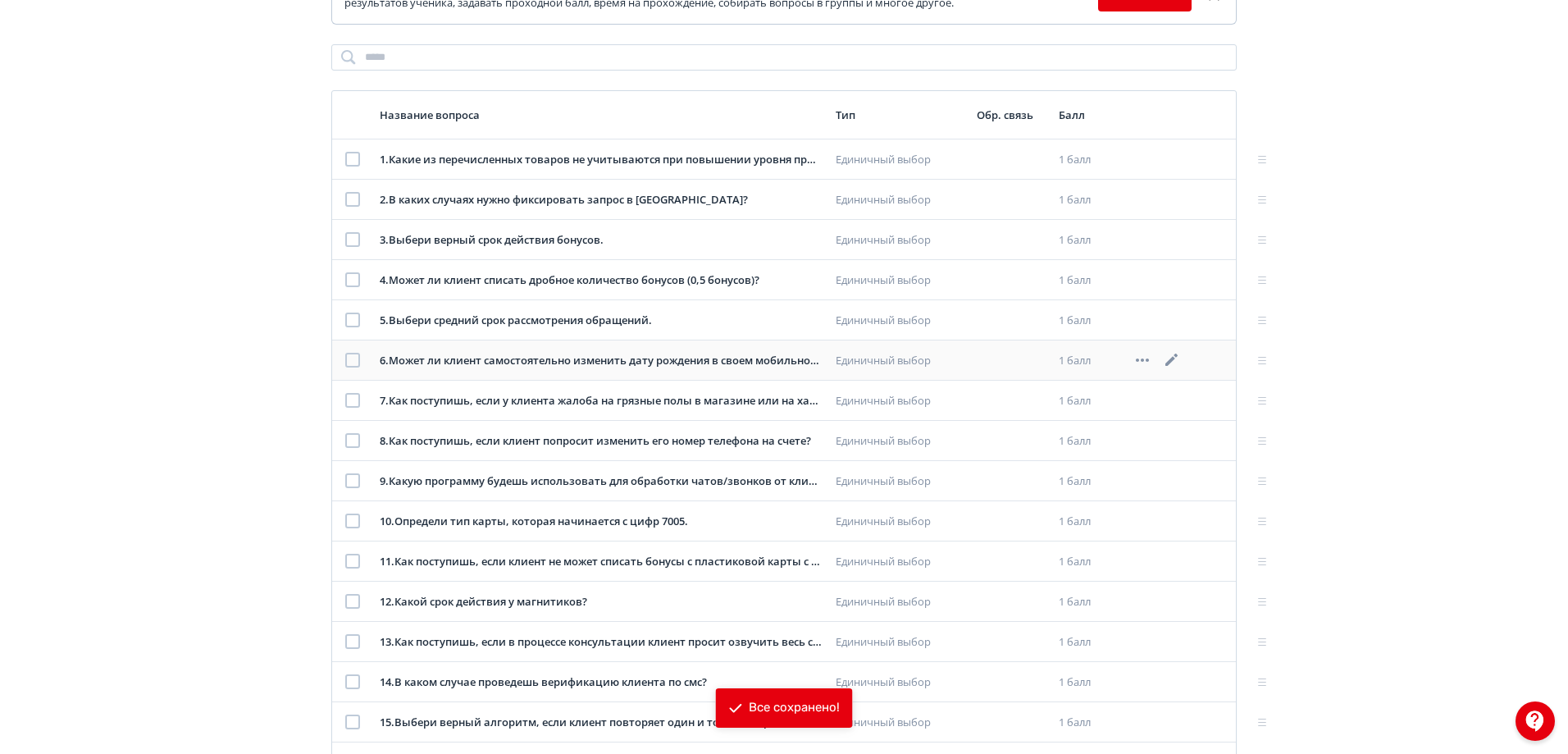
click at [1173, 361] on icon at bounding box center [1172, 359] width 12 height 12
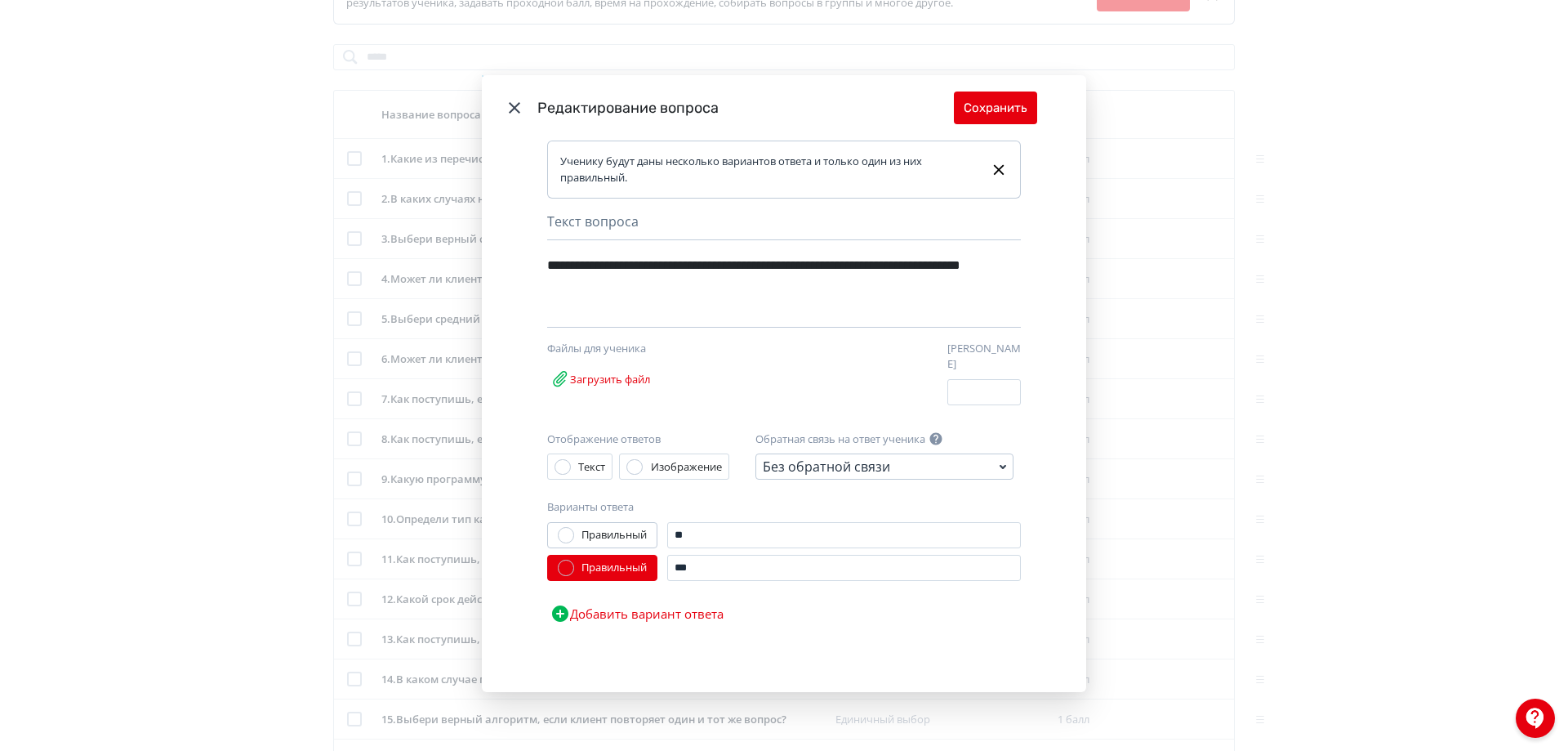
click at [512, 113] on icon "Modal" at bounding box center [515, 108] width 12 height 12
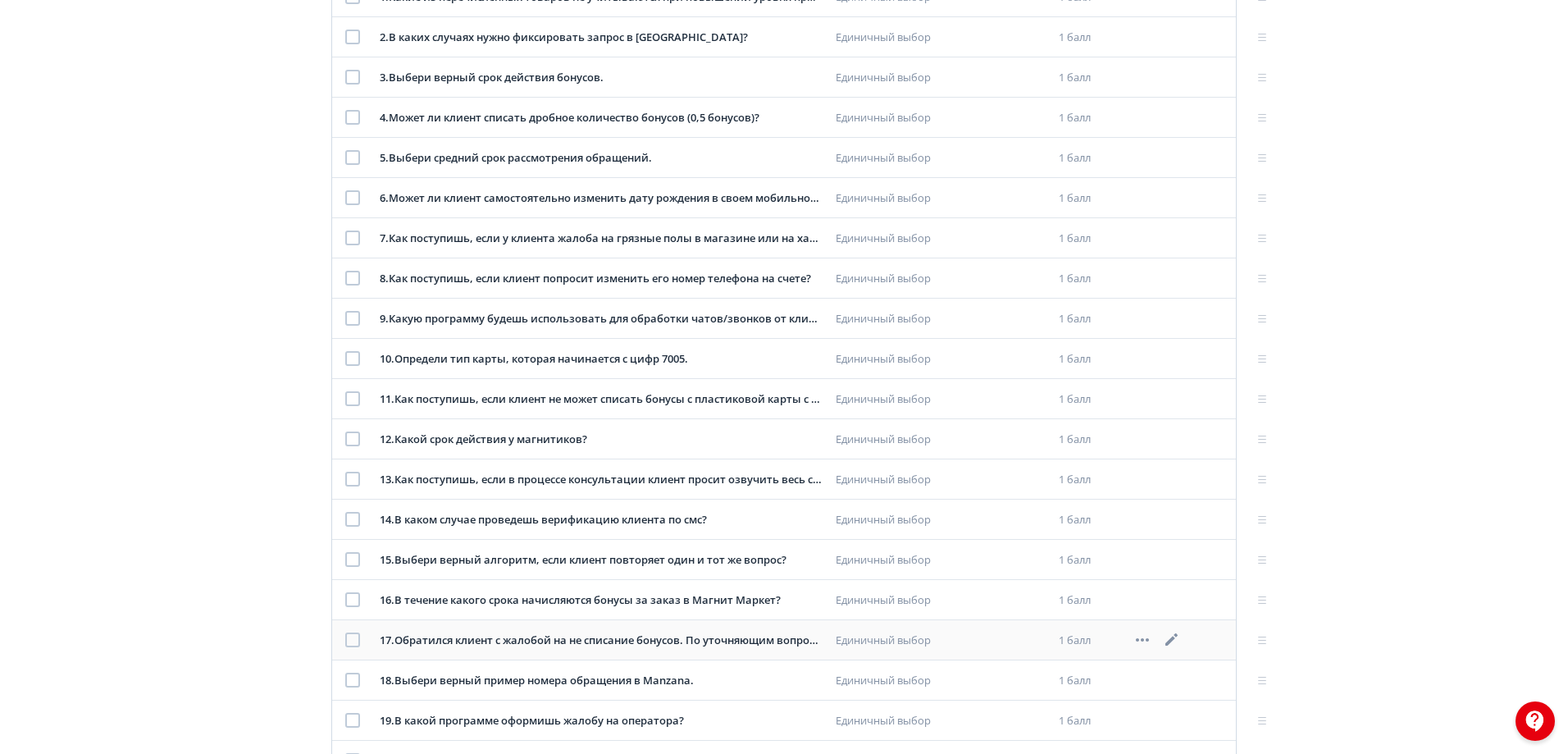
scroll to position [410, 0]
click at [1172, 515] on icon at bounding box center [1172, 517] width 20 height 20
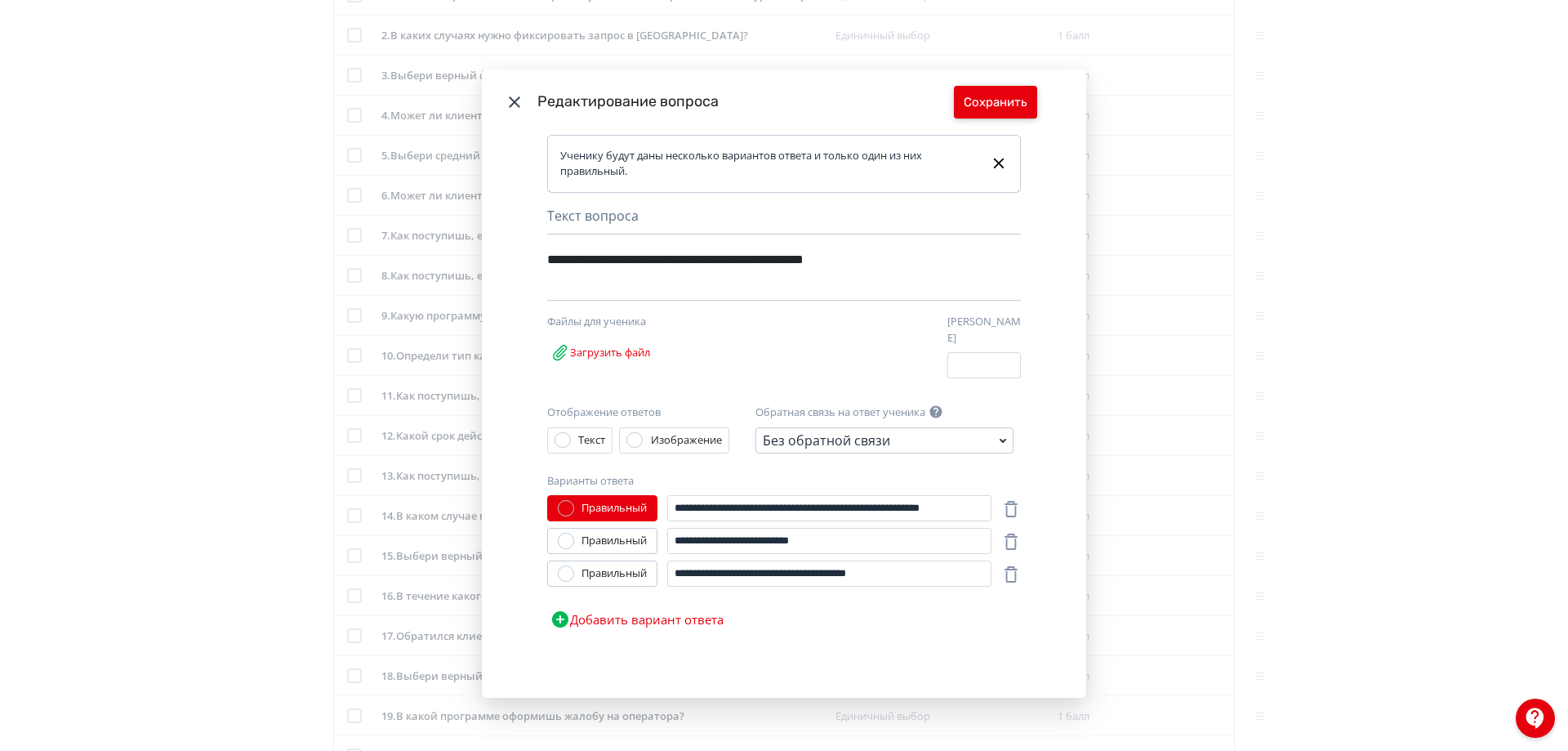
click at [999, 108] on button "Сохранить" at bounding box center [996, 101] width 84 height 33
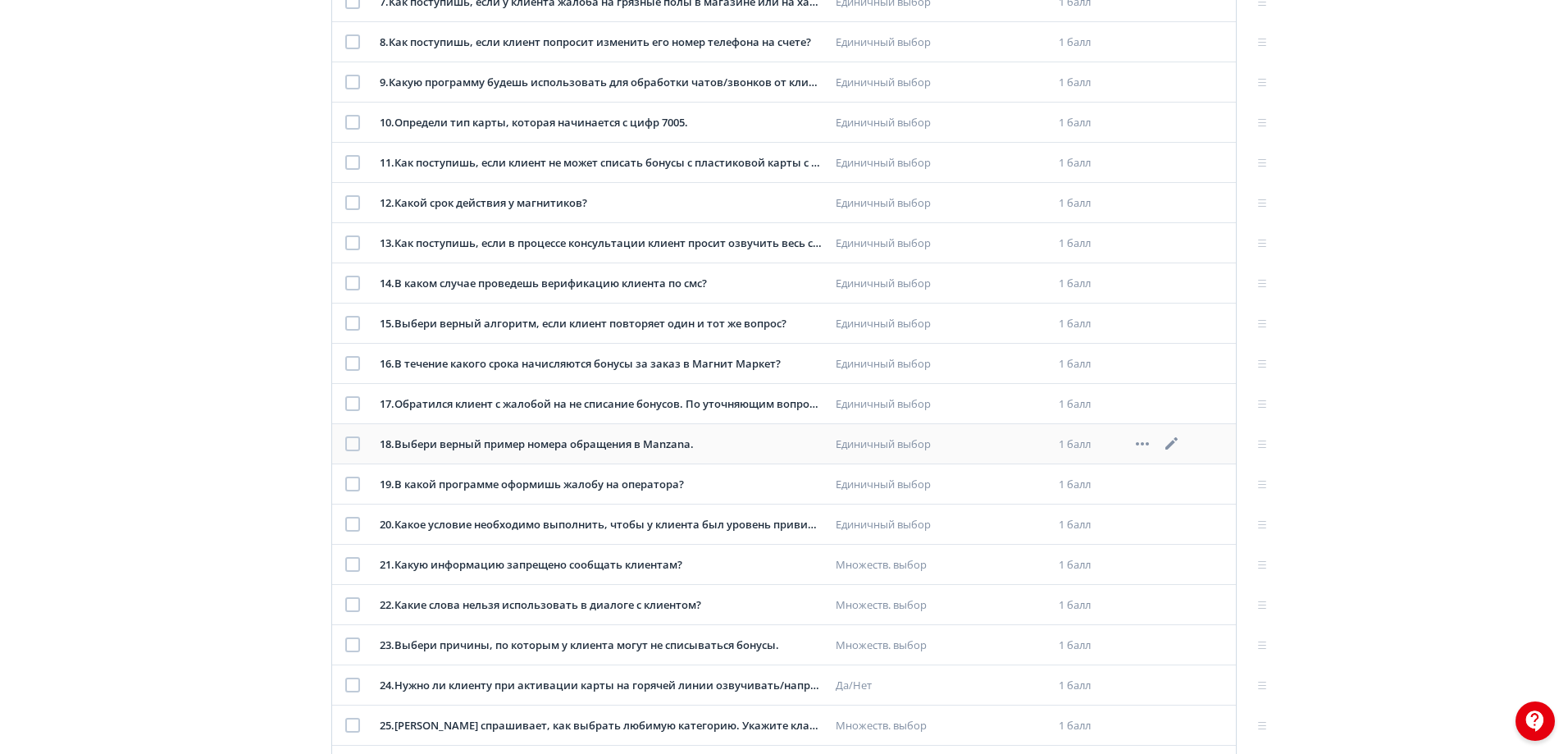
scroll to position [717, 0]
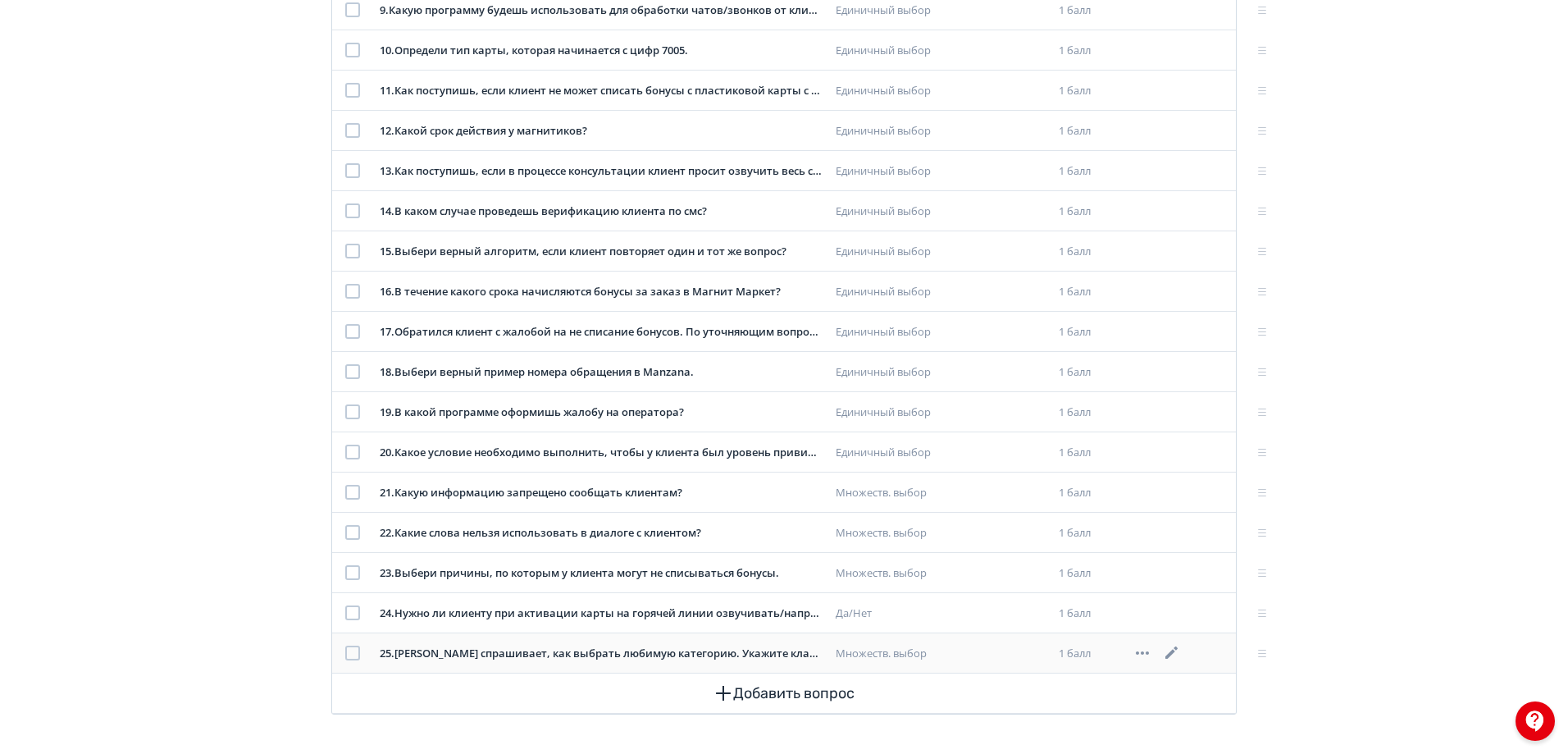
click at [1179, 650] on icon at bounding box center [1172, 653] width 20 height 20
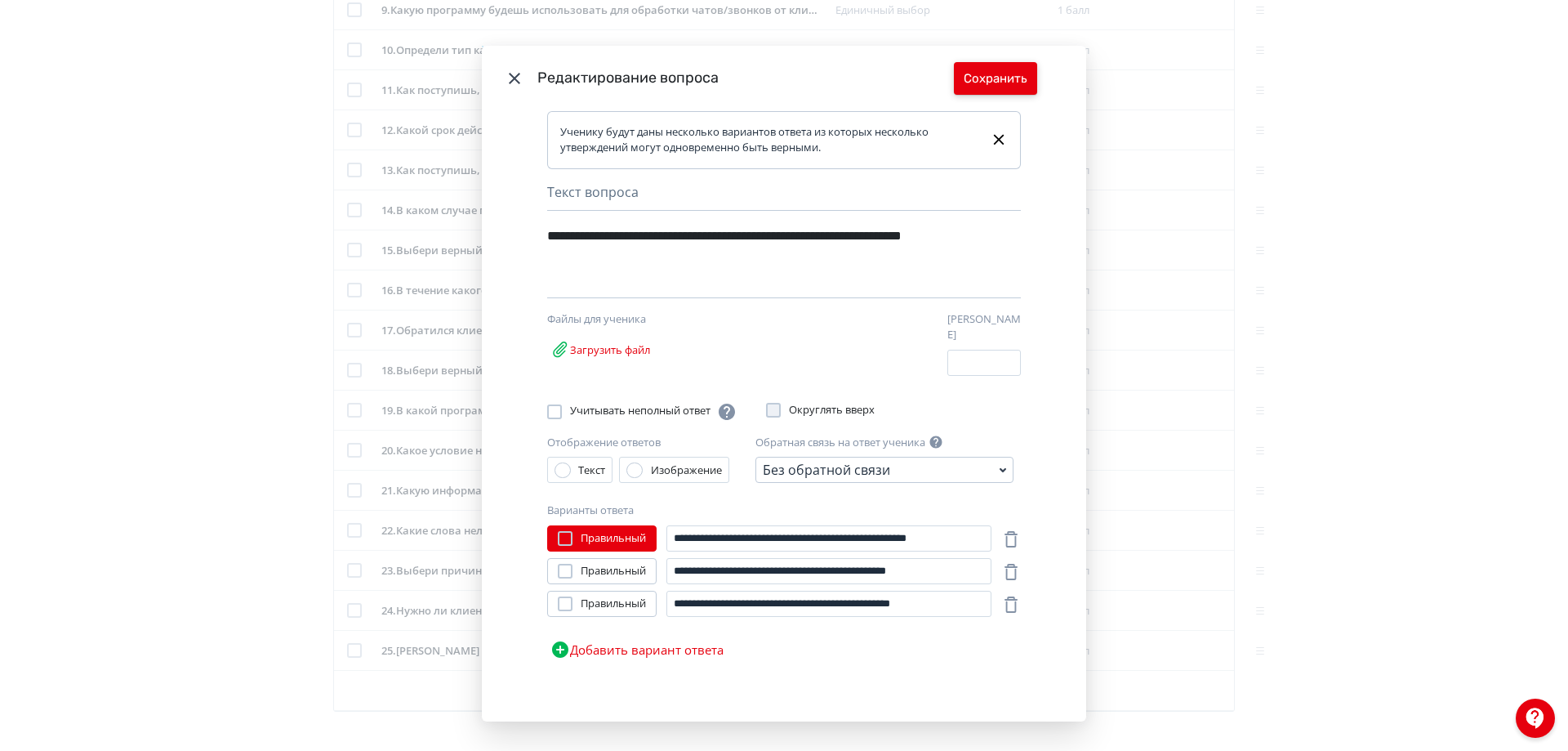
click at [990, 83] on button "Сохранить" at bounding box center [996, 78] width 84 height 33
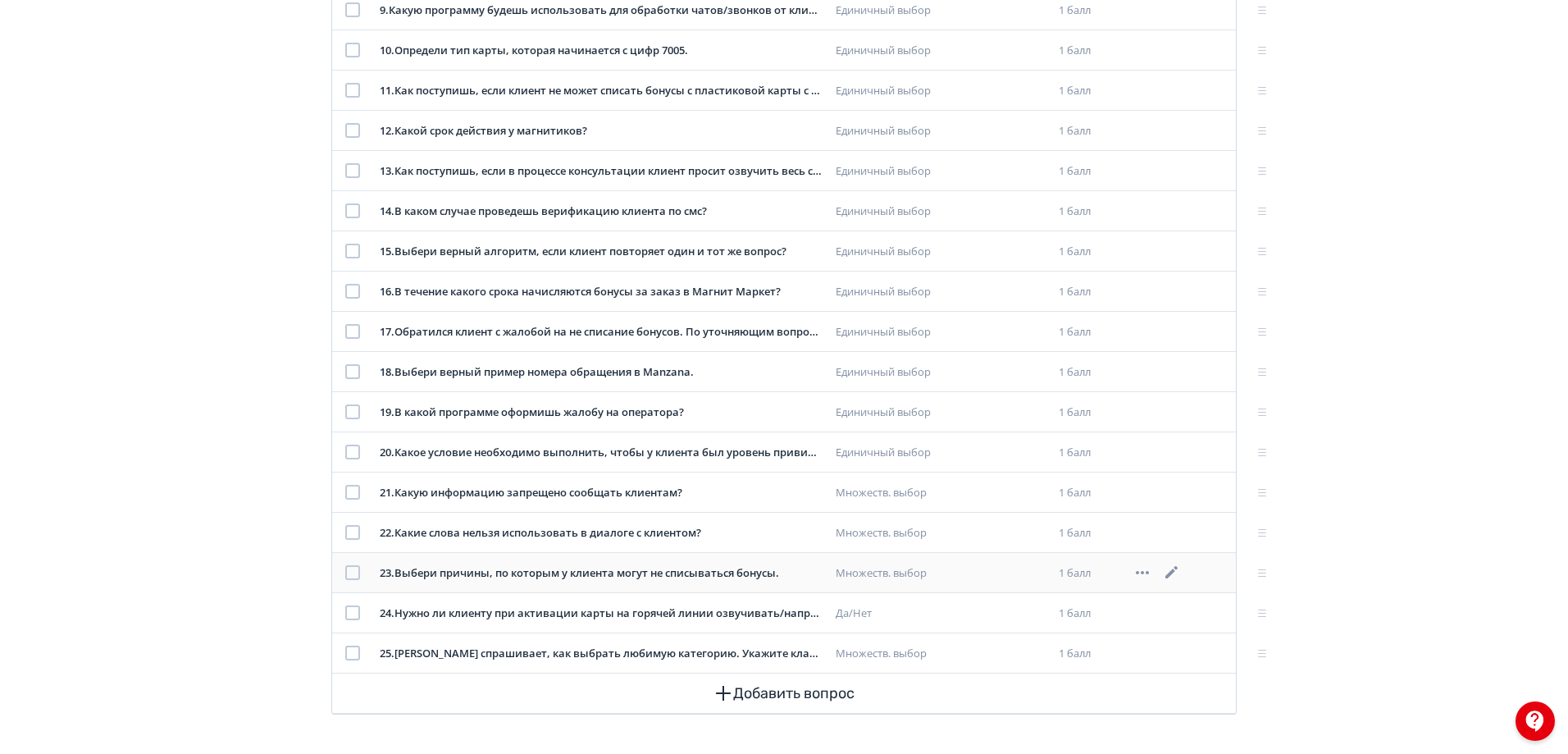
click at [1173, 568] on icon at bounding box center [1172, 572] width 20 height 20
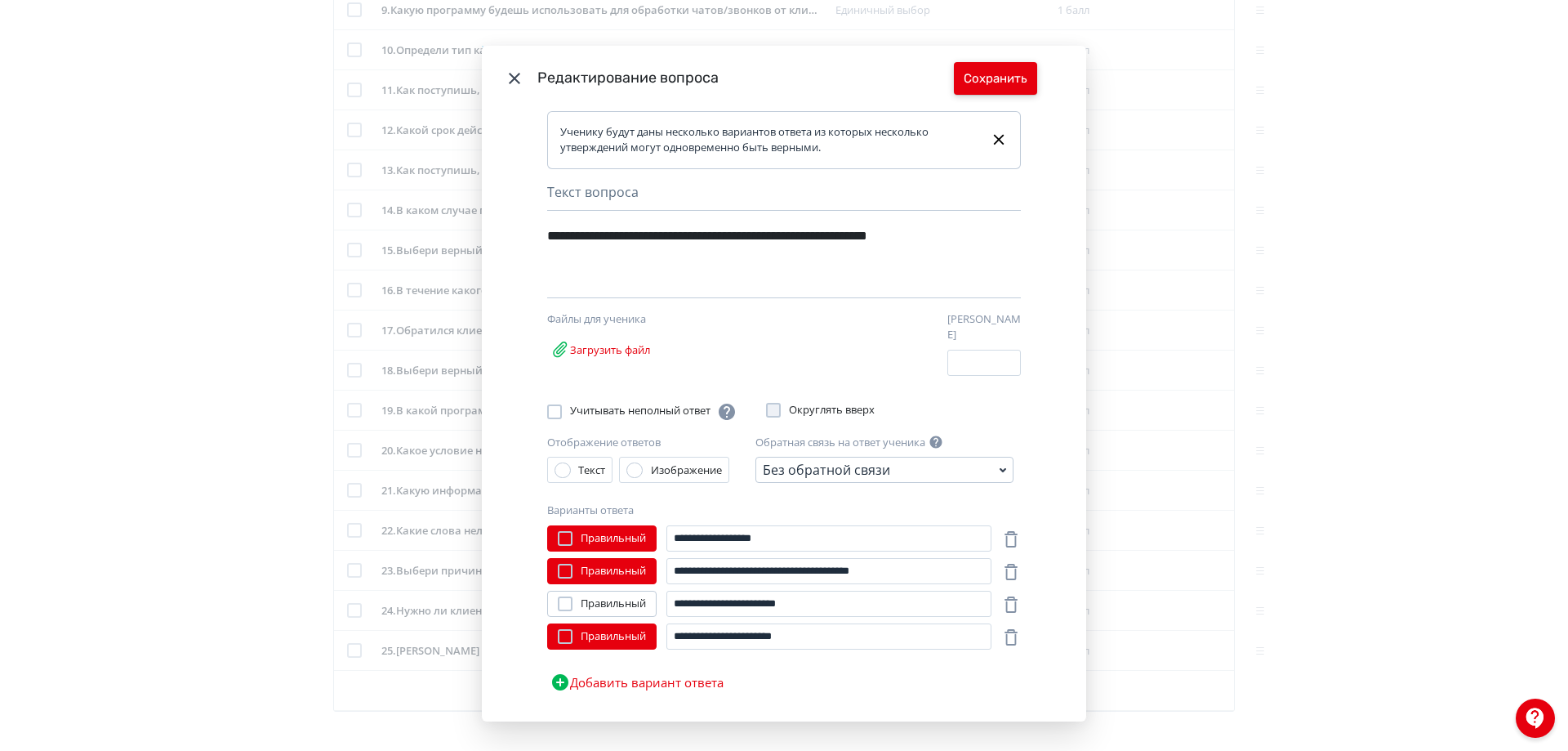
click at [988, 79] on button "Сохранить" at bounding box center [996, 78] width 84 height 33
